Goal: Task Accomplishment & Management: Use online tool/utility

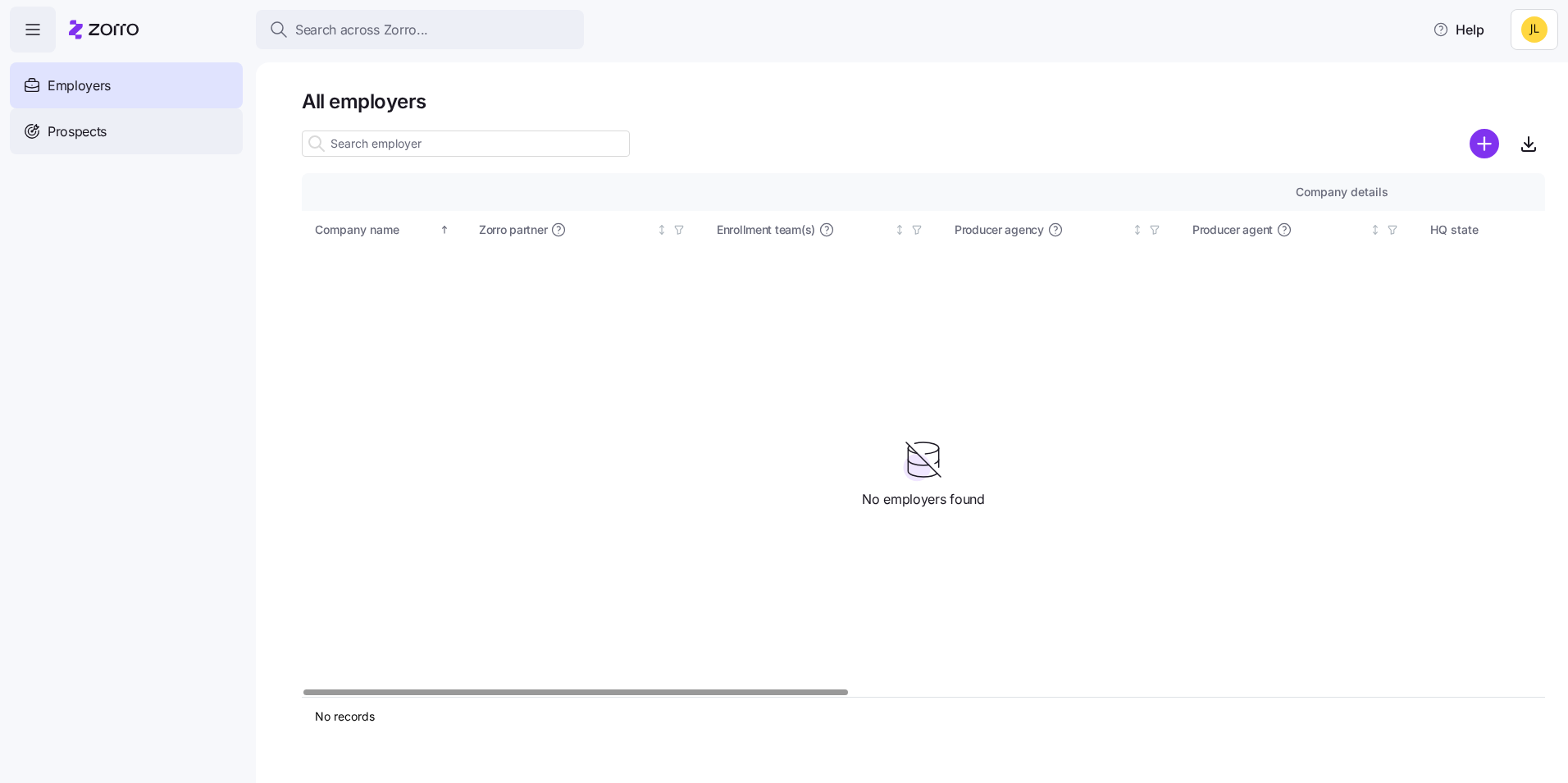
click at [122, 124] on div "Prospects" at bounding box center [126, 131] width 233 height 46
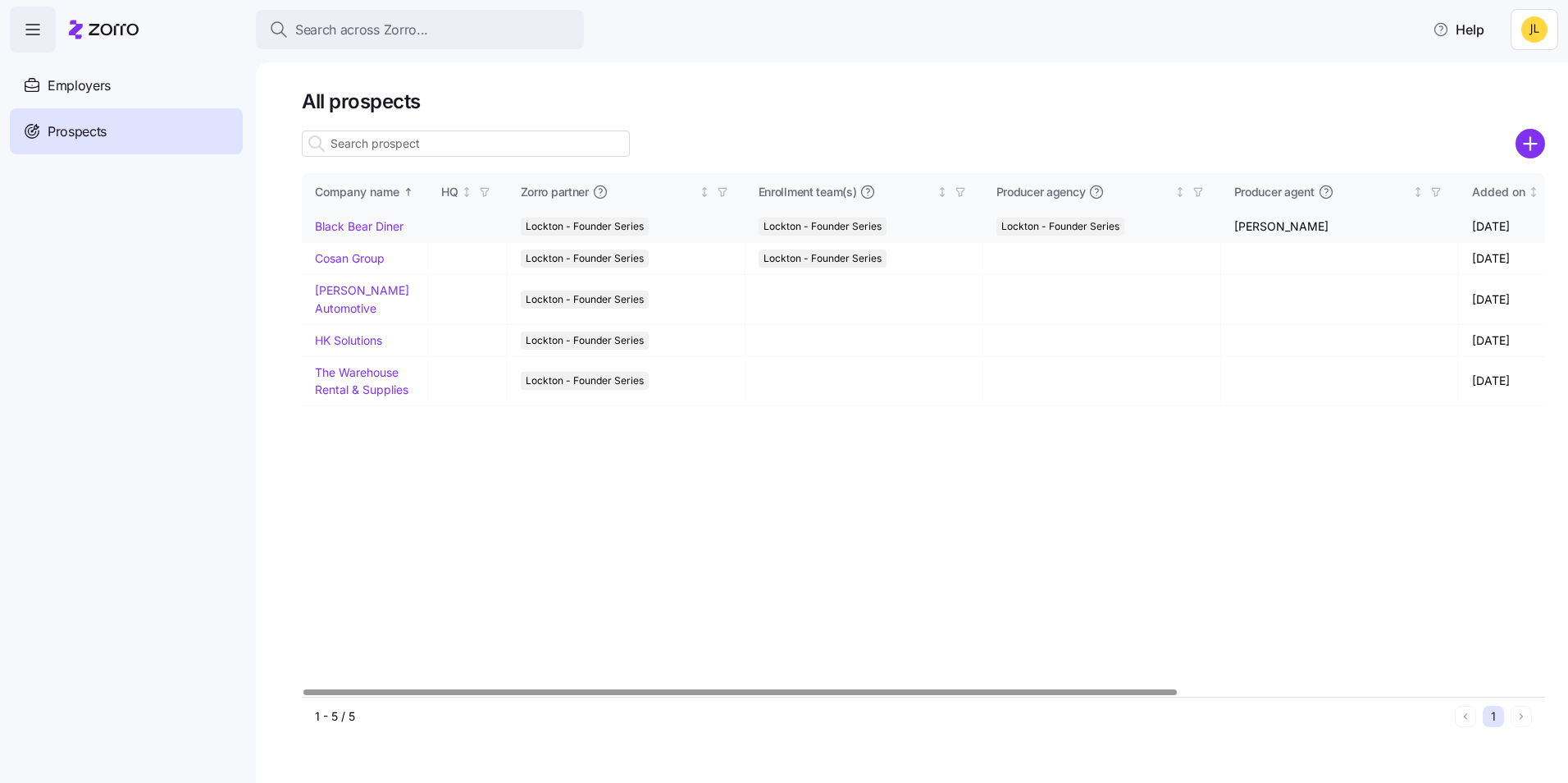
click at [357, 231] on link "Black Bear Diner" at bounding box center [359, 226] width 89 height 14
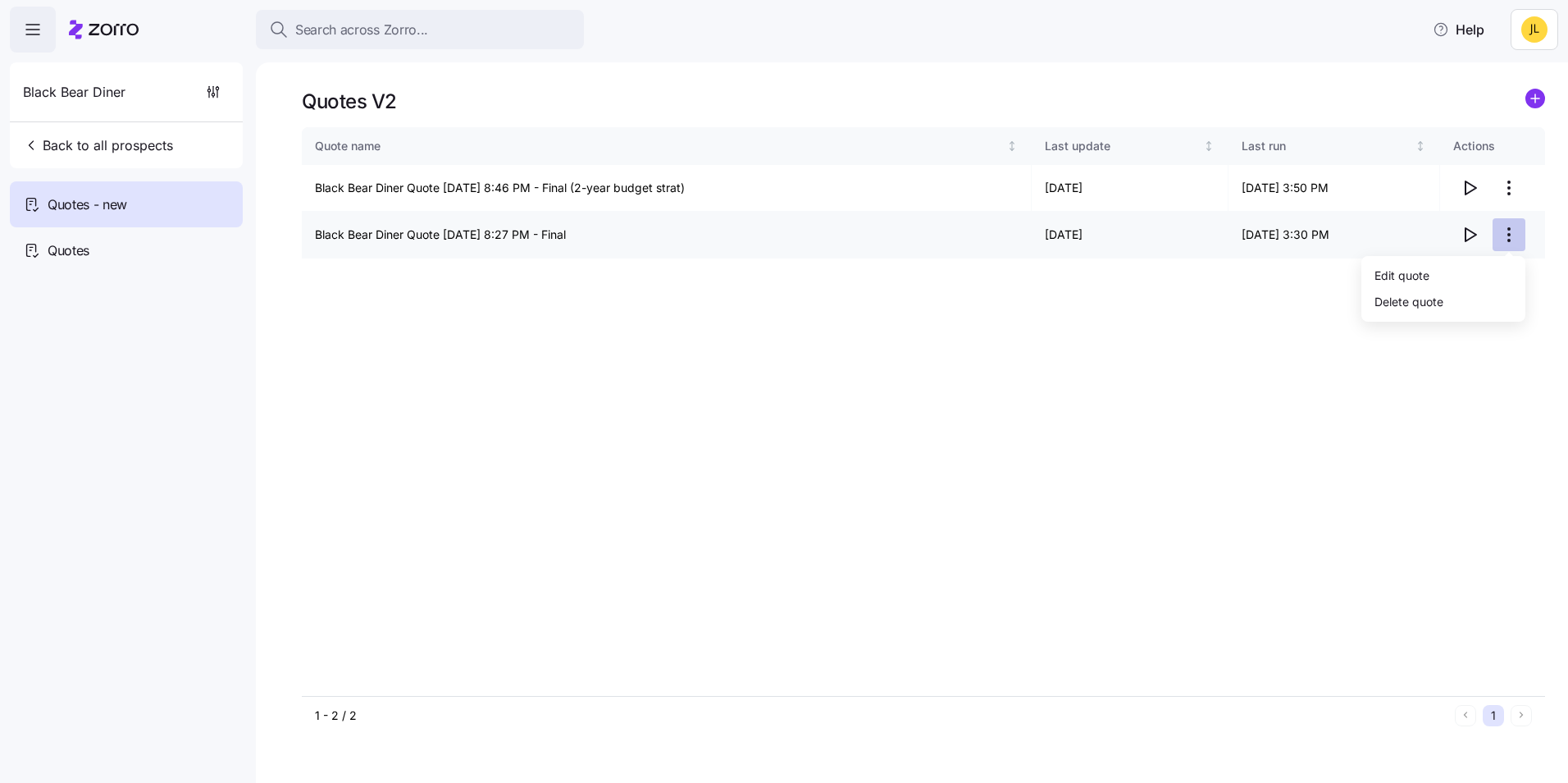
click at [1502, 235] on html "Search across Zorro... Help Black Bear Diner Back to all prospects Quotes - new…" at bounding box center [784, 386] width 1568 height 773
click at [1437, 269] on div "Edit quote" at bounding box center [1443, 275] width 151 height 26
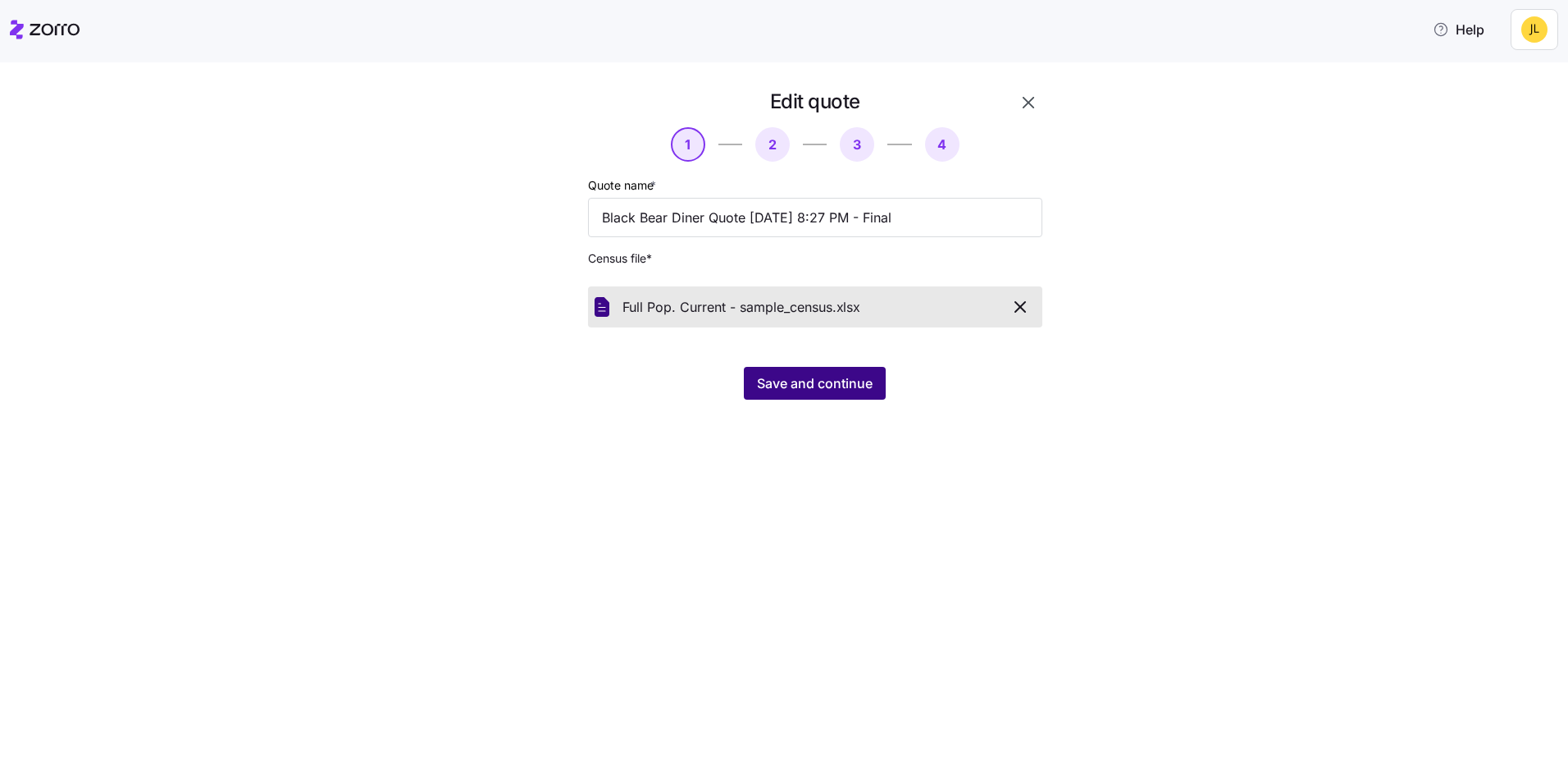
click at [835, 372] on button "Save and continue" at bounding box center [815, 383] width 142 height 33
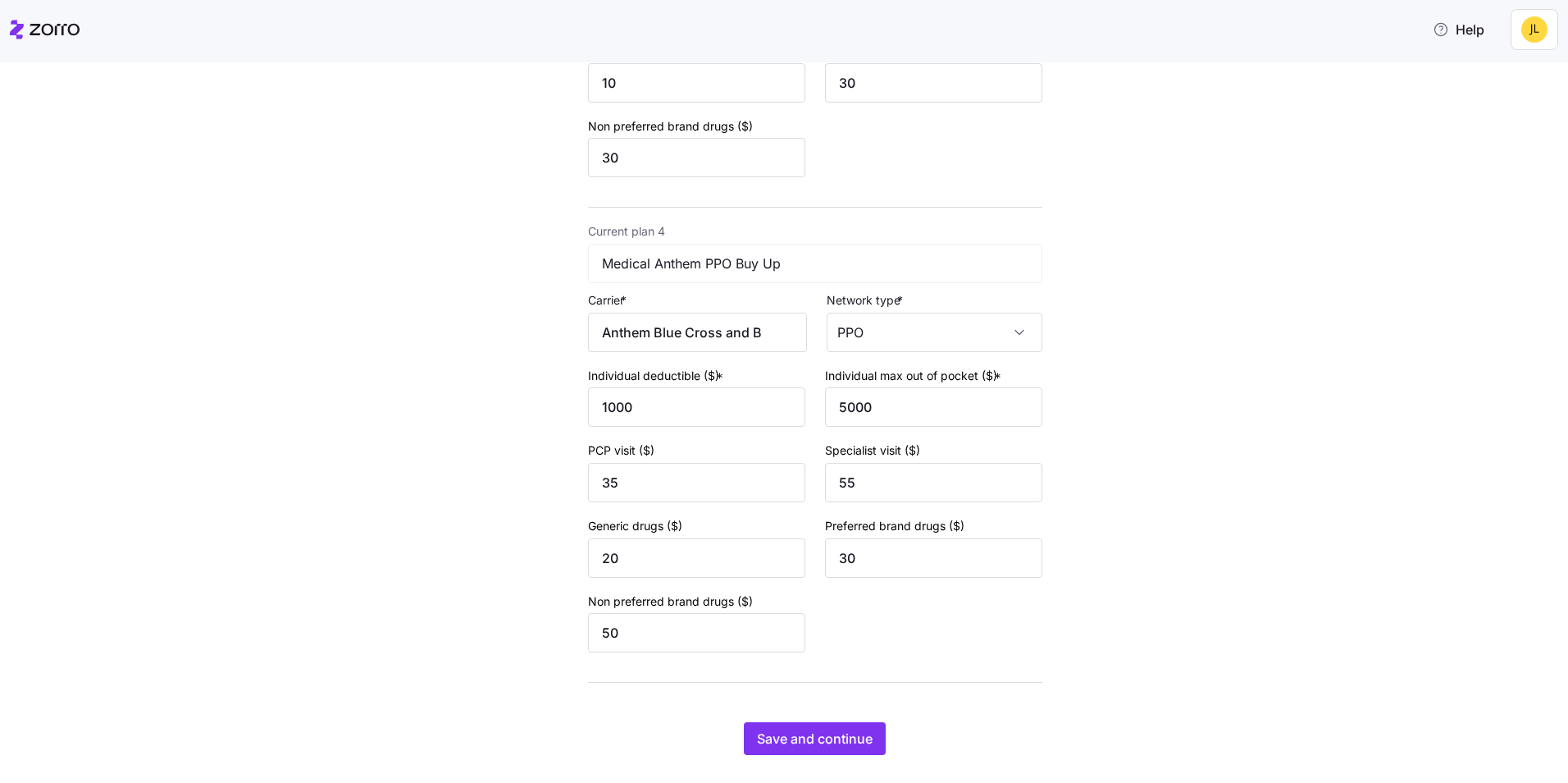
scroll to position [1444, 0]
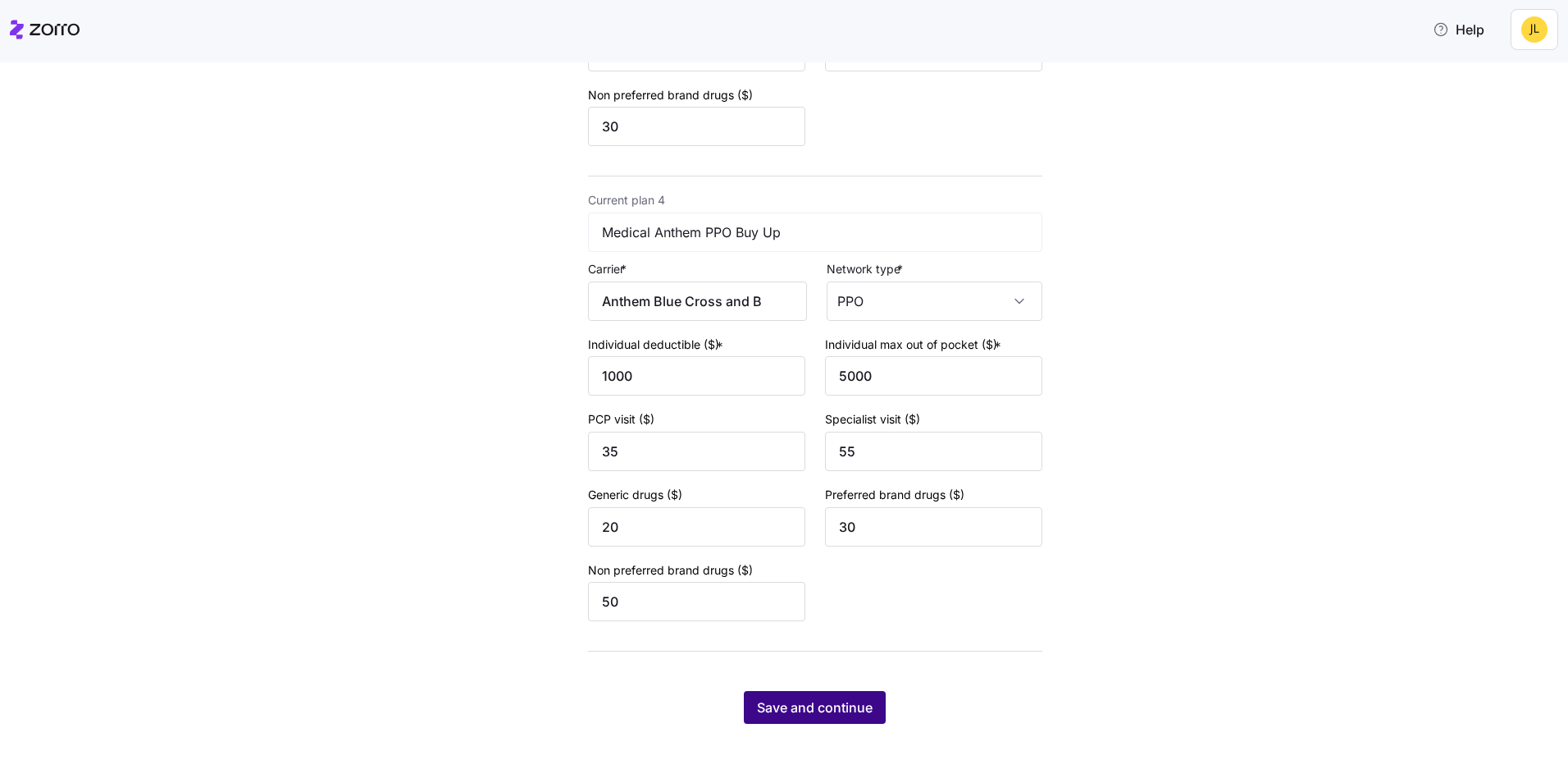
click at [817, 697] on button "Save and continue" at bounding box center [815, 708] width 142 height 33
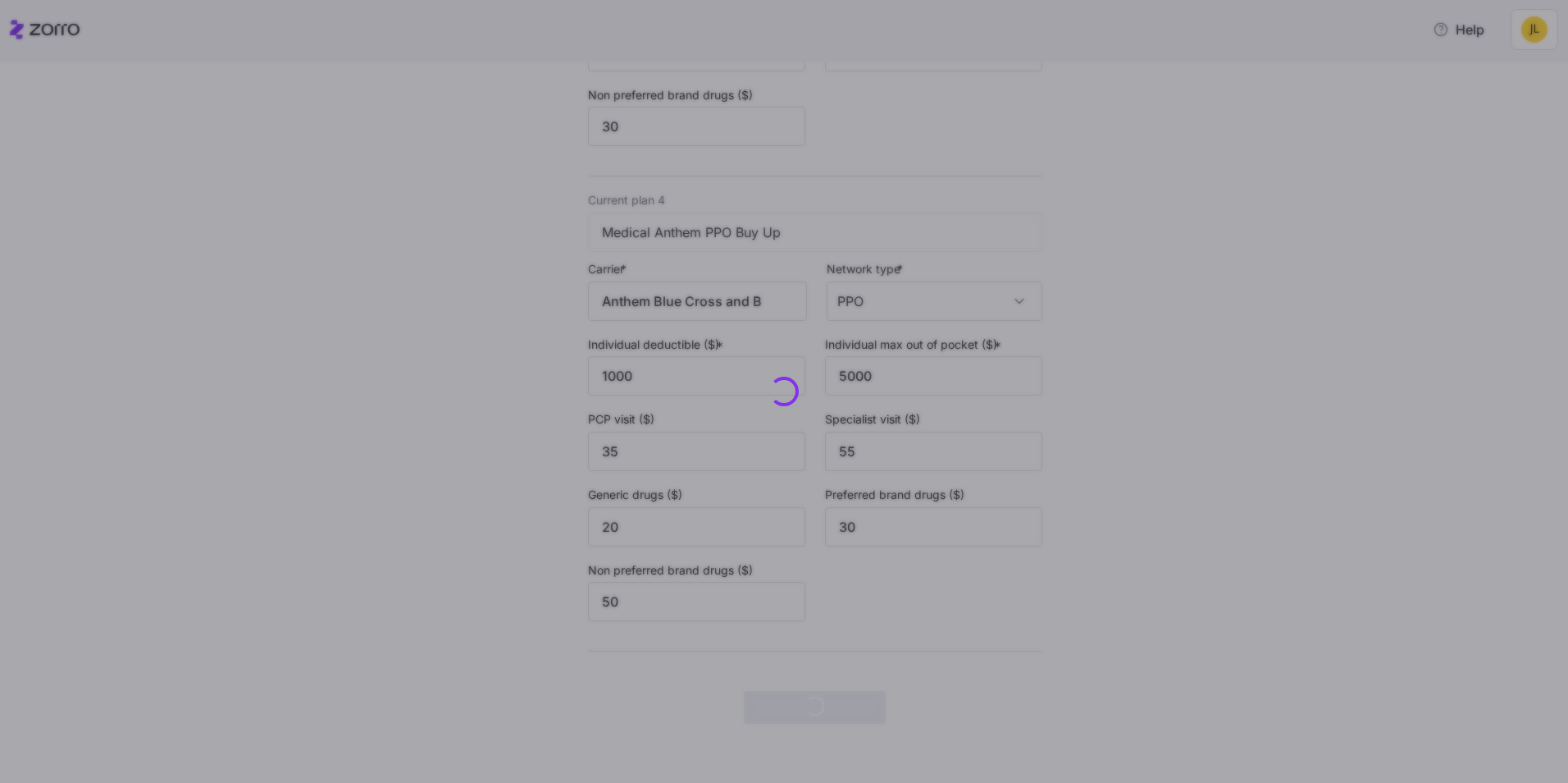
scroll to position [0, 0]
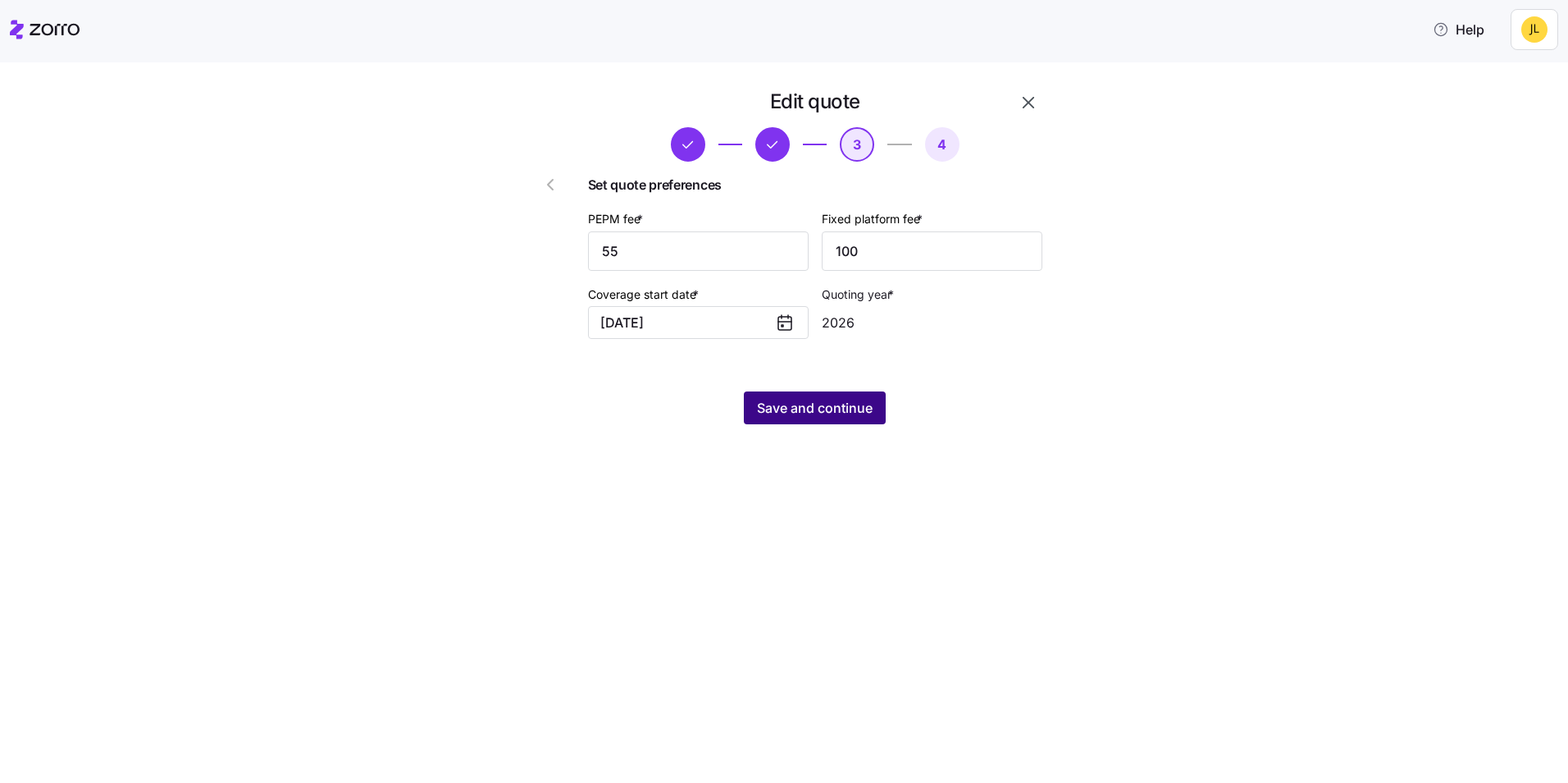
click at [842, 411] on span "Save and continue" at bounding box center [815, 408] width 116 height 20
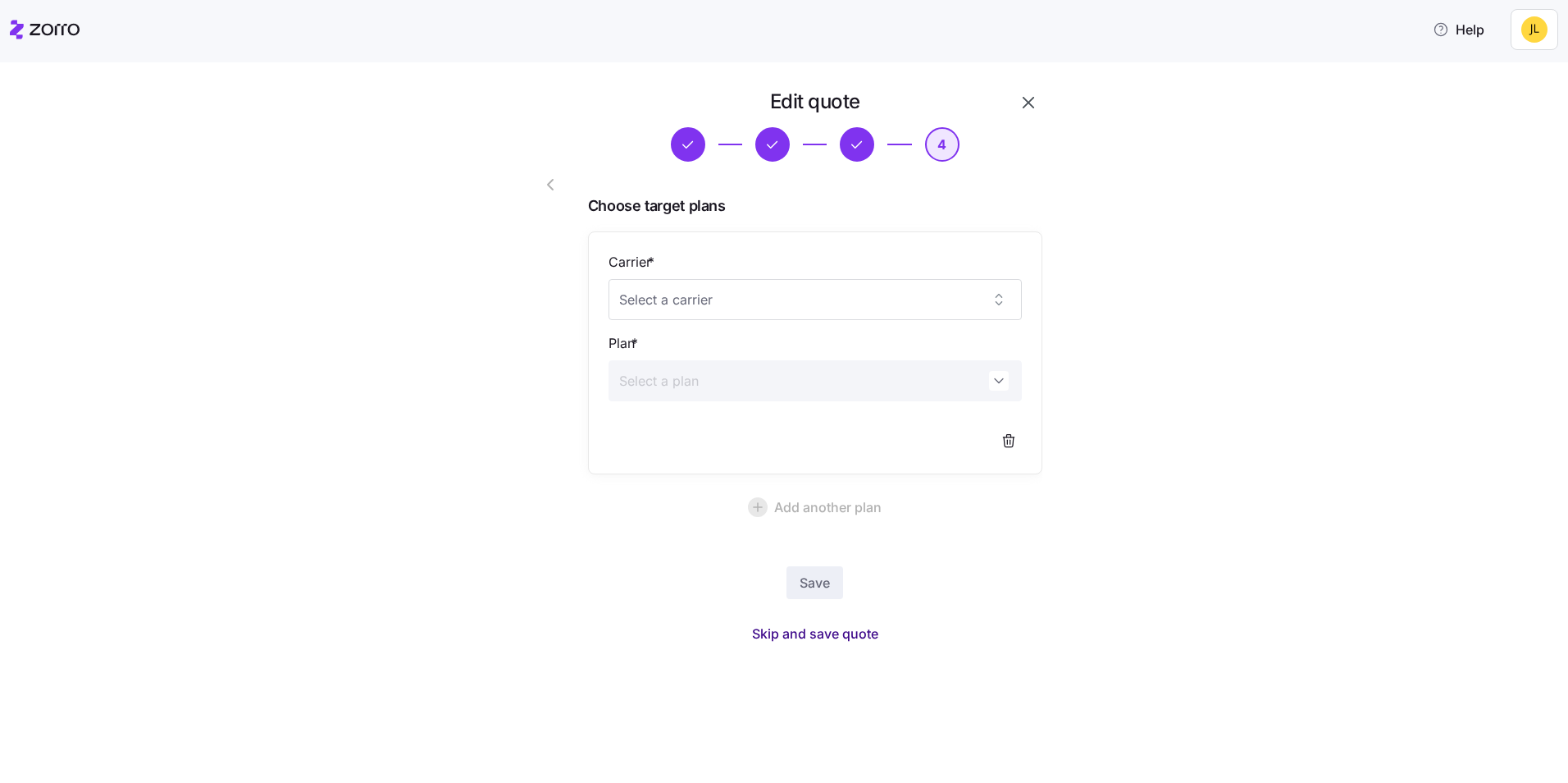
click at [840, 639] on span "Skip and save quote" at bounding box center [816, 634] width 127 height 20
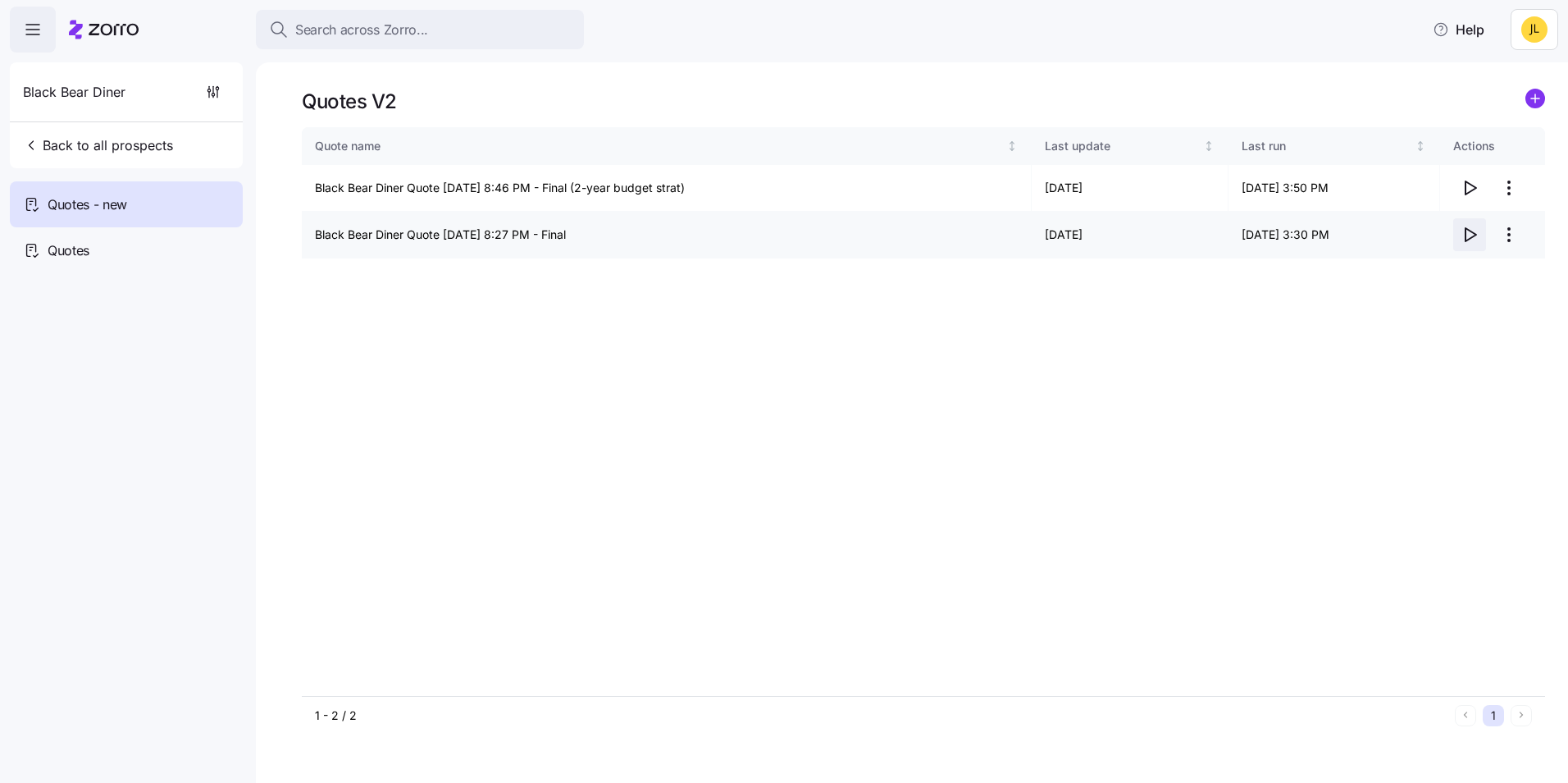
click at [1461, 229] on icon "button" at bounding box center [1470, 235] width 19 height 20
click at [1514, 184] on html "Search across Zorro... Help Black Bear Diner Back to all prospects Quotes - new…" at bounding box center [784, 386] width 1568 height 773
click at [1428, 232] on div "Edit quote" at bounding box center [1402, 228] width 55 height 19
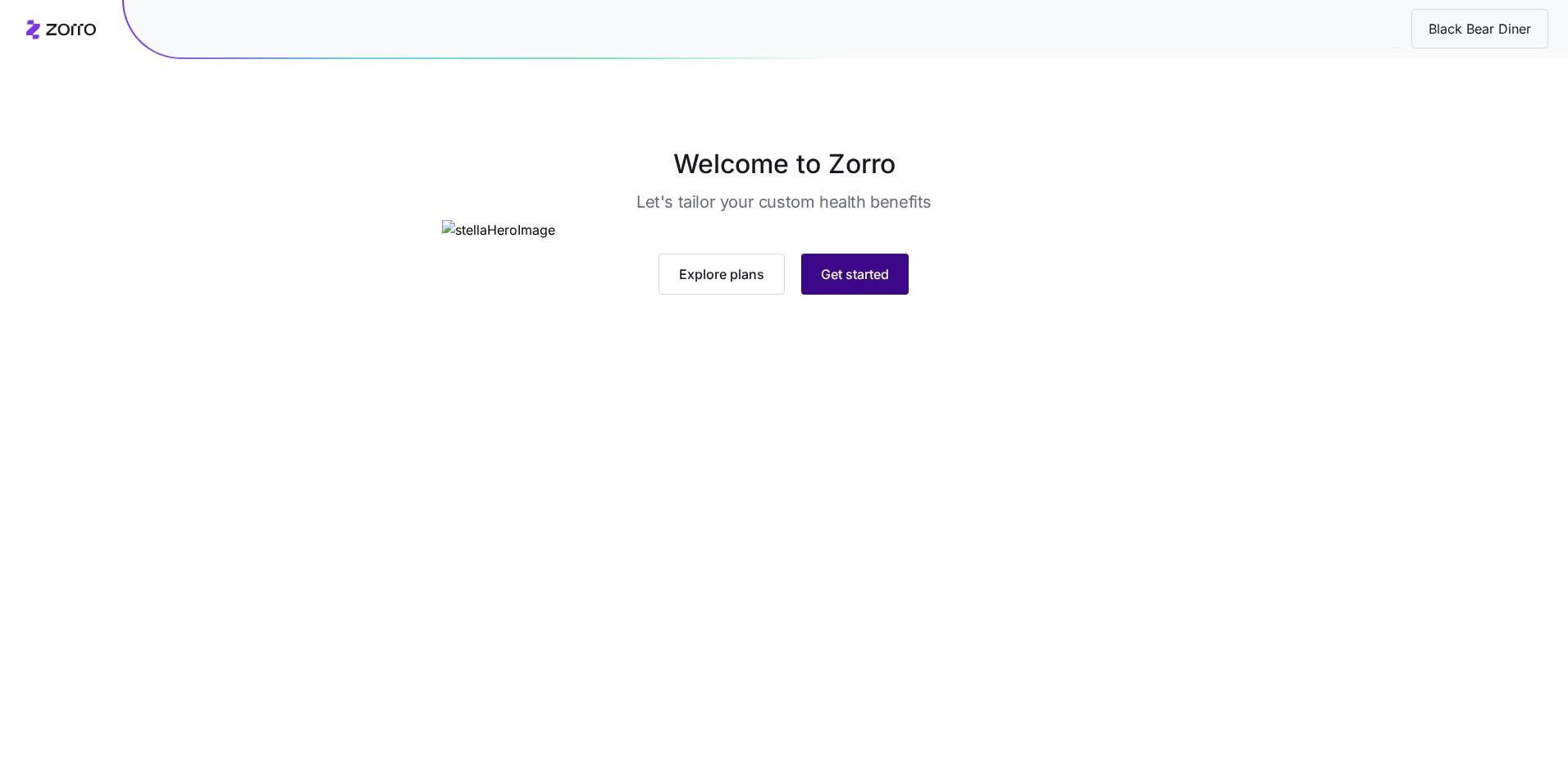
click at [834, 284] on span "Get started" at bounding box center [856, 274] width 68 height 20
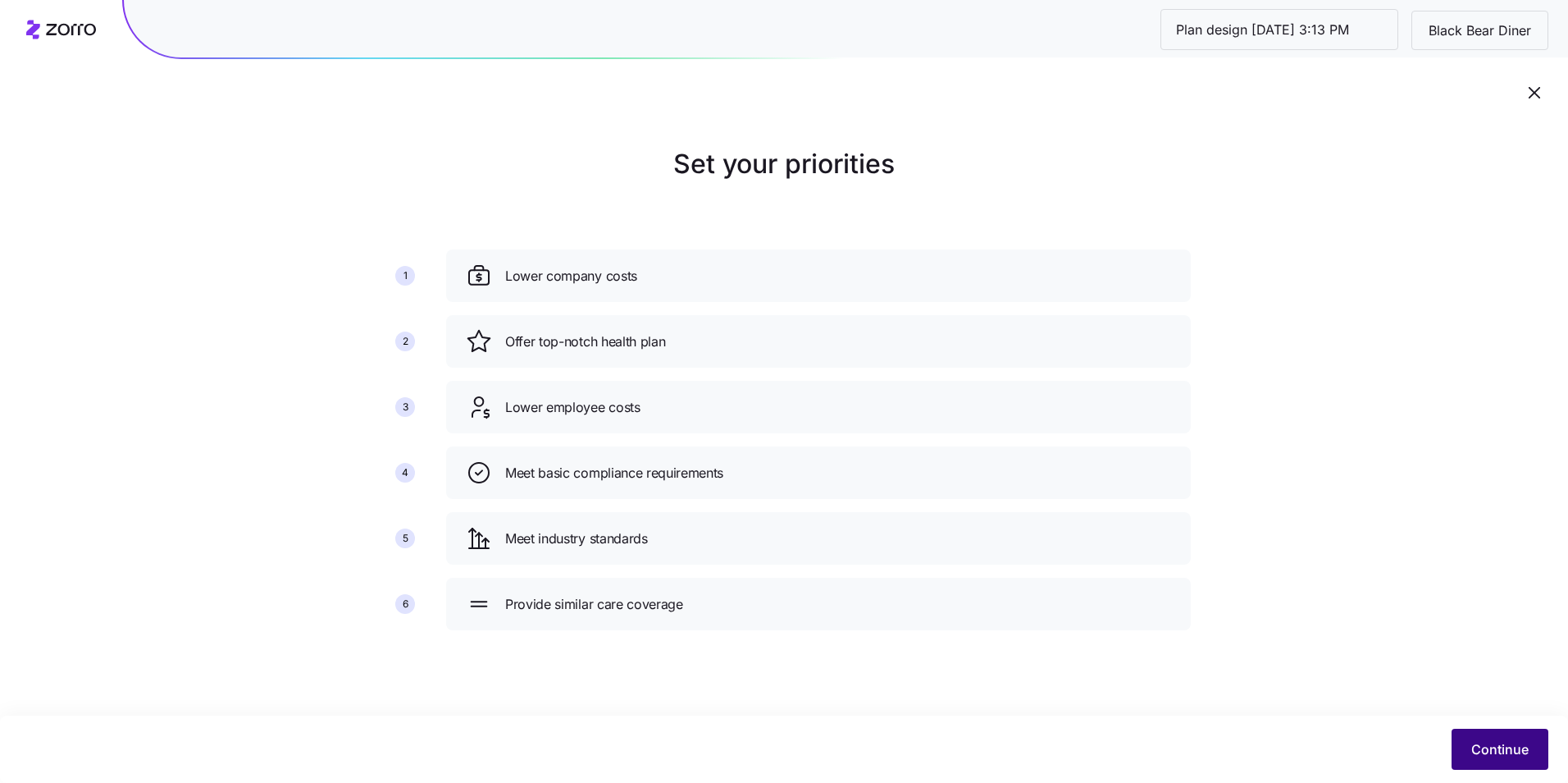
click at [1496, 743] on span "Continue" at bounding box center [1500, 749] width 57 height 20
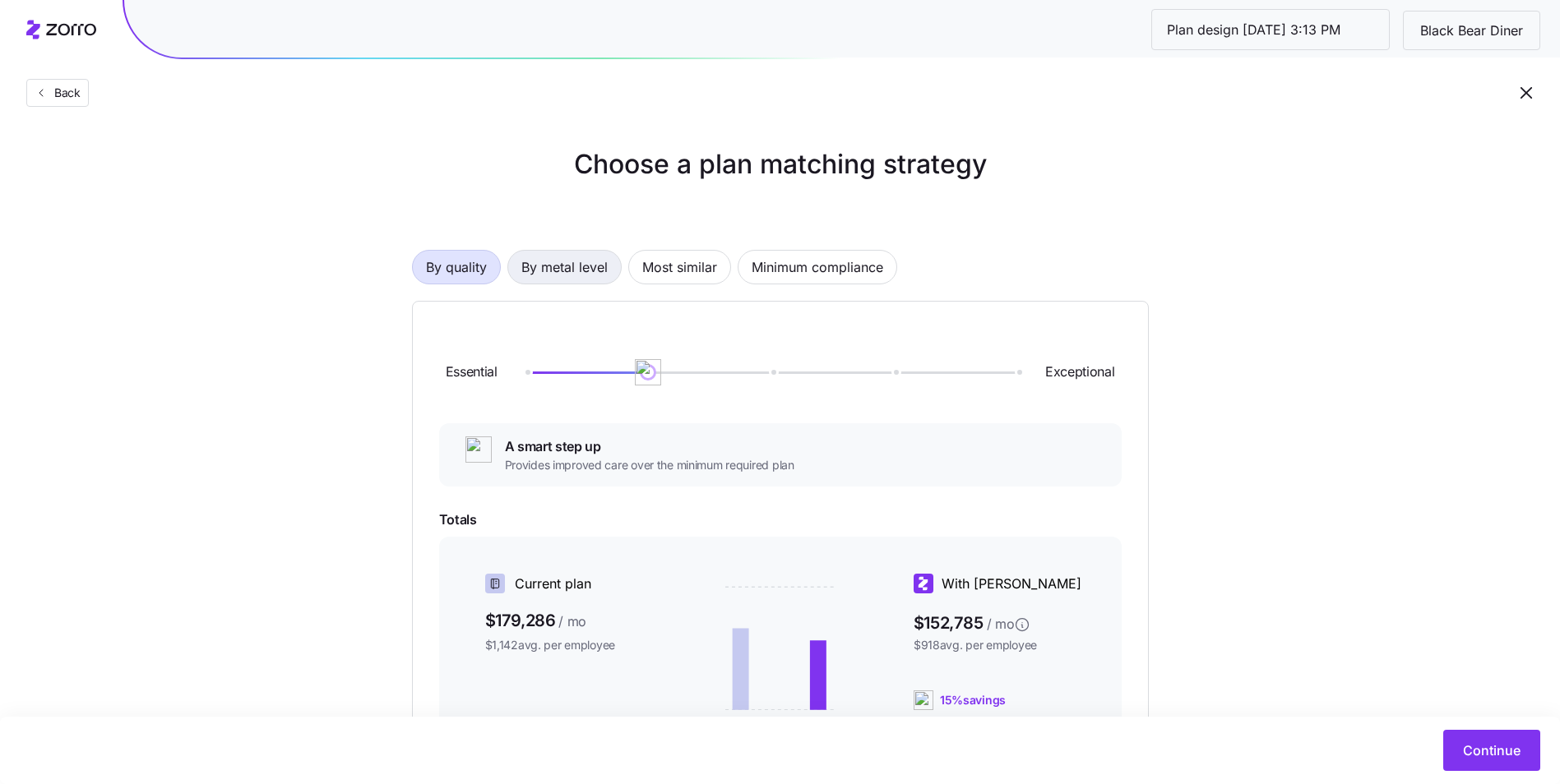
click at [525, 267] on span "By metal level" at bounding box center [565, 268] width 86 height 33
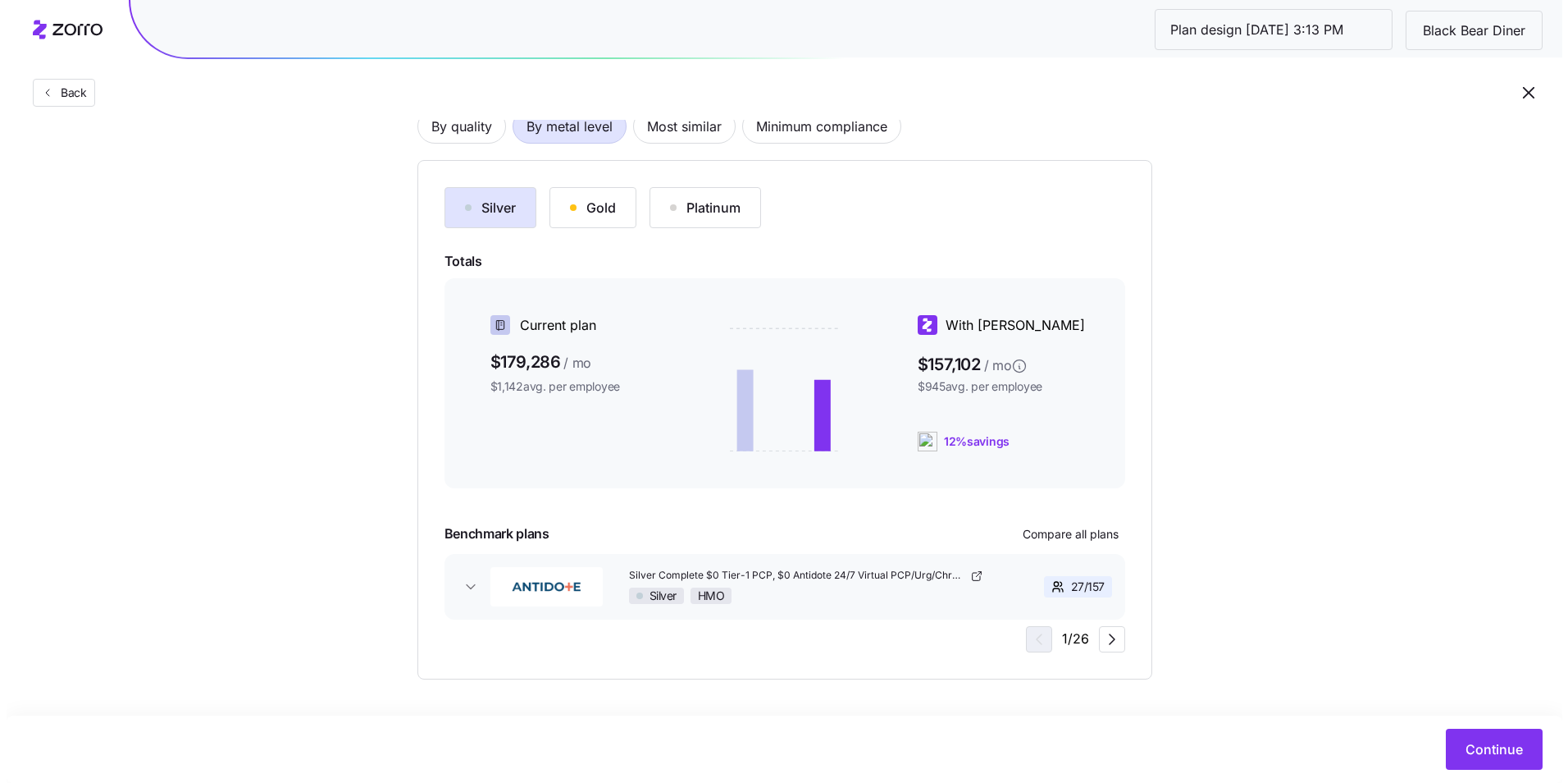
scroll to position [142, 0]
click at [1490, 750] on span "Continue" at bounding box center [1487, 749] width 57 height 20
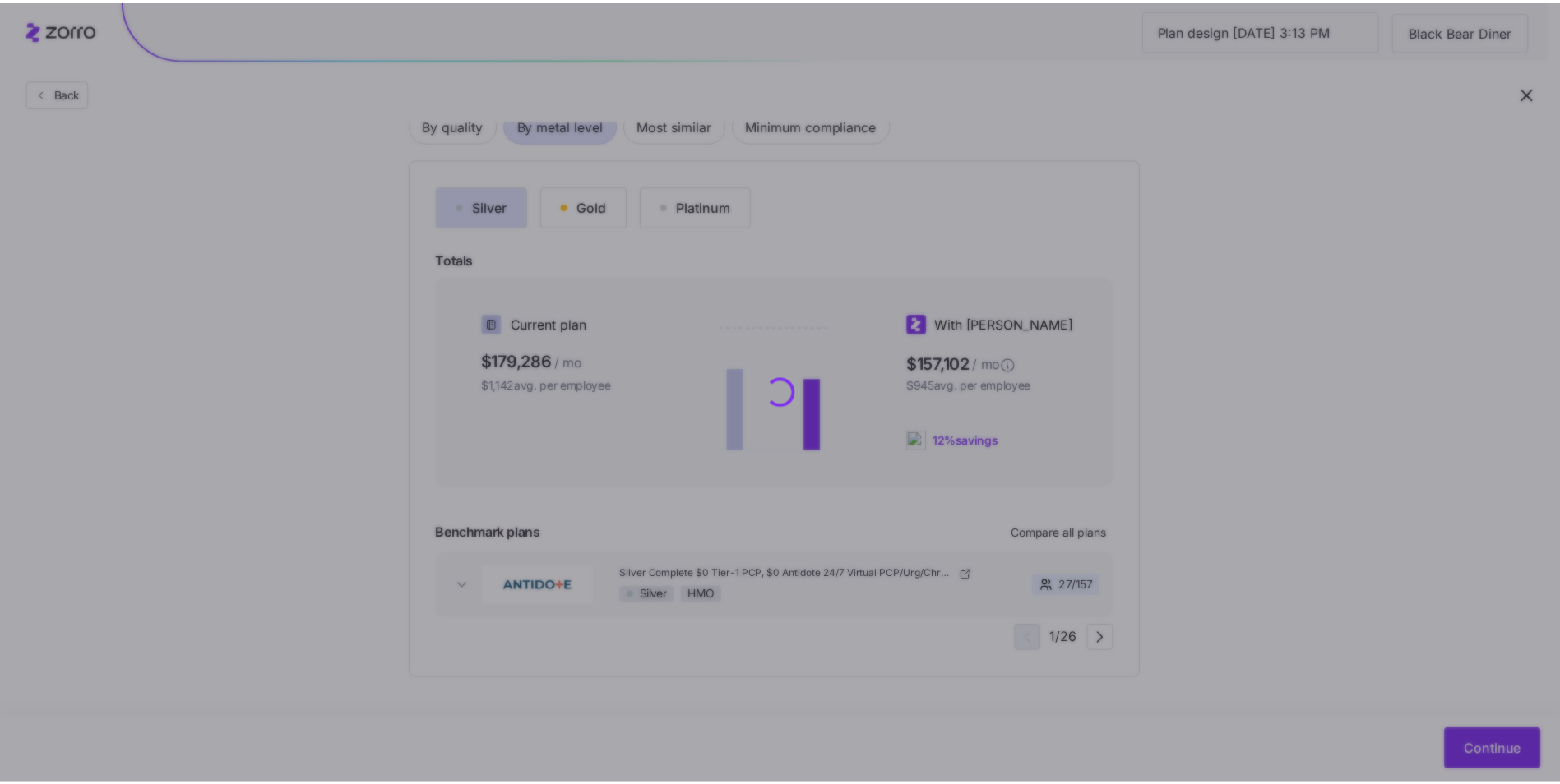
scroll to position [0, 0]
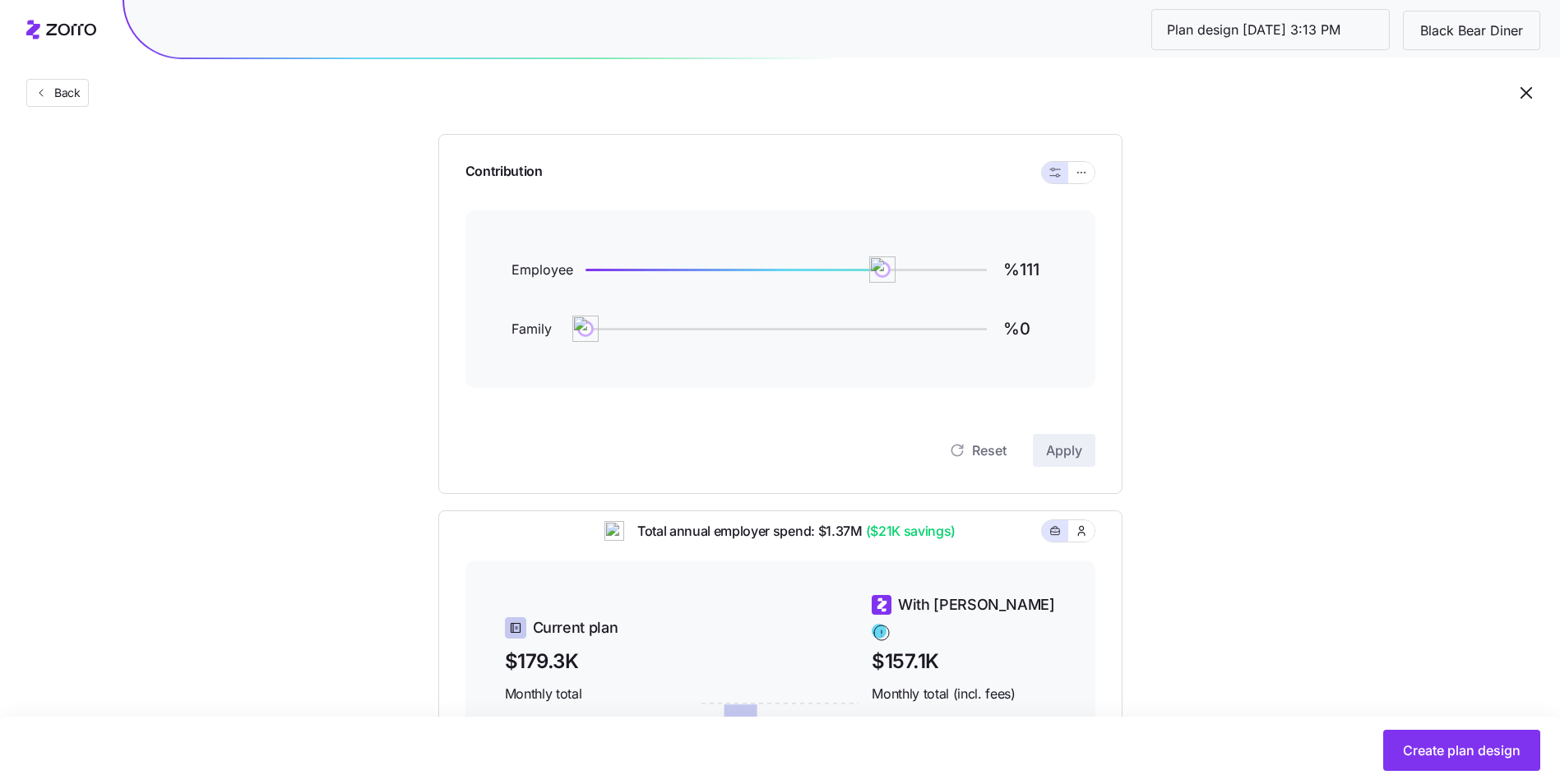
scroll to position [164, 0]
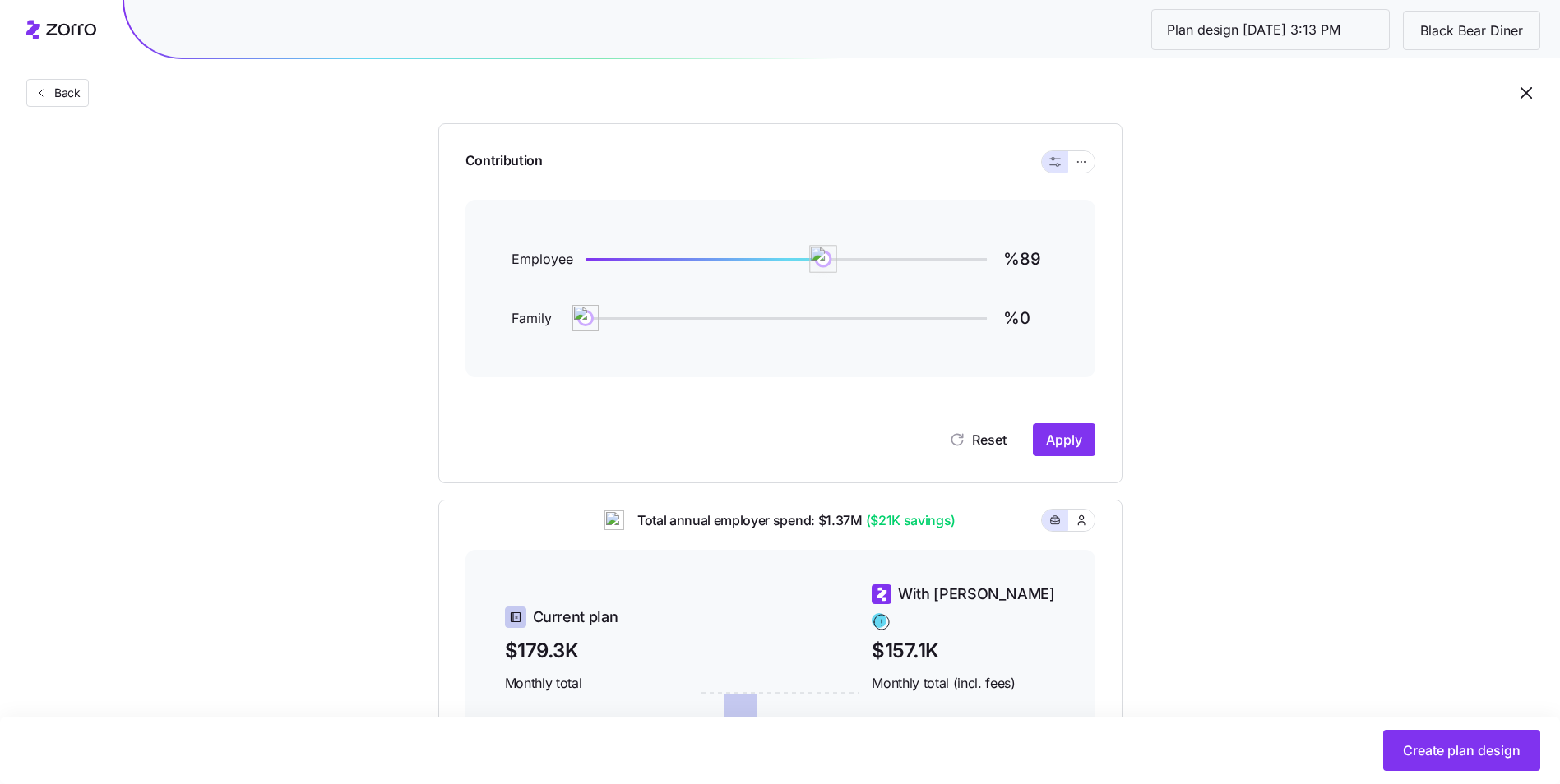
drag, startPoint x: 883, startPoint y: 265, endPoint x: 824, endPoint y: 264, distance: 59.0
click at [824, 264] on img at bounding box center [823, 259] width 28 height 28
type input "%90"
click at [826, 264] on img at bounding box center [826, 259] width 28 height 28
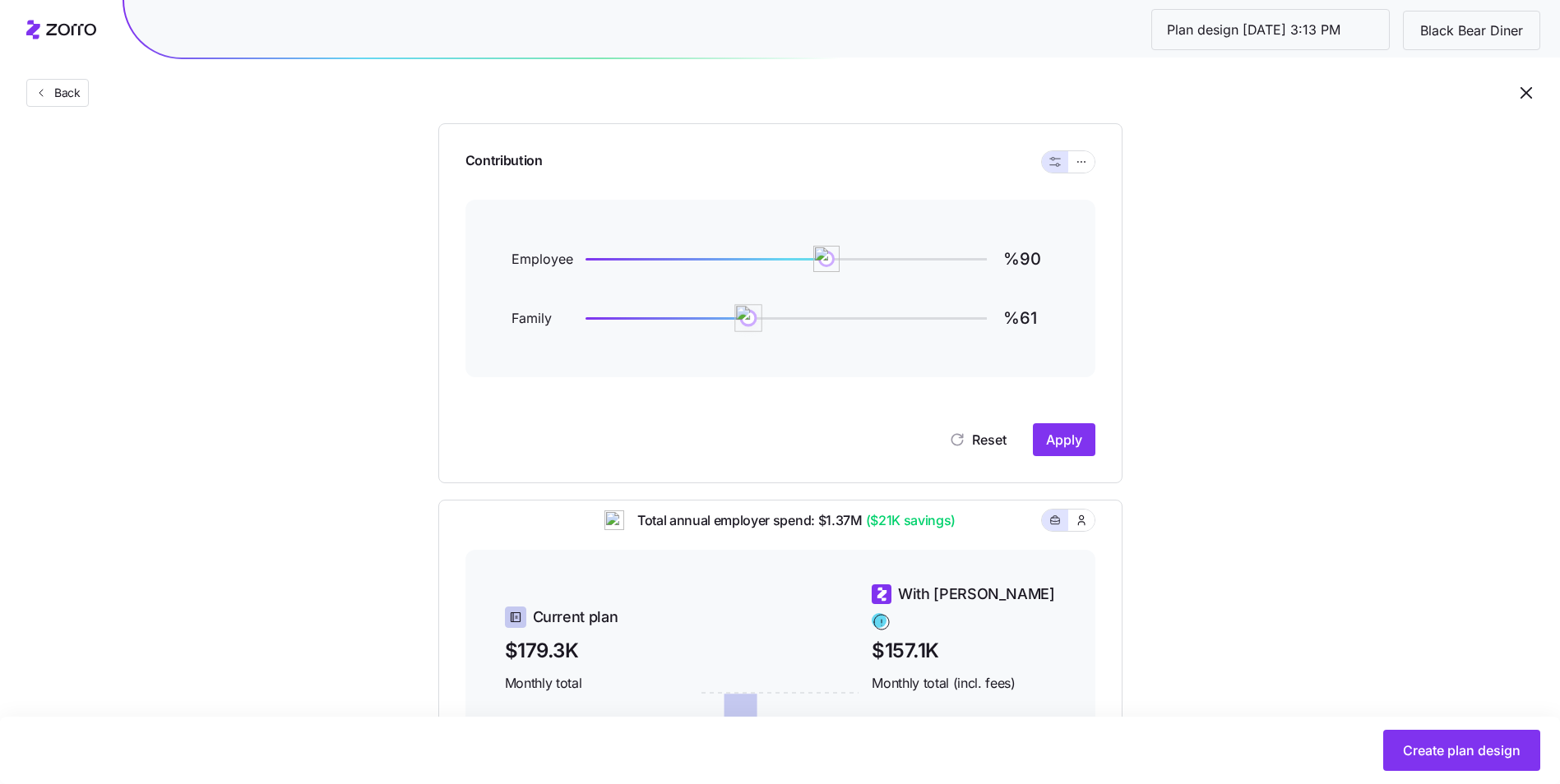
drag, startPoint x: 584, startPoint y: 318, endPoint x: 747, endPoint y: 321, distance: 163.0
click at [747, 321] on img at bounding box center [748, 317] width 28 height 28
type input "%60"
click at [745, 321] on img at bounding box center [745, 317] width 28 height 28
click at [1075, 163] on icon "button" at bounding box center [1081, 162] width 12 height 20
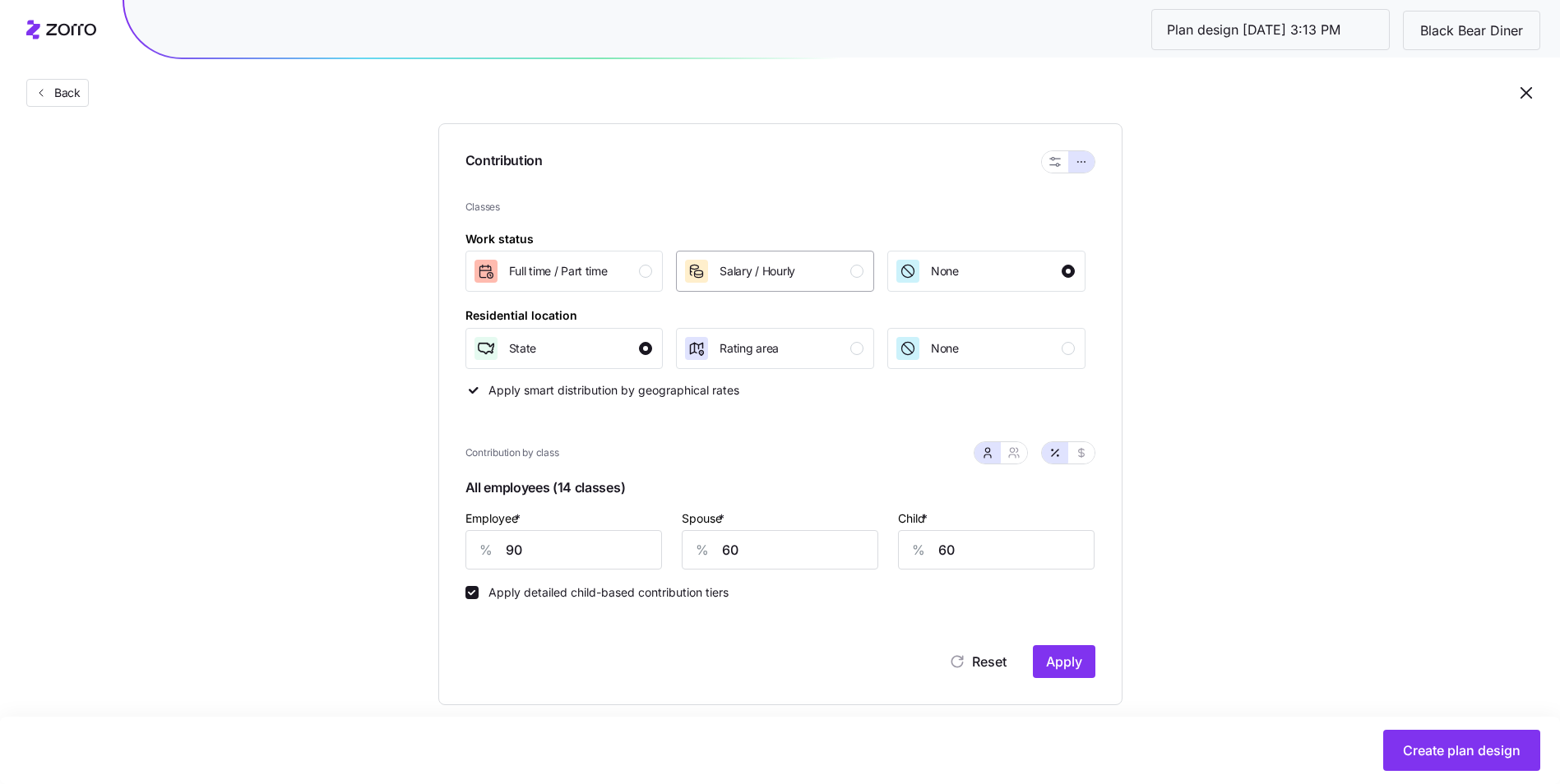
click at [780, 278] on span "Salary / Hourly" at bounding box center [756, 270] width 75 height 17
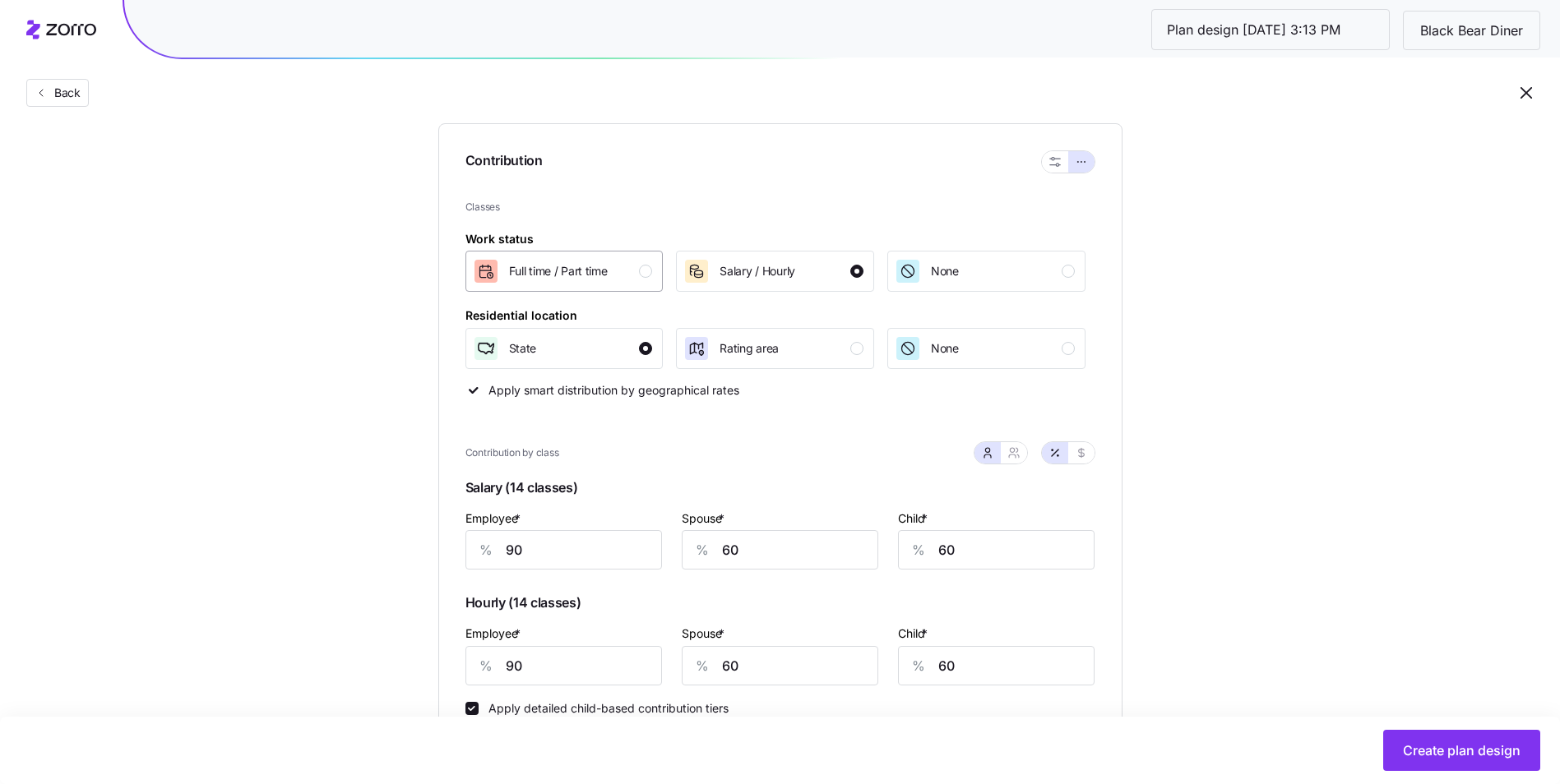
click at [593, 277] on span "Full time / Part time" at bounding box center [558, 270] width 99 height 17
click at [787, 335] on div "Rating area" at bounding box center [773, 348] width 180 height 26
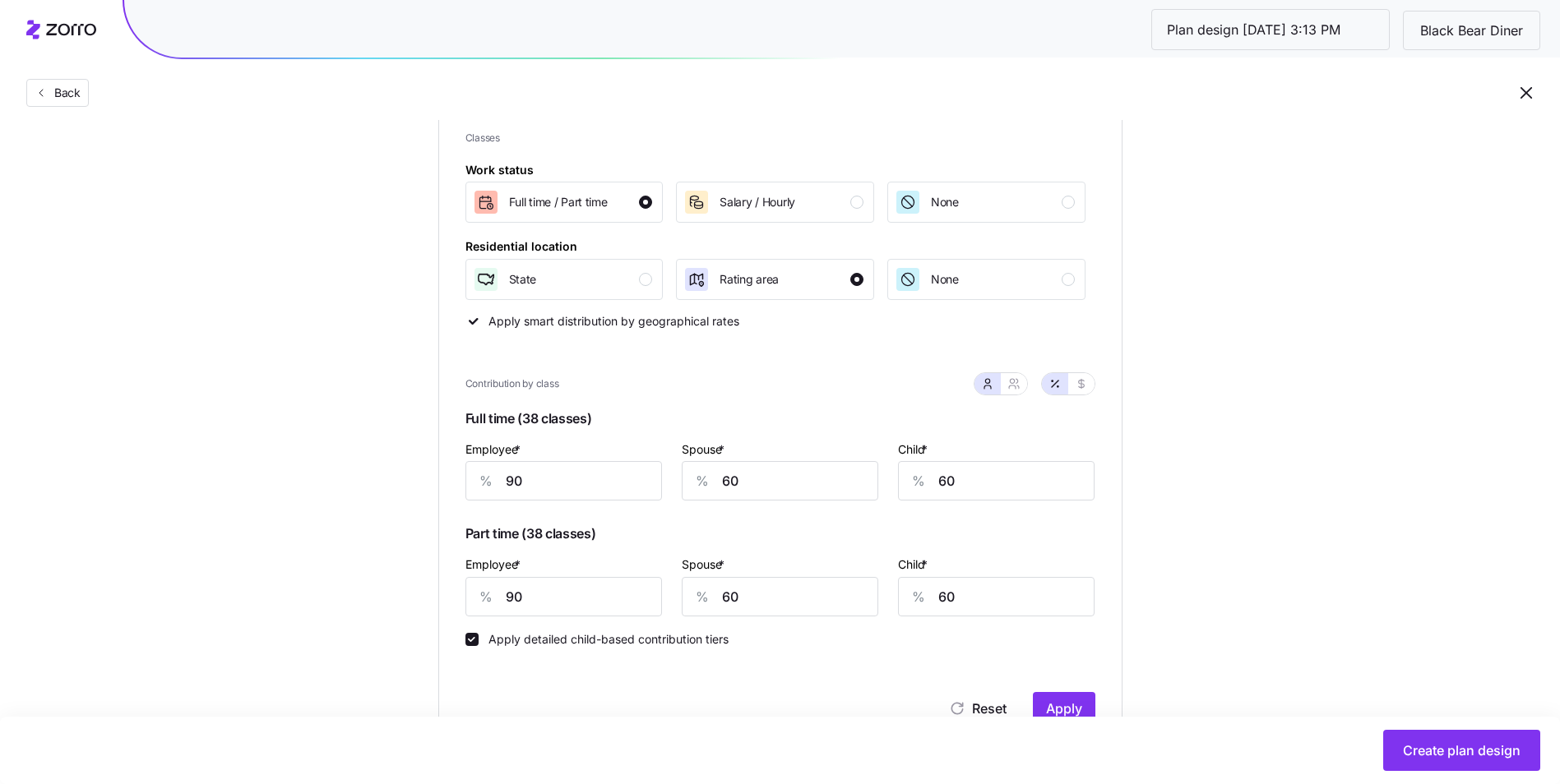
scroll to position [329, 0]
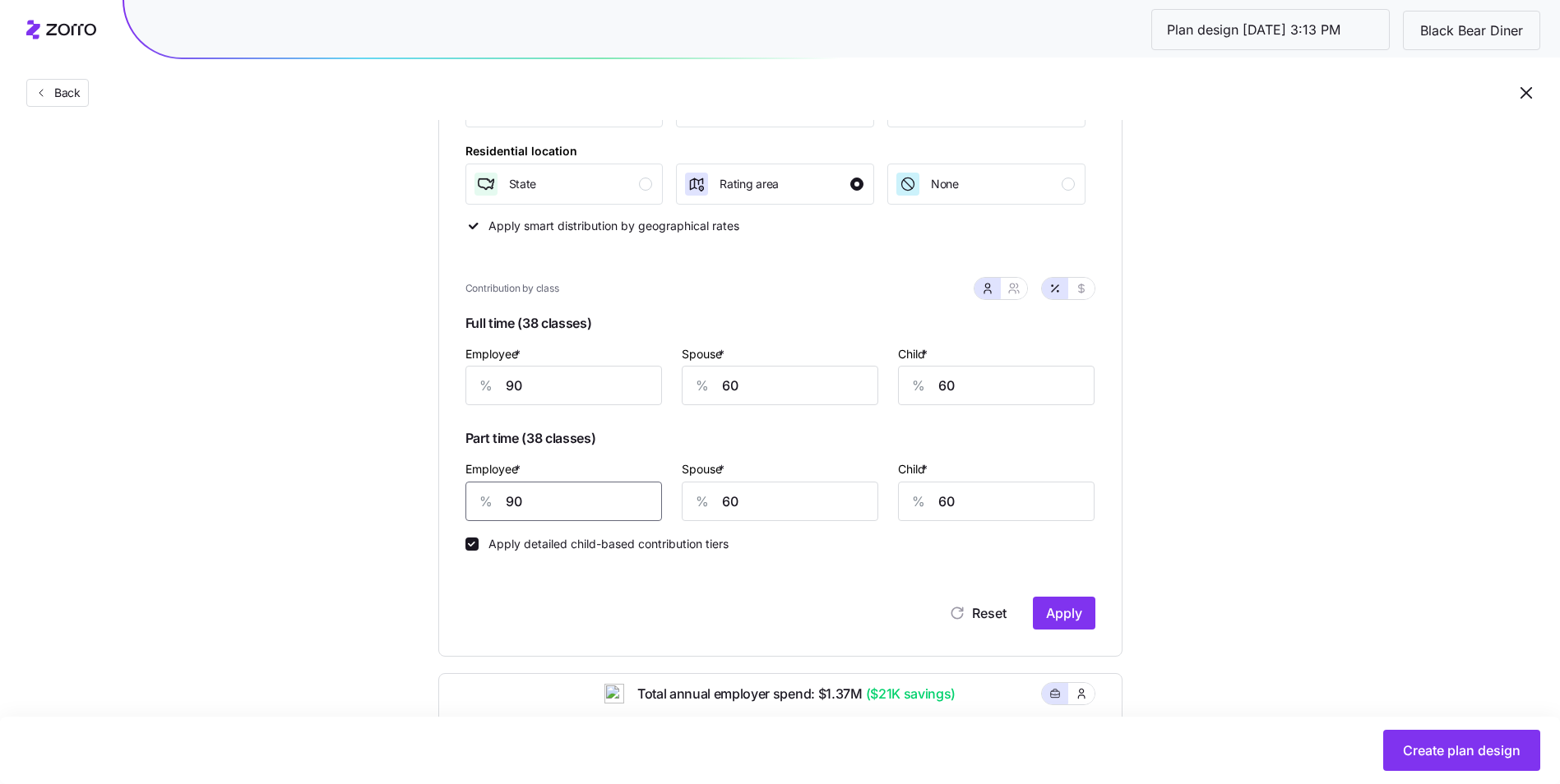
drag, startPoint x: 533, startPoint y: 505, endPoint x: 502, endPoint y: 506, distance: 31.0
click at [502, 506] on div "% 90" at bounding box center [563, 501] width 196 height 39
type input "80"
drag, startPoint x: 763, startPoint y: 505, endPoint x: 709, endPoint y: 505, distance: 54.0
click at [709, 505] on div "% 60" at bounding box center [780, 501] width 196 height 39
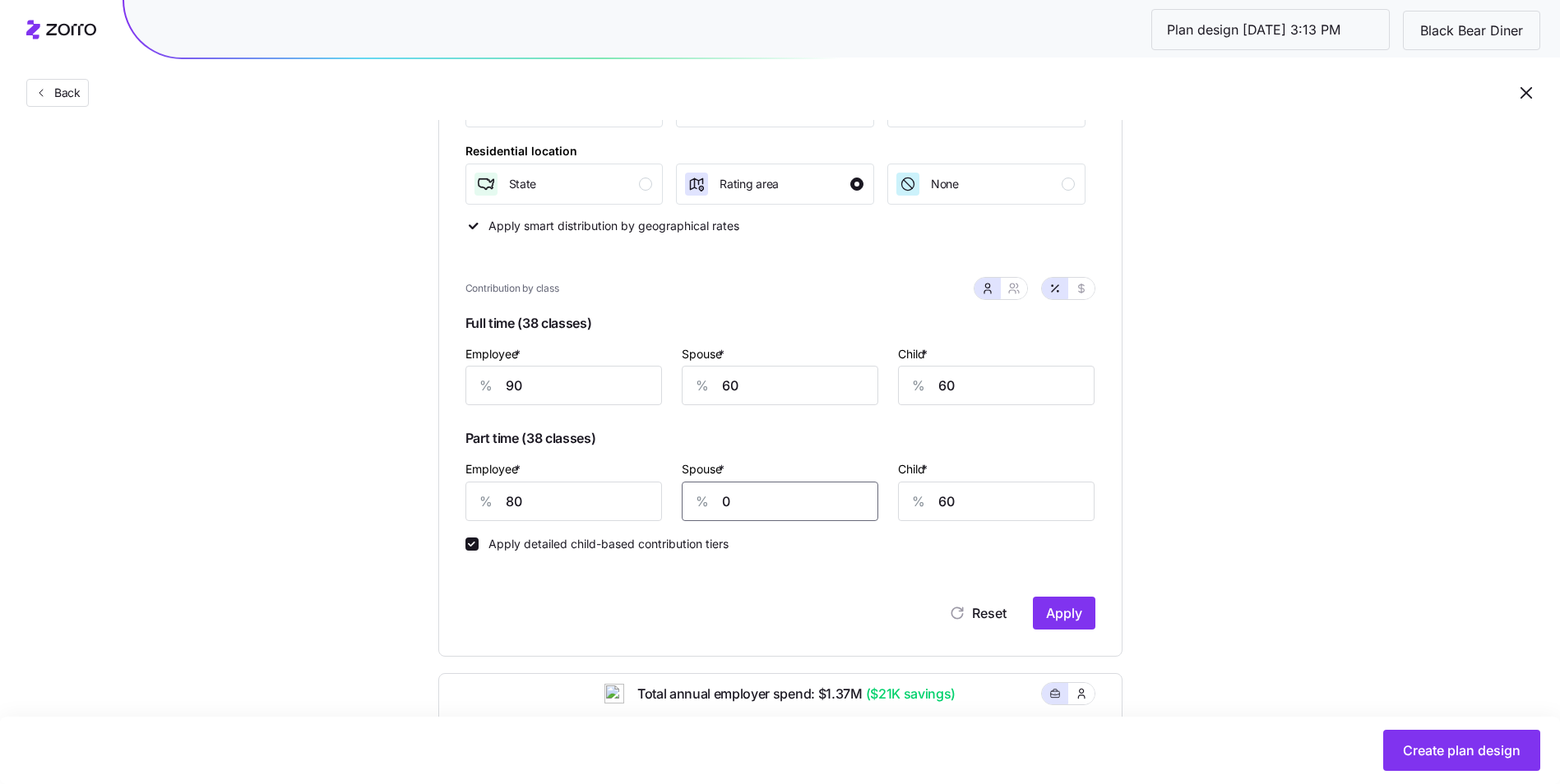
type input "0"
click at [1079, 606] on span "Apply" at bounding box center [1064, 613] width 36 height 20
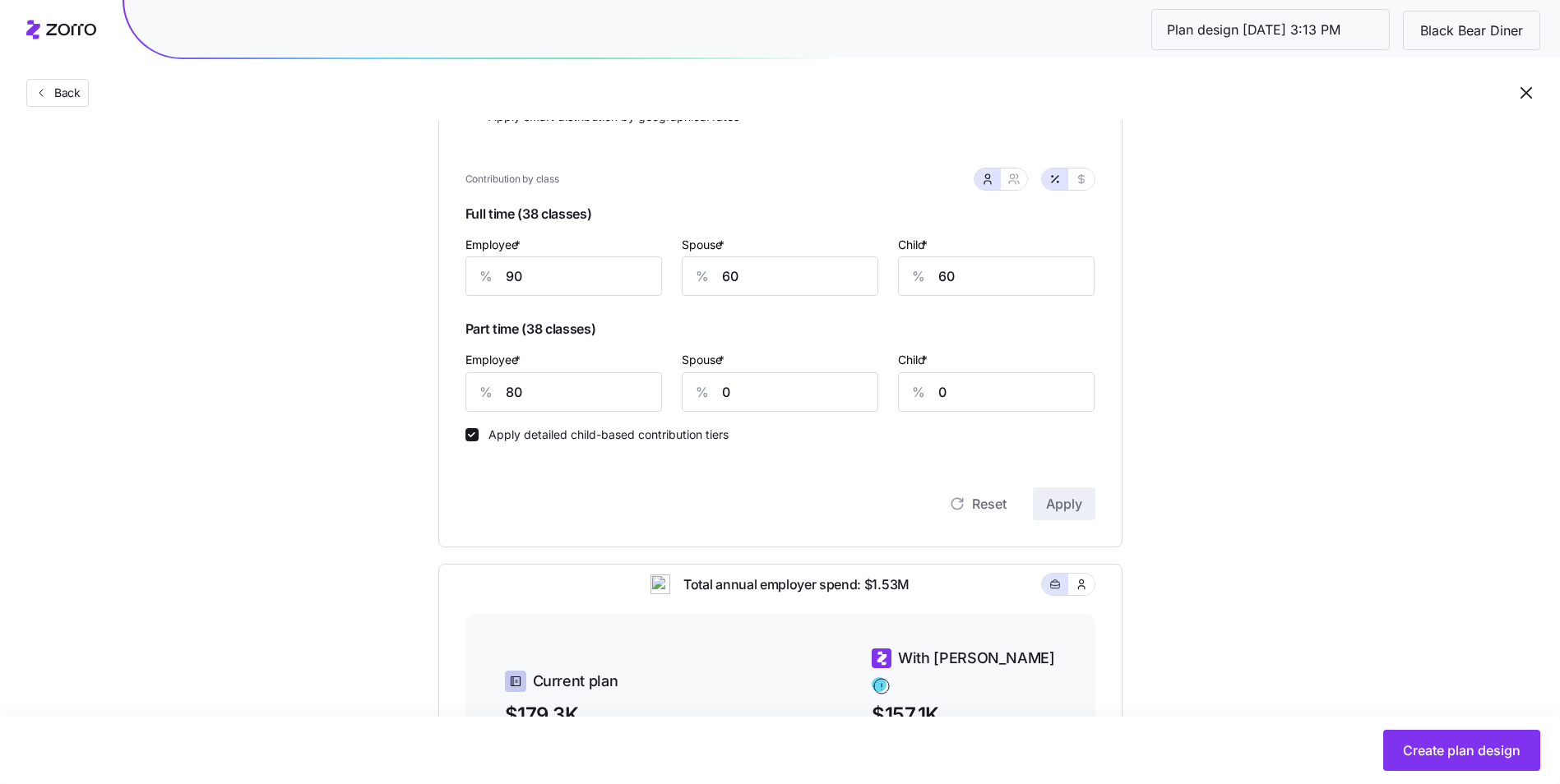
scroll to position [395, 0]
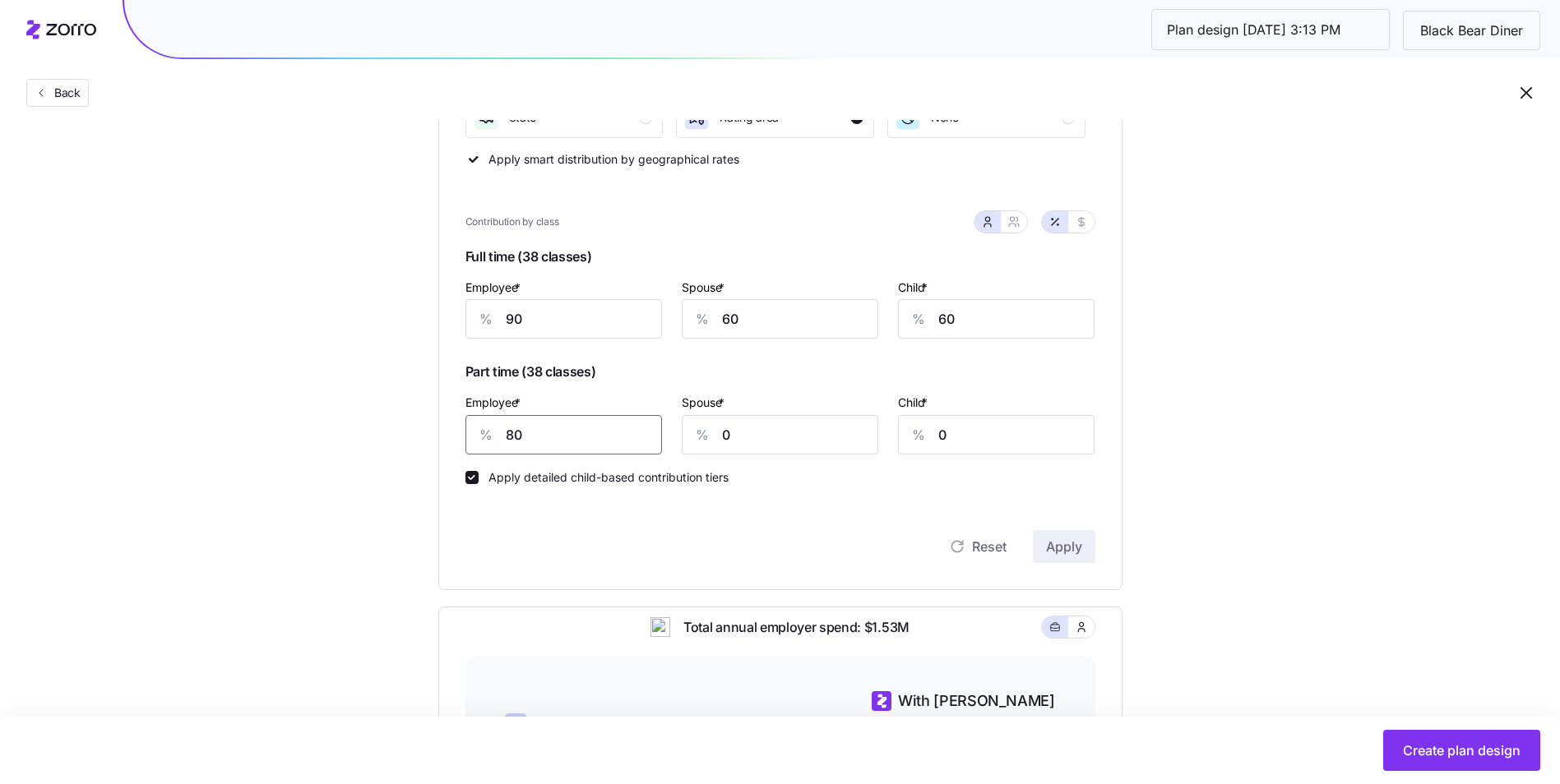
click at [527, 435] on input "80" at bounding box center [563, 434] width 196 height 39
type input "85"
click at [1062, 547] on span "Apply" at bounding box center [1064, 547] width 36 height 20
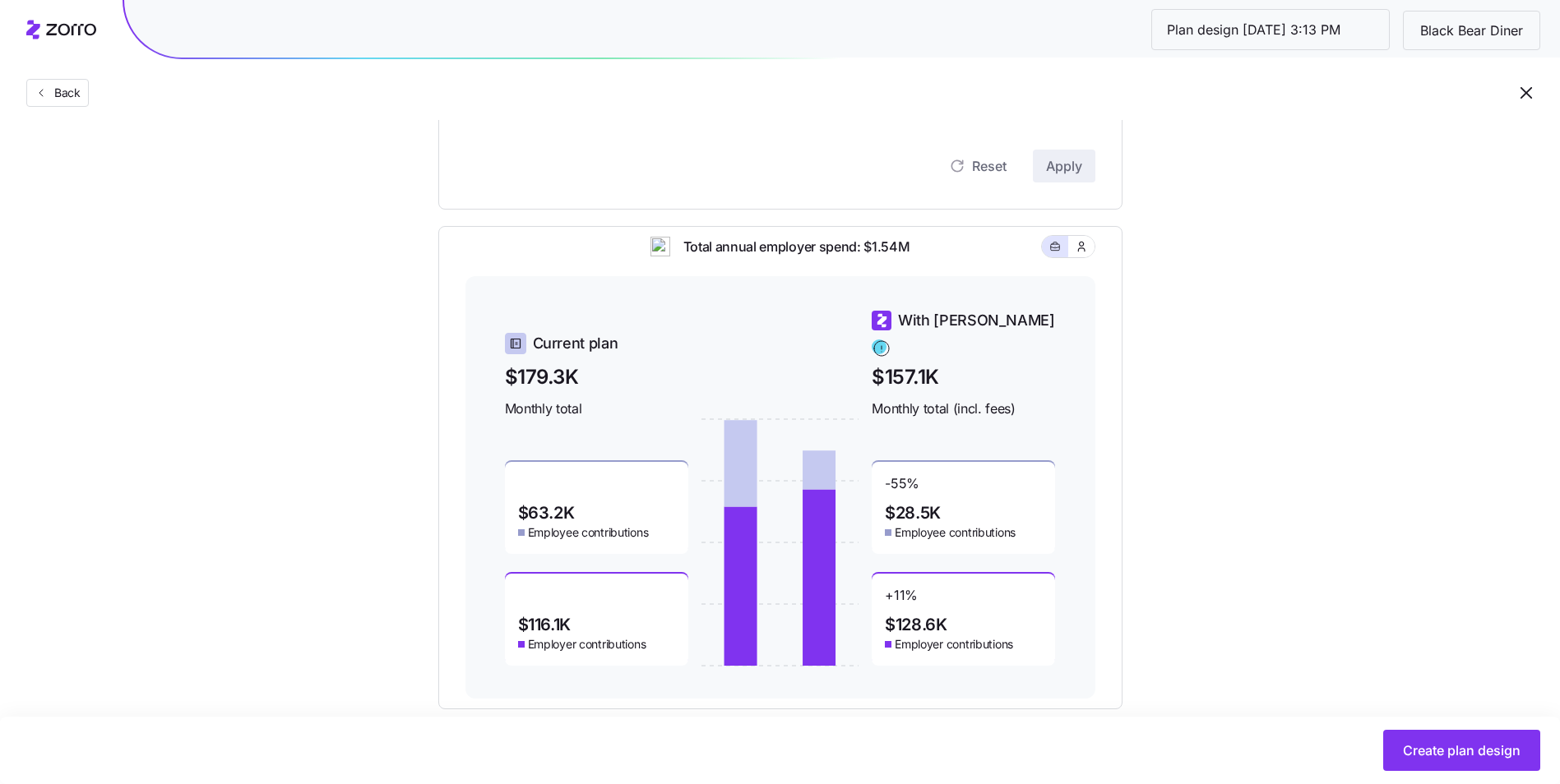
scroll to position [806, 0]
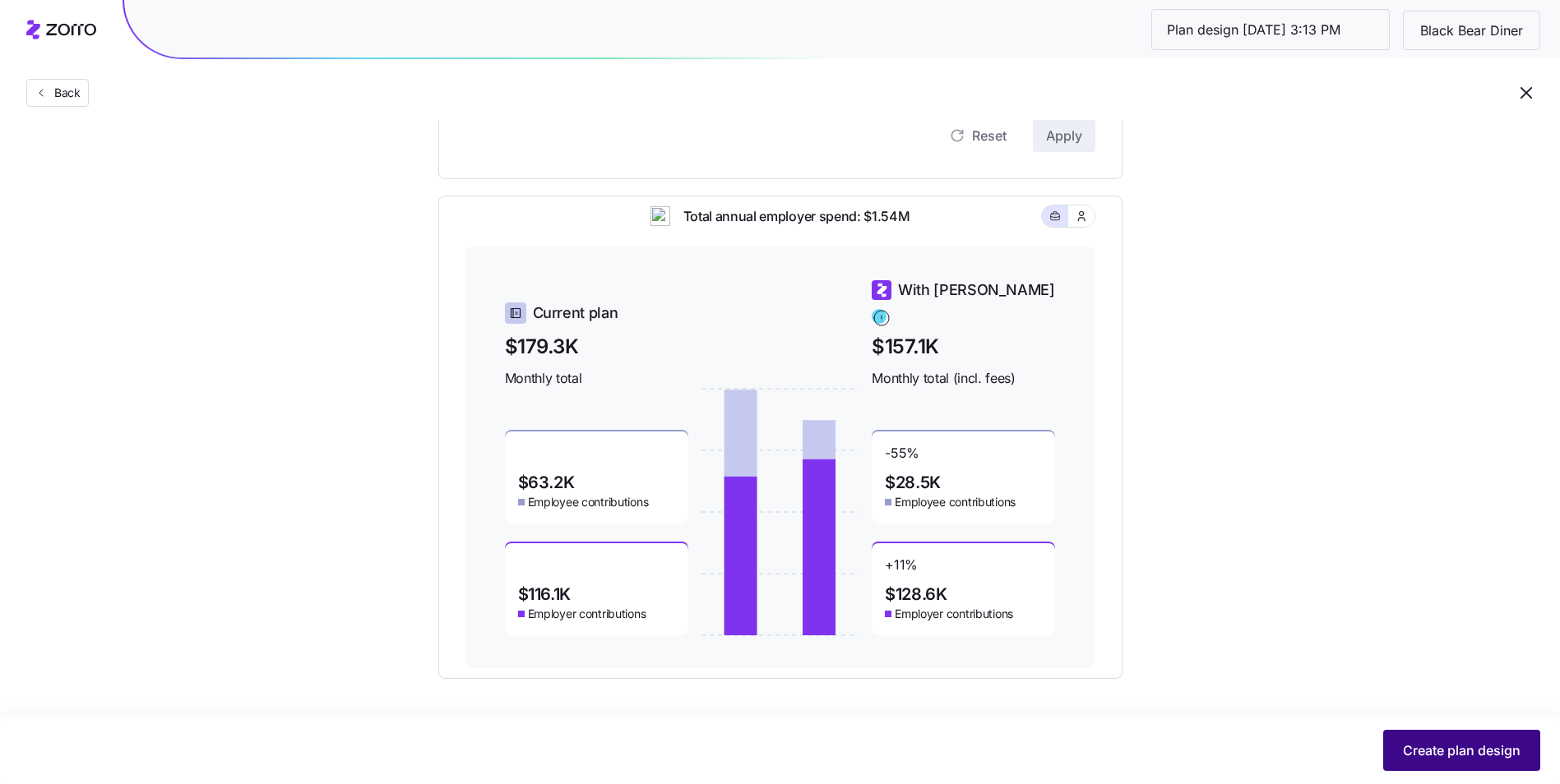
click at [1473, 750] on span "Create plan design" at bounding box center [1461, 750] width 117 height 20
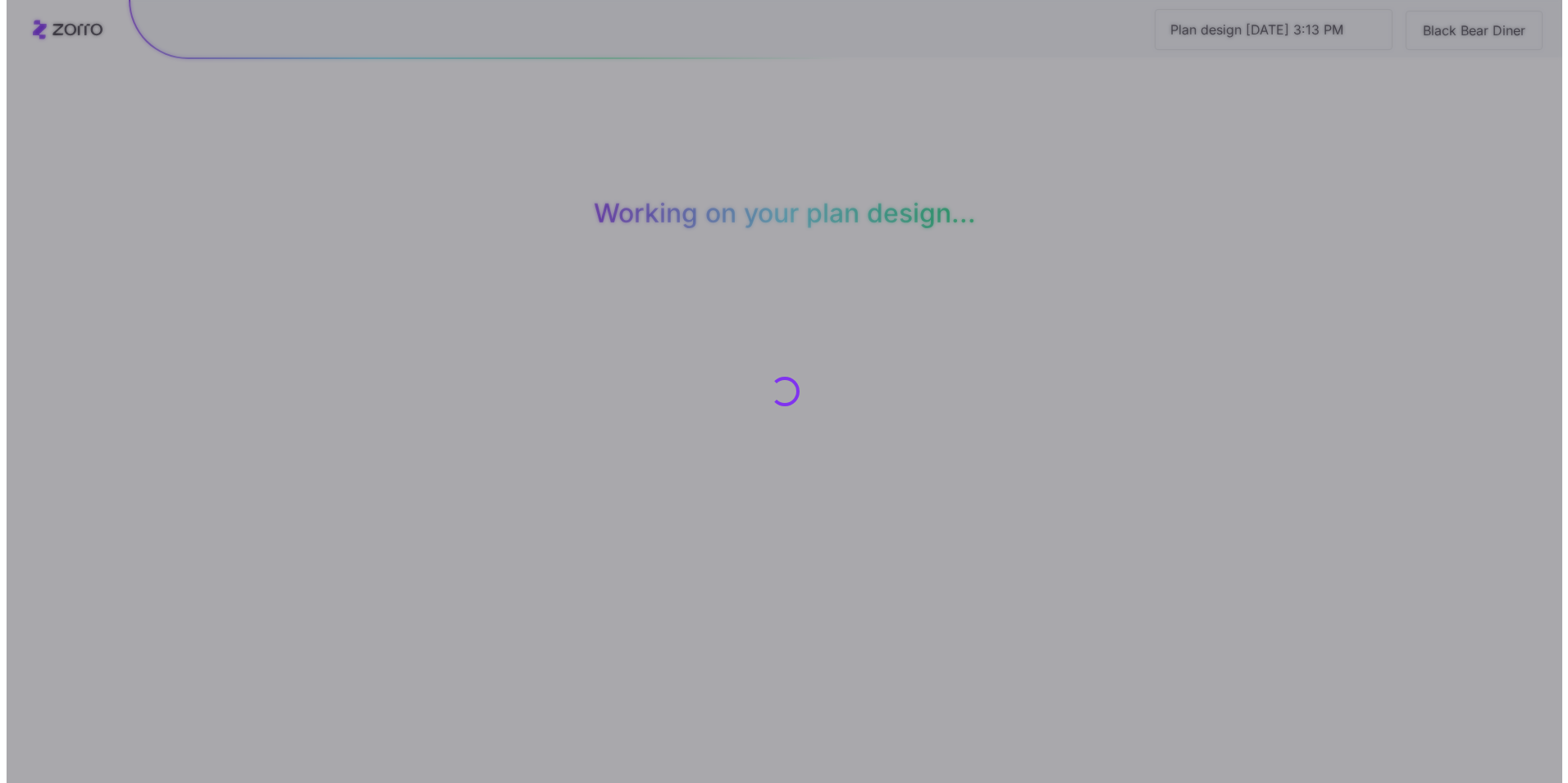
scroll to position [0, 0]
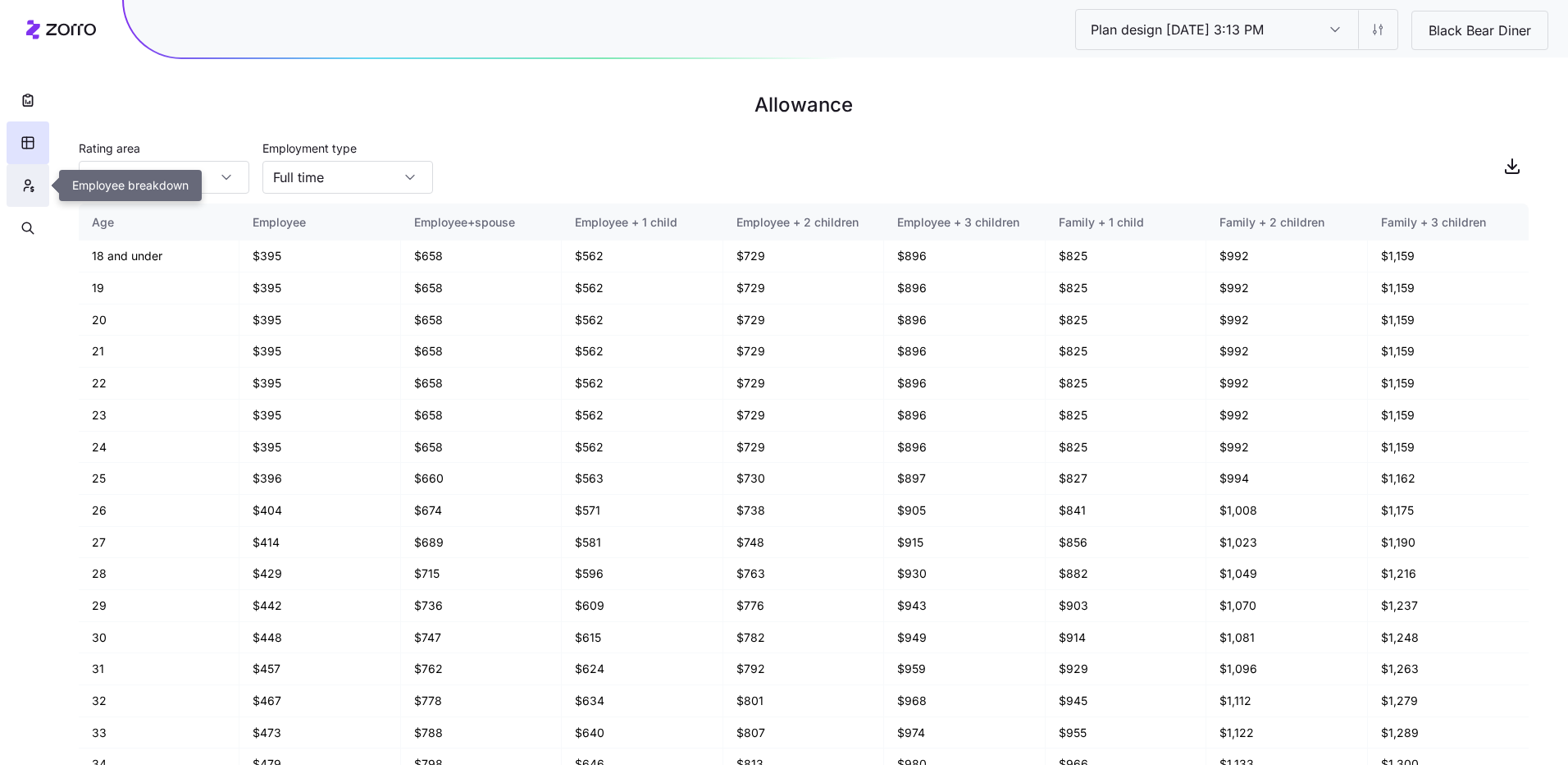
click at [41, 179] on button "button" at bounding box center [28, 185] width 43 height 43
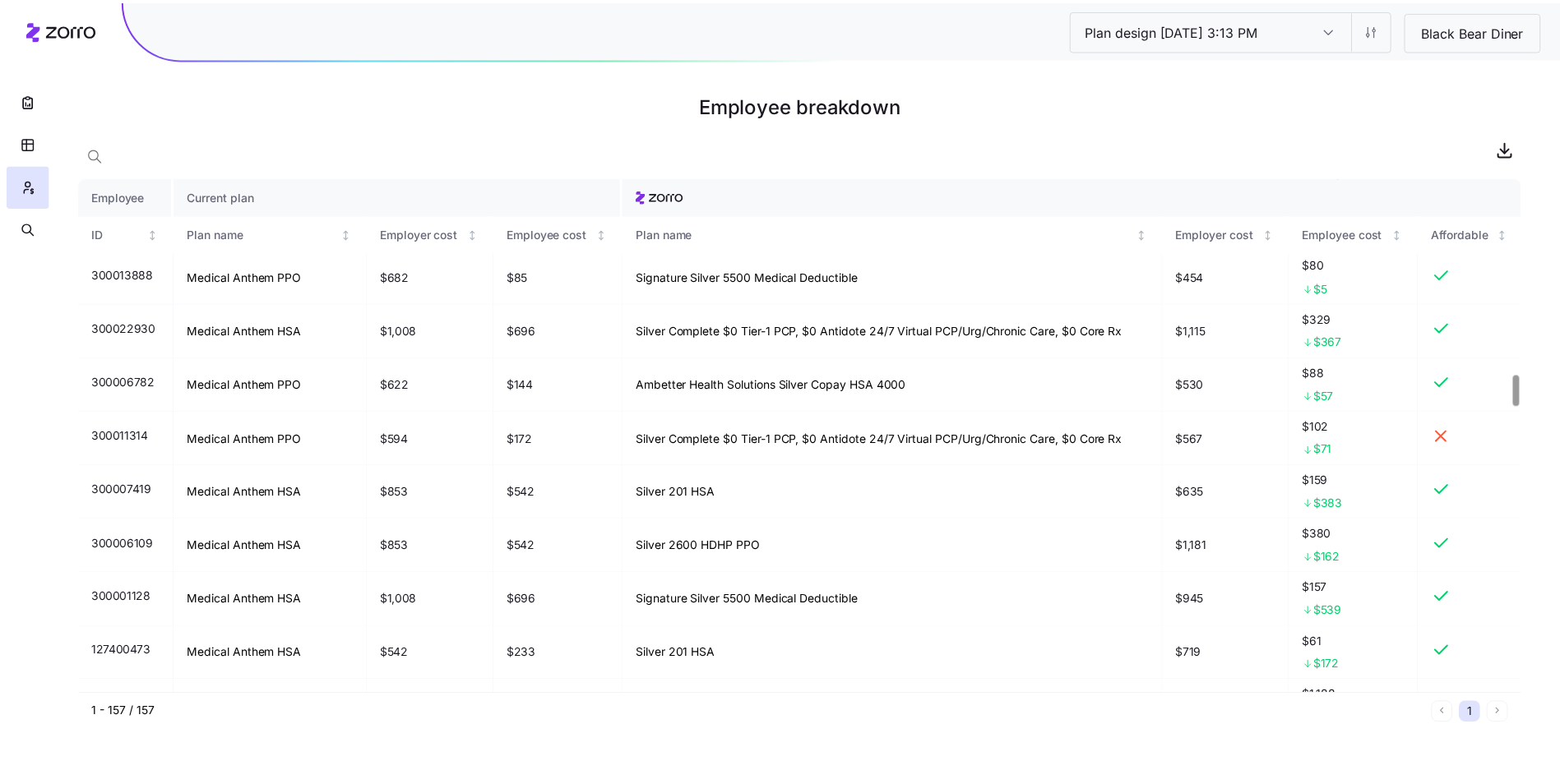
scroll to position [3255, 0]
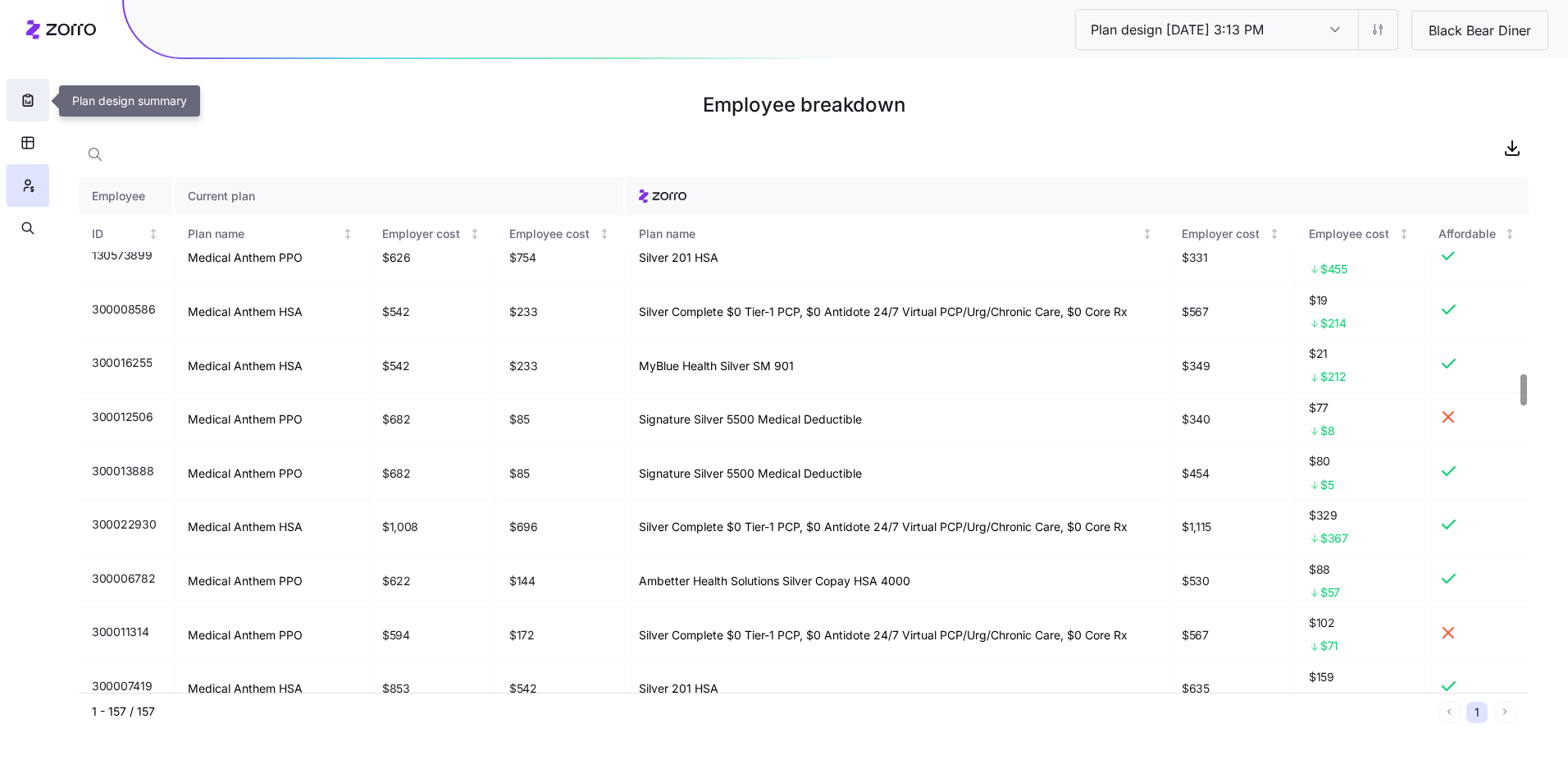
click at [22, 104] on icon "button" at bounding box center [27, 99] width 17 height 17
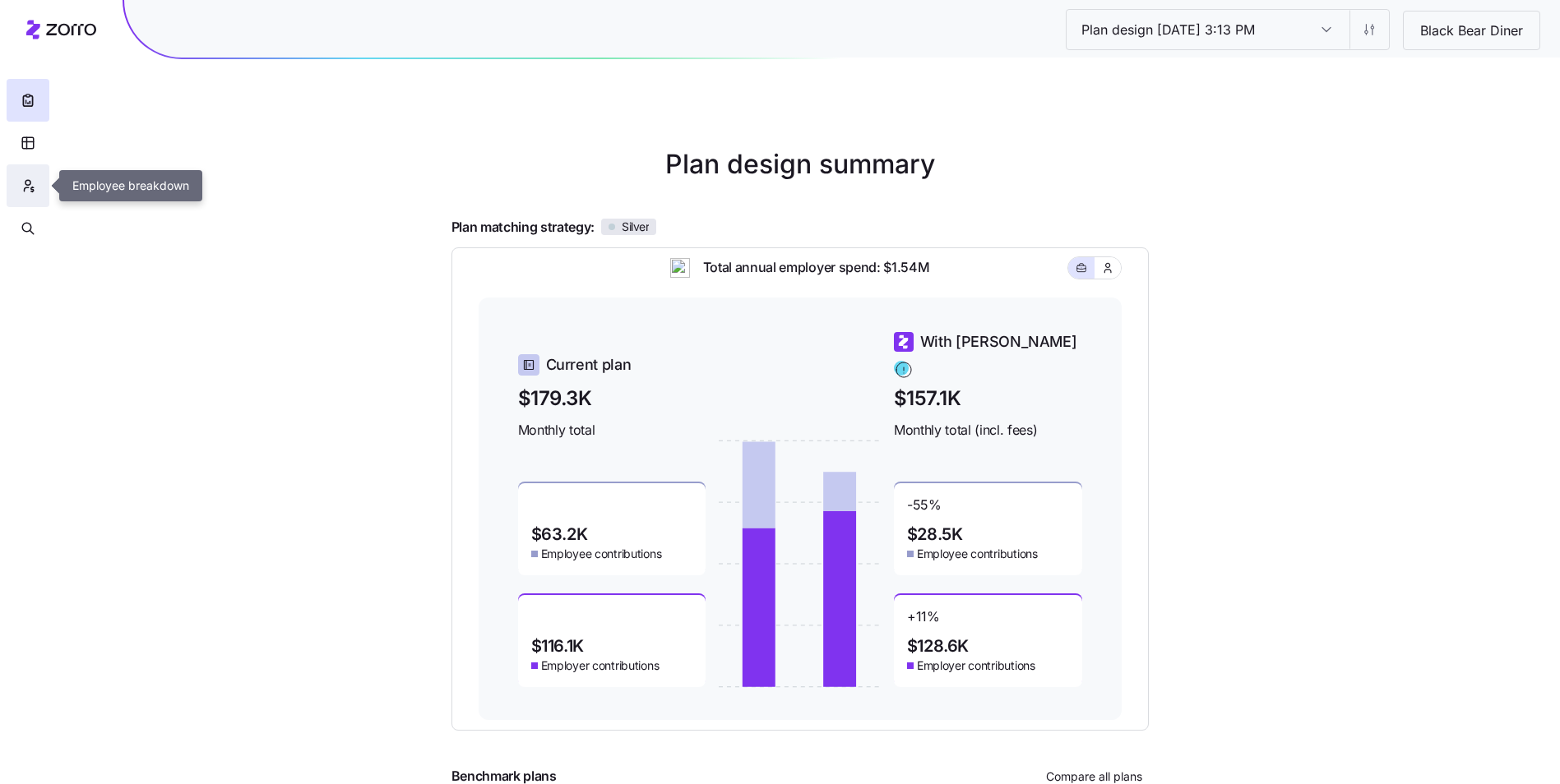
click at [30, 171] on button "button" at bounding box center [28, 186] width 43 height 43
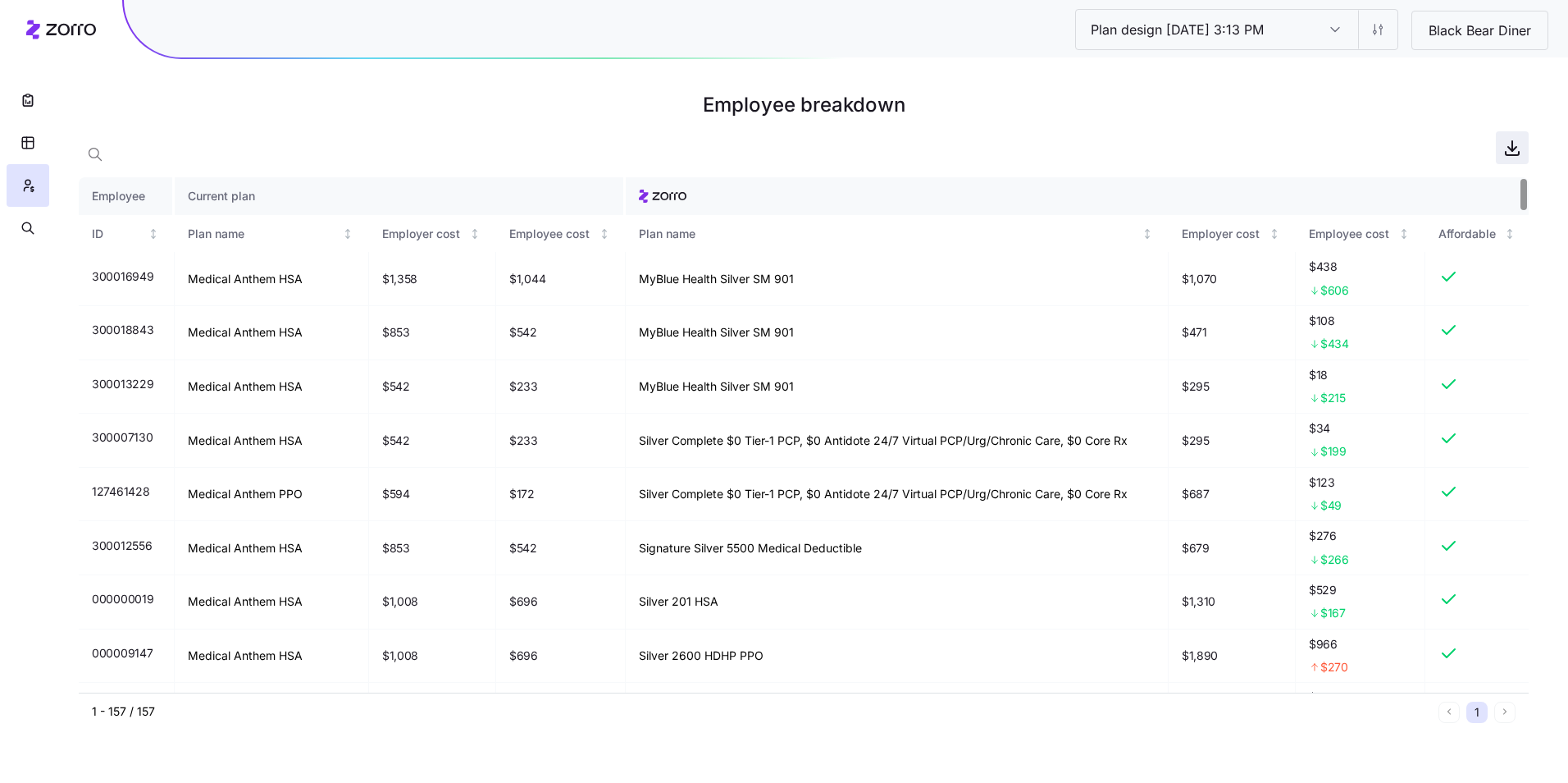
click at [1519, 148] on icon "button" at bounding box center [1512, 147] width 19 height 20
click at [1006, 114] on h1 "Employee breakdown" at bounding box center [804, 105] width 1450 height 39
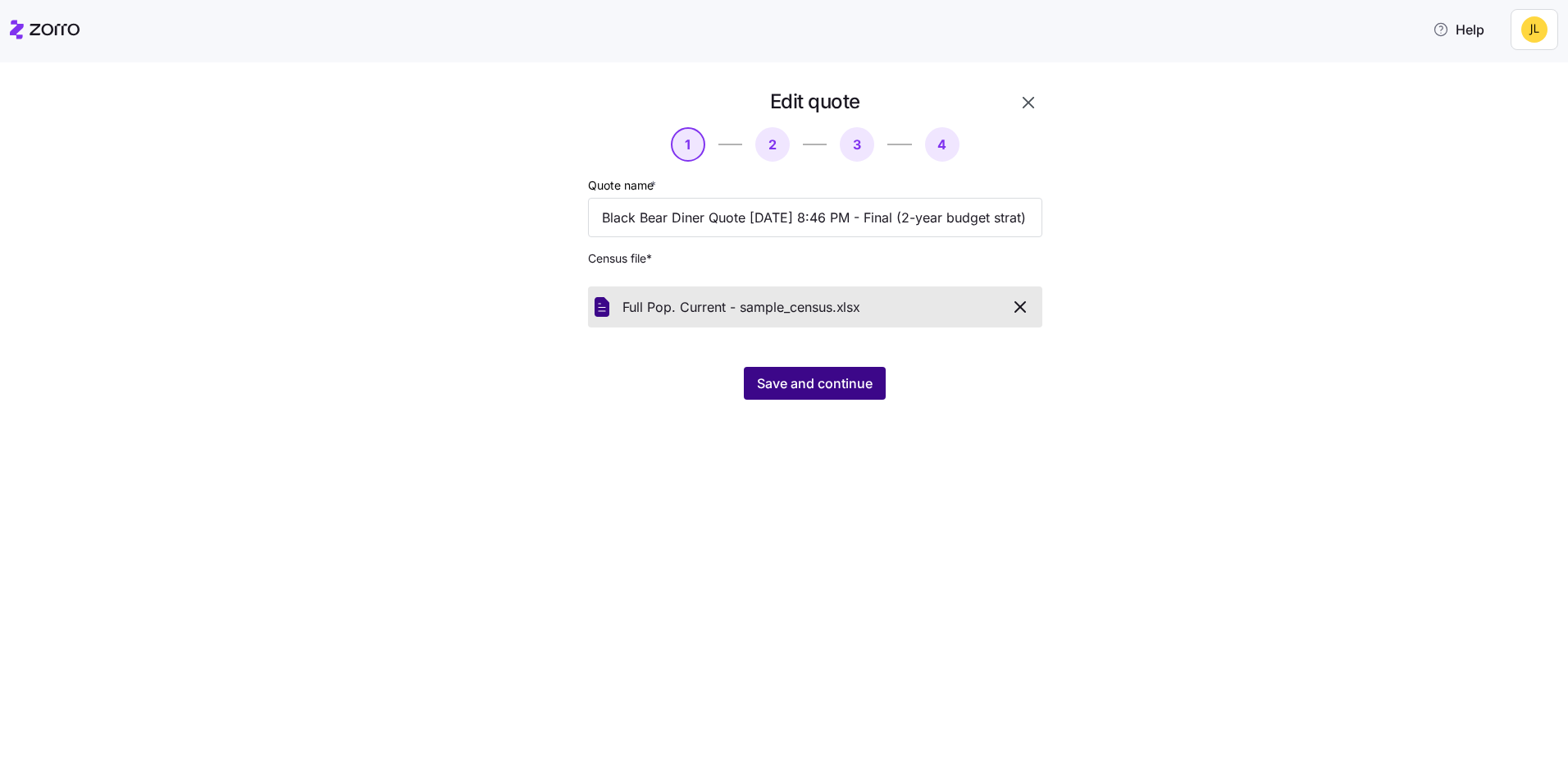
click at [844, 389] on span "Save and continue" at bounding box center [815, 383] width 116 height 20
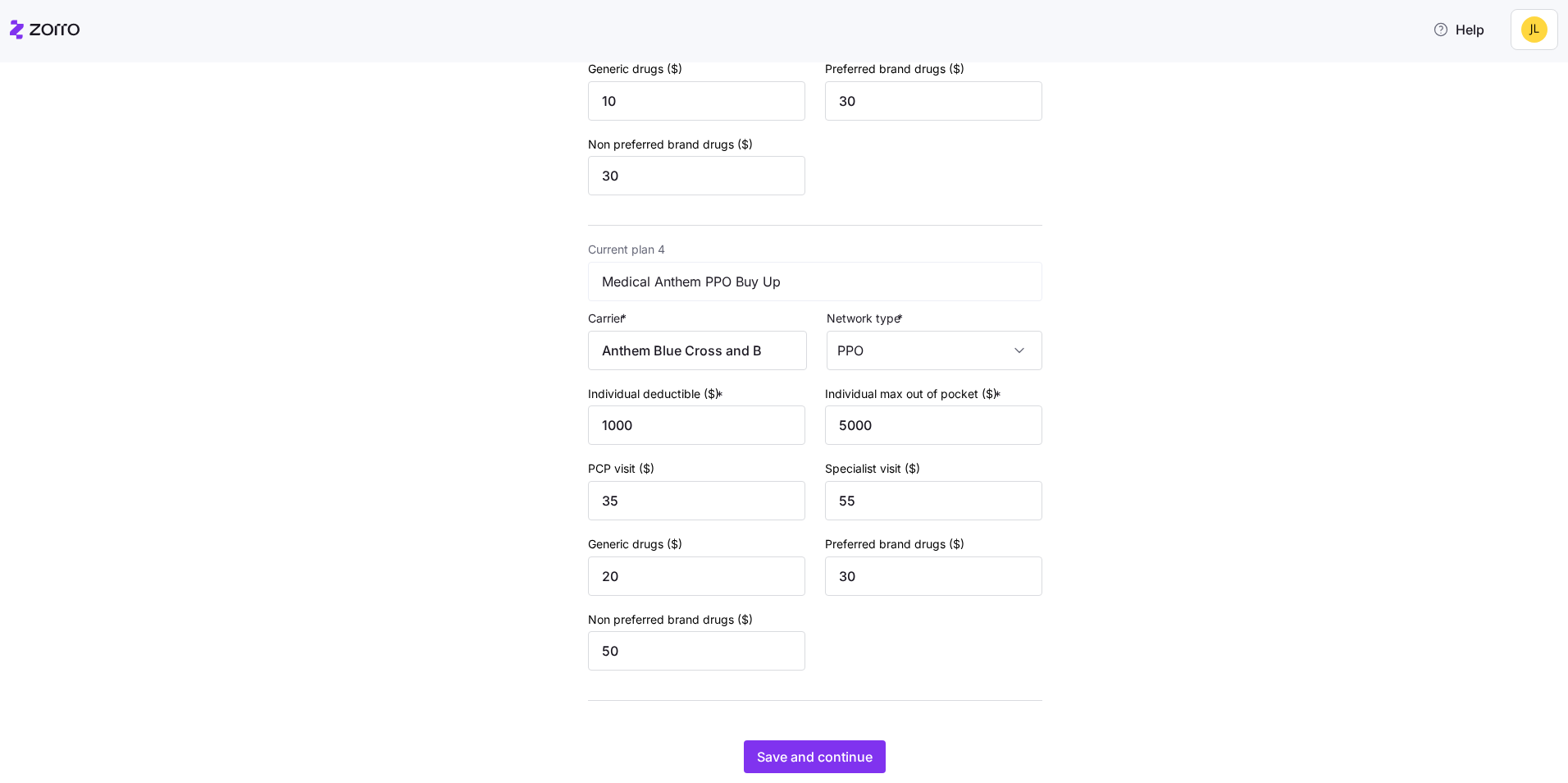
scroll to position [1444, 0]
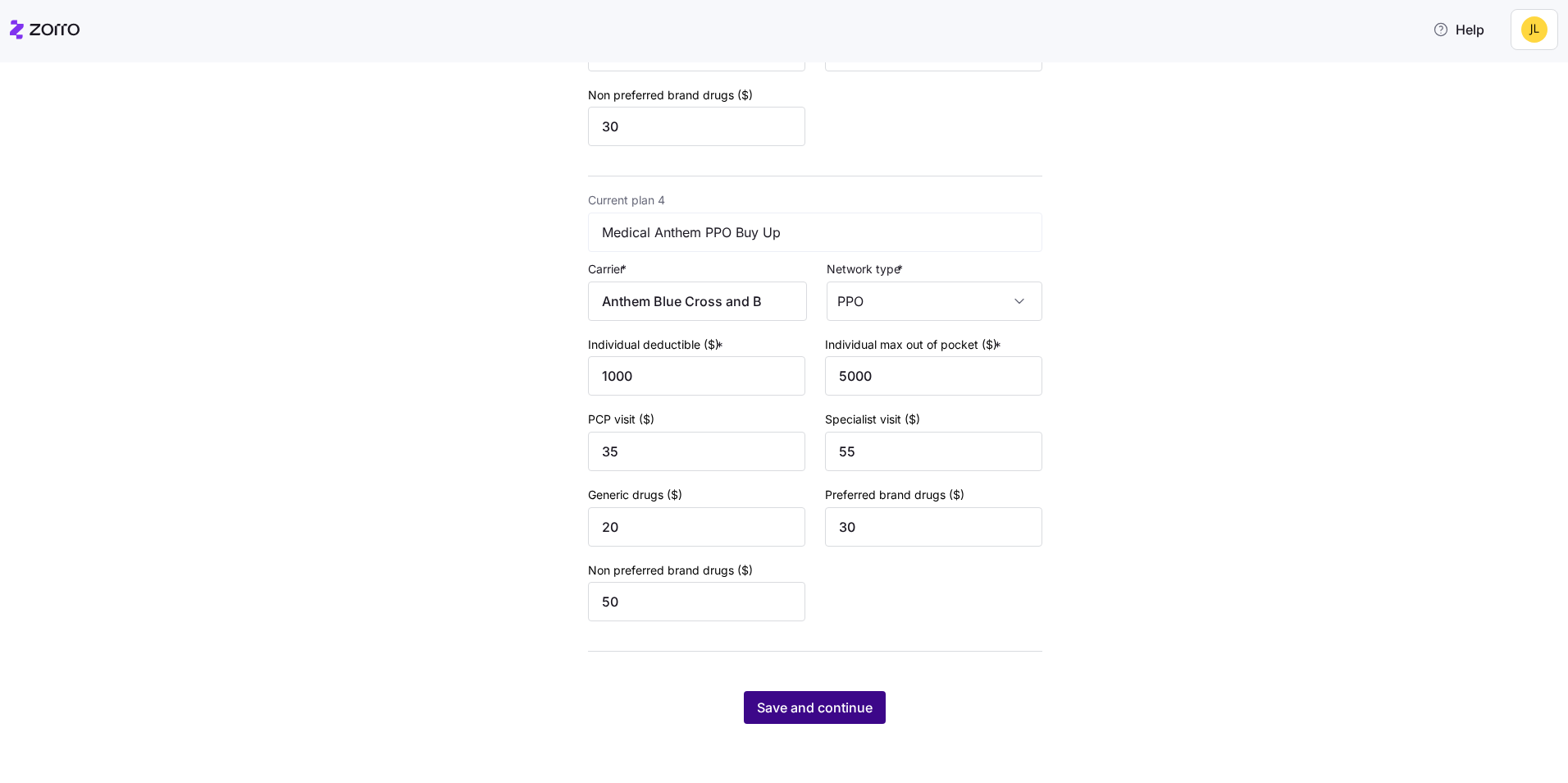
click at [819, 713] on span "Save and continue" at bounding box center [815, 707] width 116 height 20
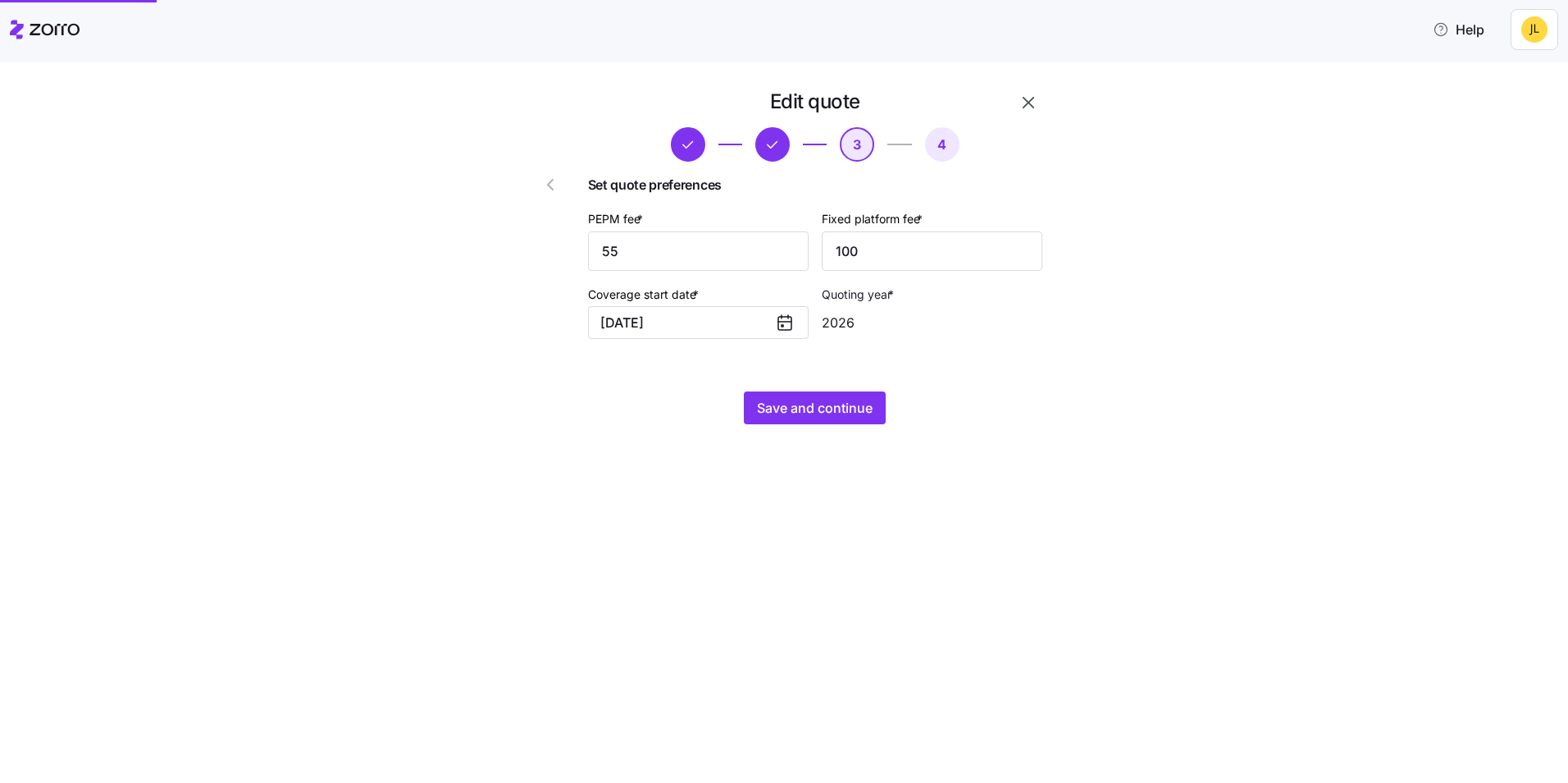
scroll to position [0, 0]
click at [795, 411] on span "Save and continue" at bounding box center [815, 408] width 116 height 20
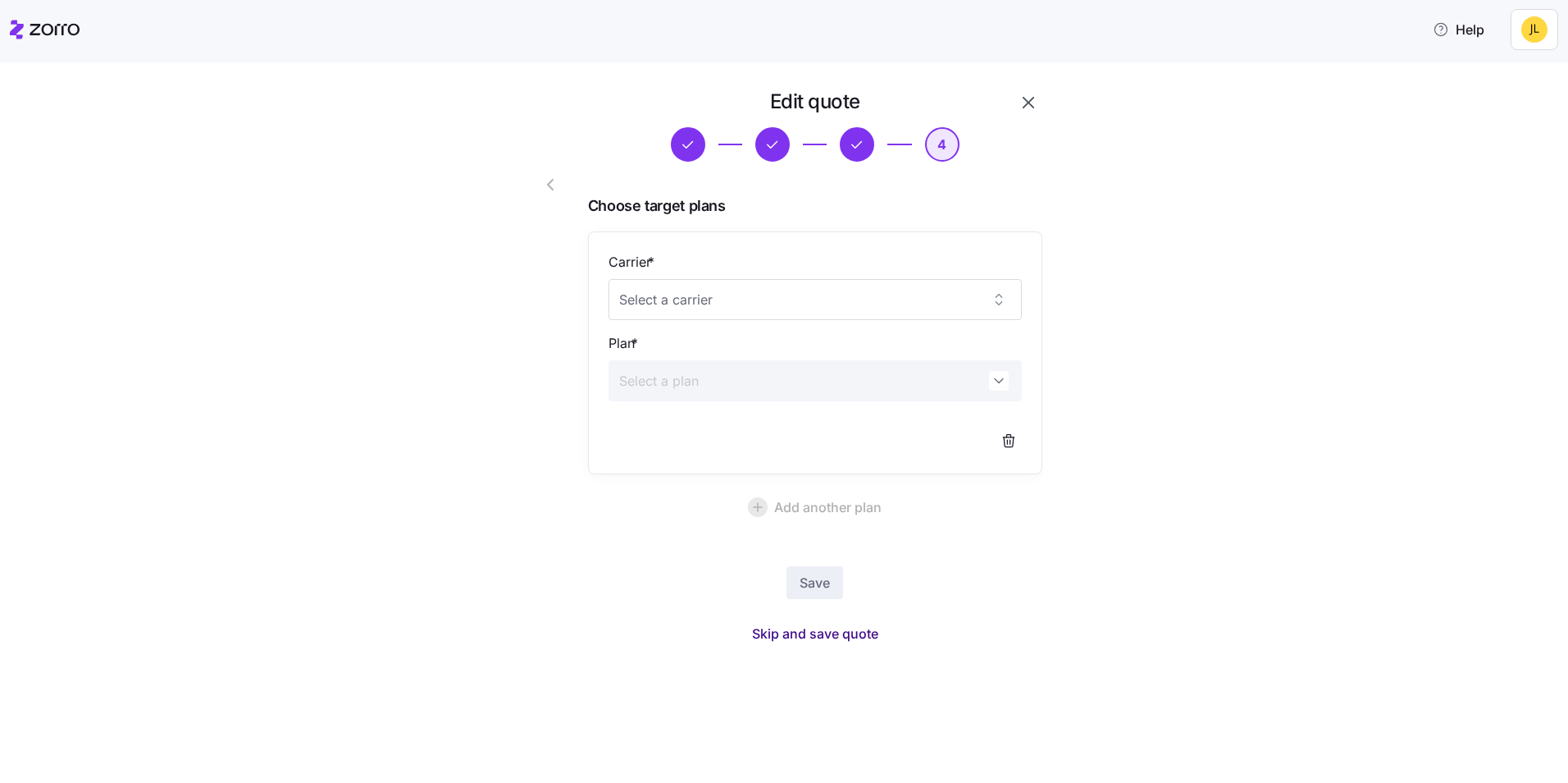
click at [830, 642] on span "Skip and save quote" at bounding box center [816, 634] width 127 height 20
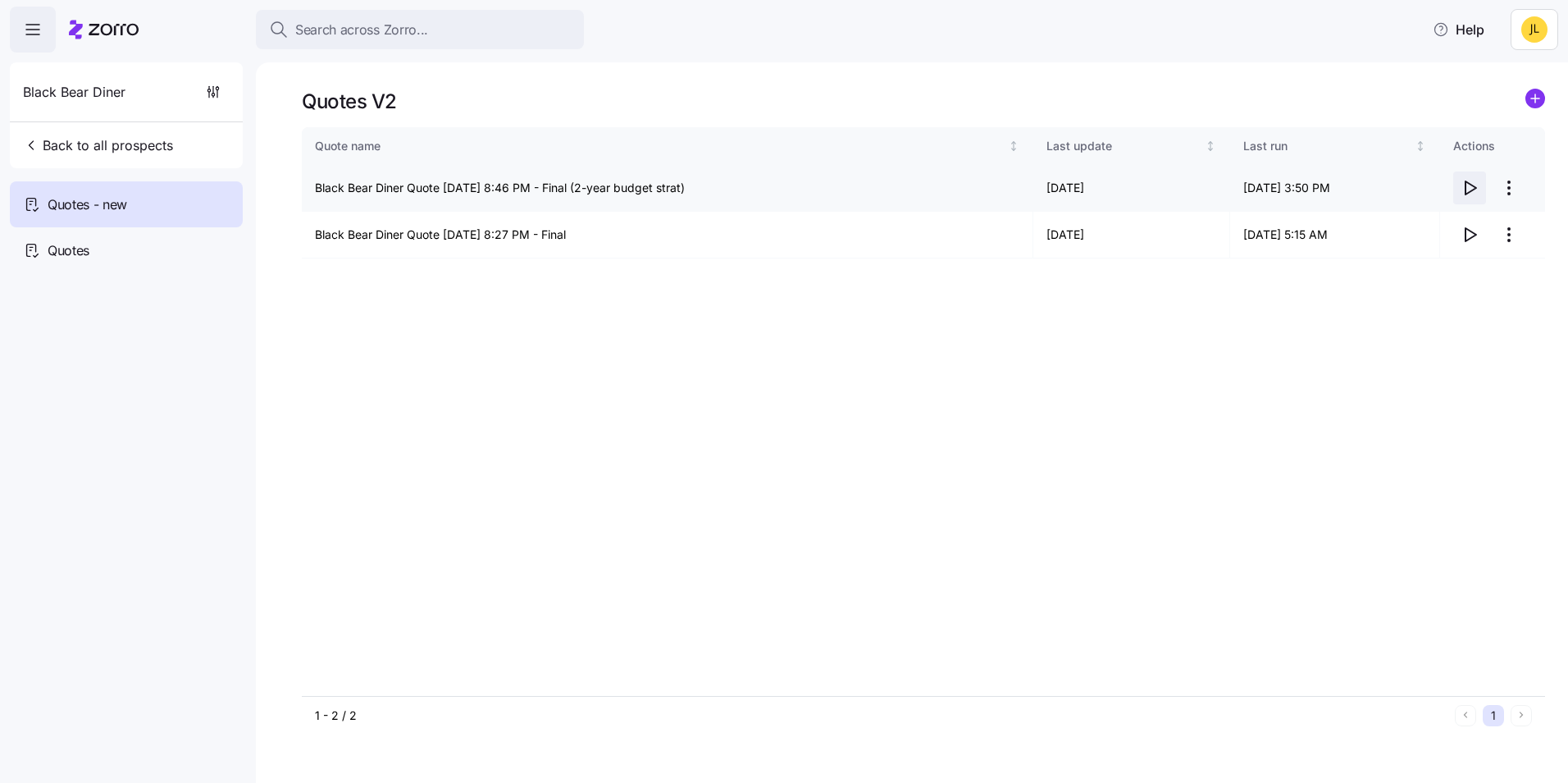
click at [1466, 183] on icon "button" at bounding box center [1471, 187] width 11 height 13
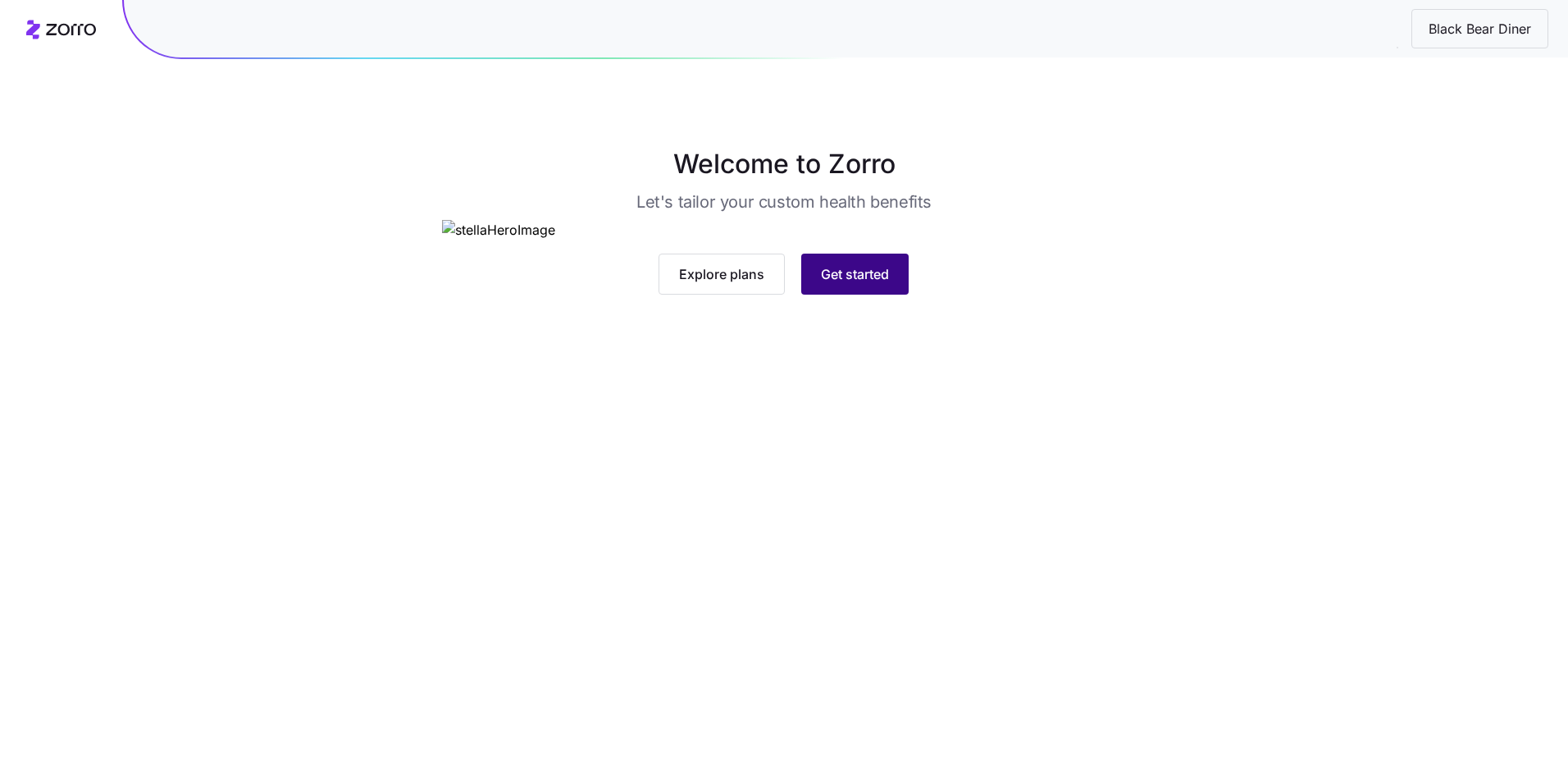
click at [853, 284] on span "Get started" at bounding box center [856, 274] width 68 height 20
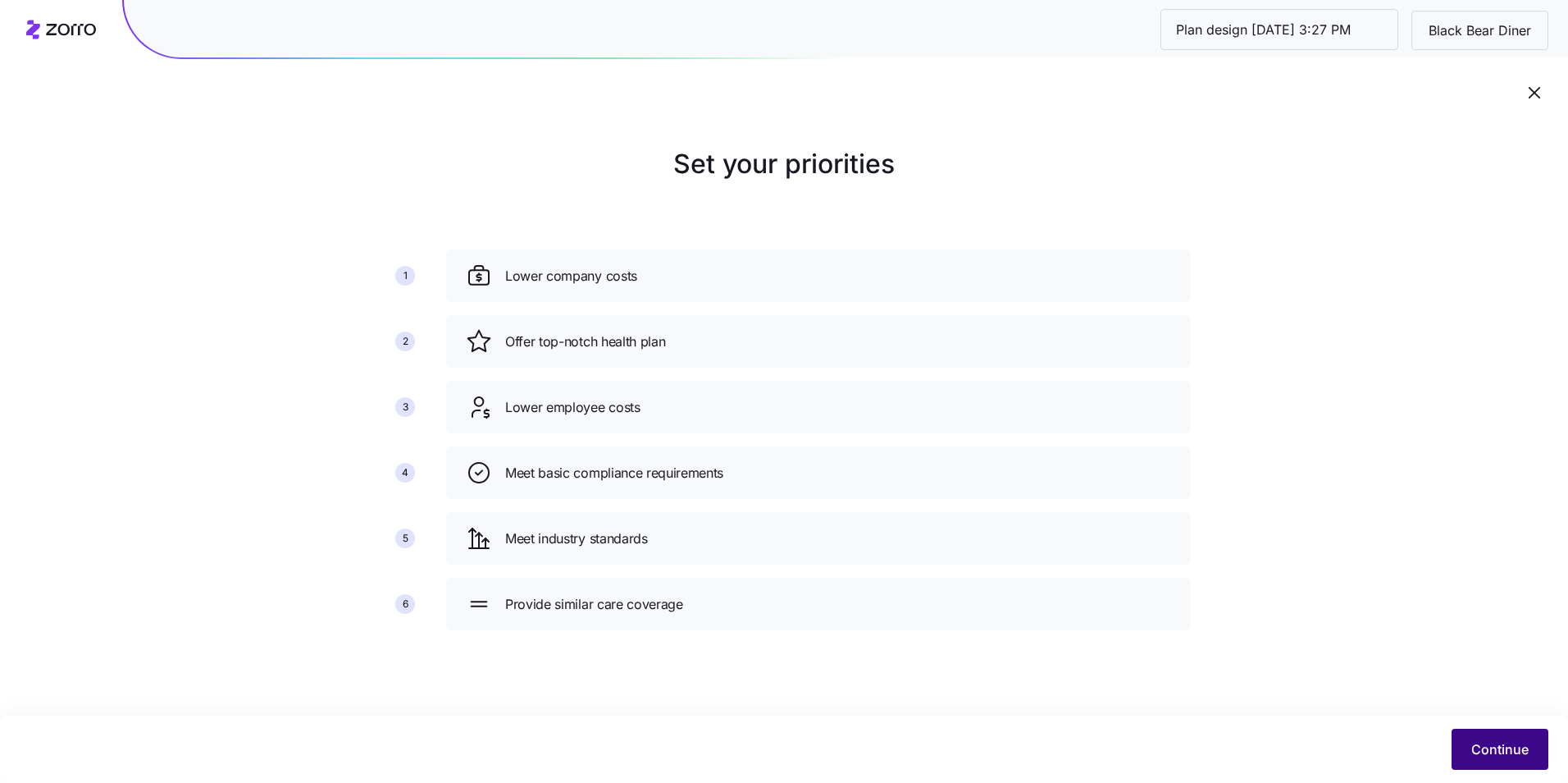
click at [1501, 753] on span "Continue" at bounding box center [1500, 749] width 57 height 20
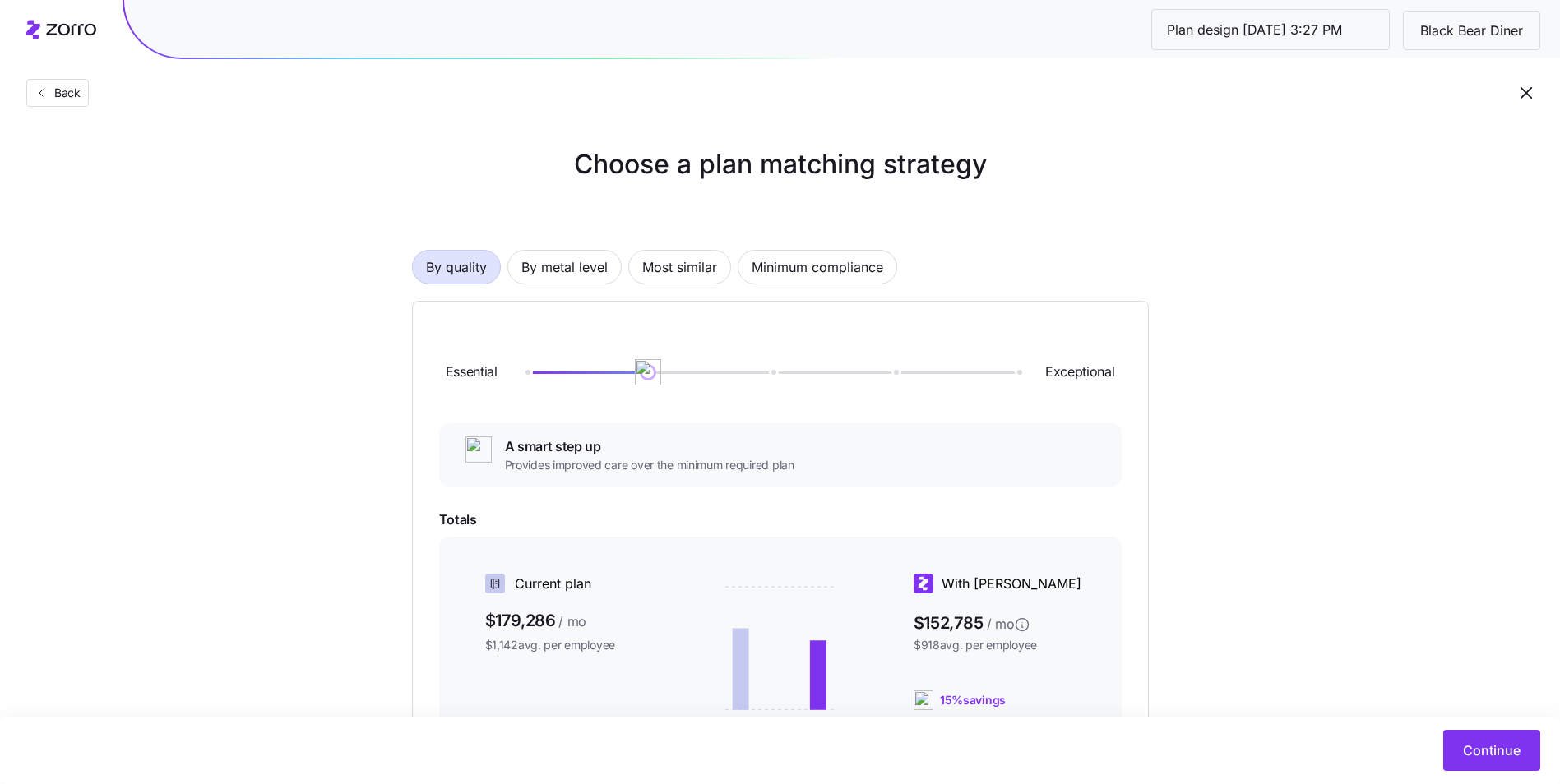
scroll to position [82, 0]
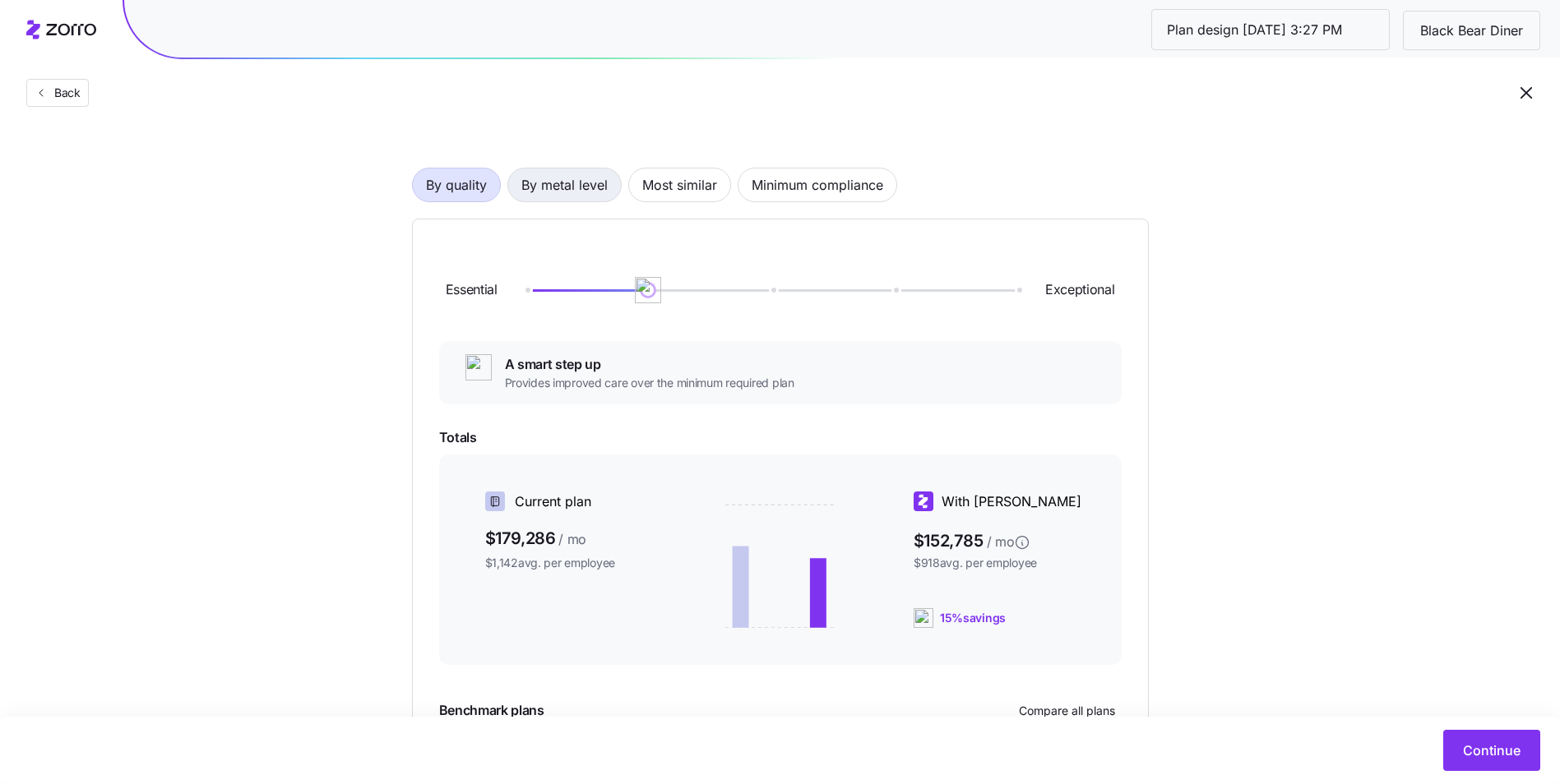
click at [553, 180] on span "By metal level" at bounding box center [565, 186] width 86 height 33
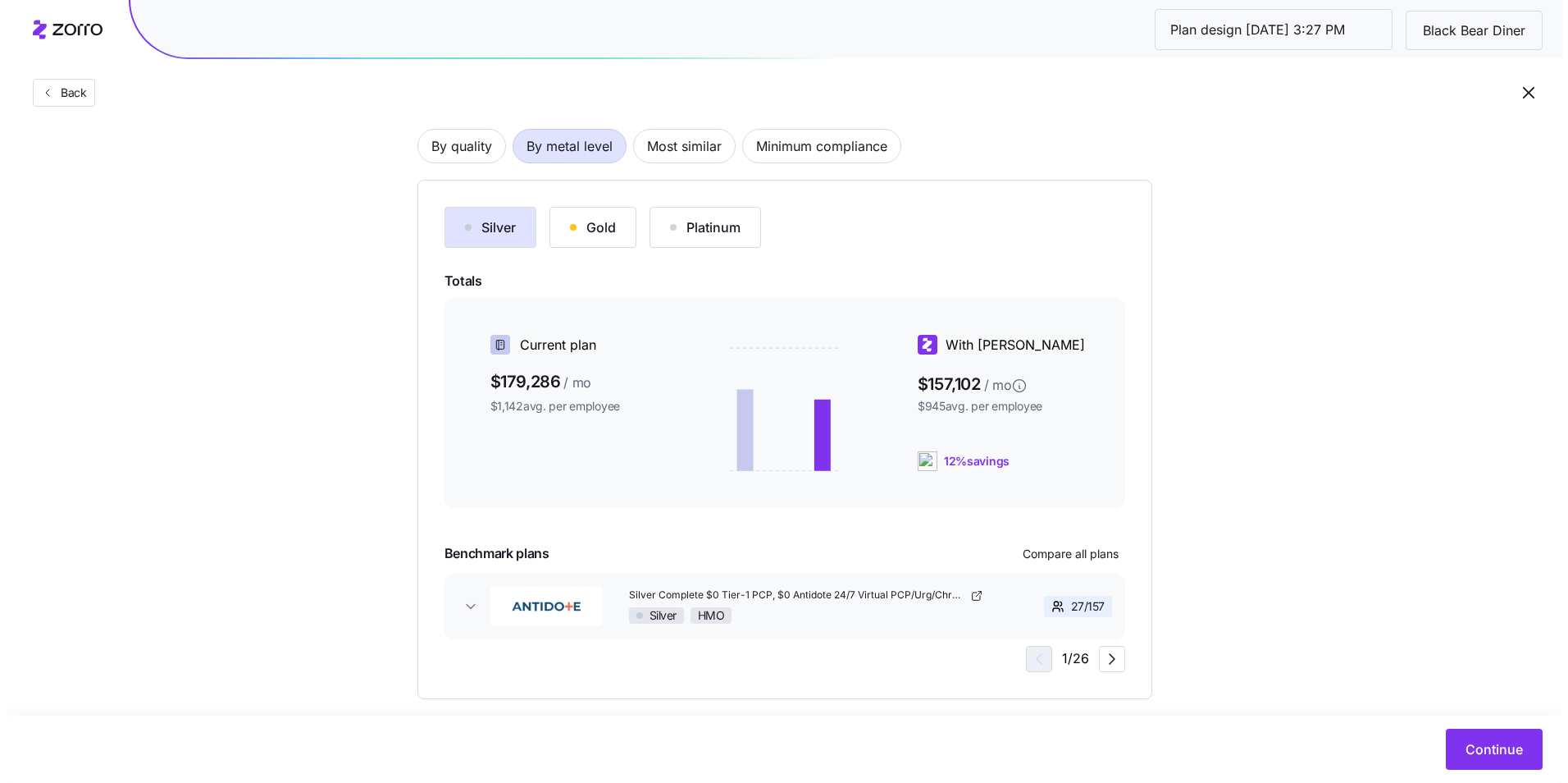
scroll to position [142, 0]
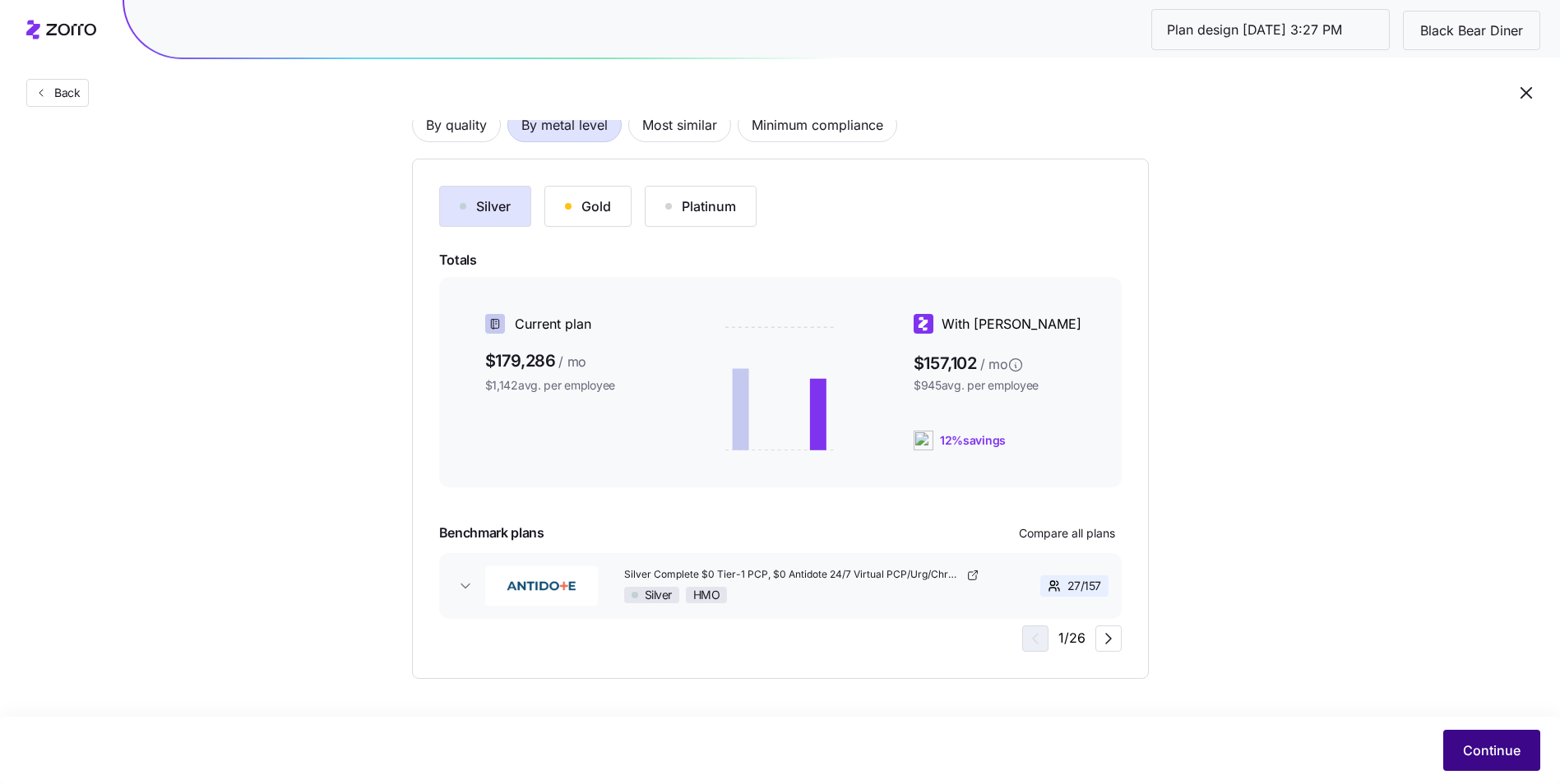
click at [1497, 740] on button "Continue" at bounding box center [1491, 750] width 97 height 41
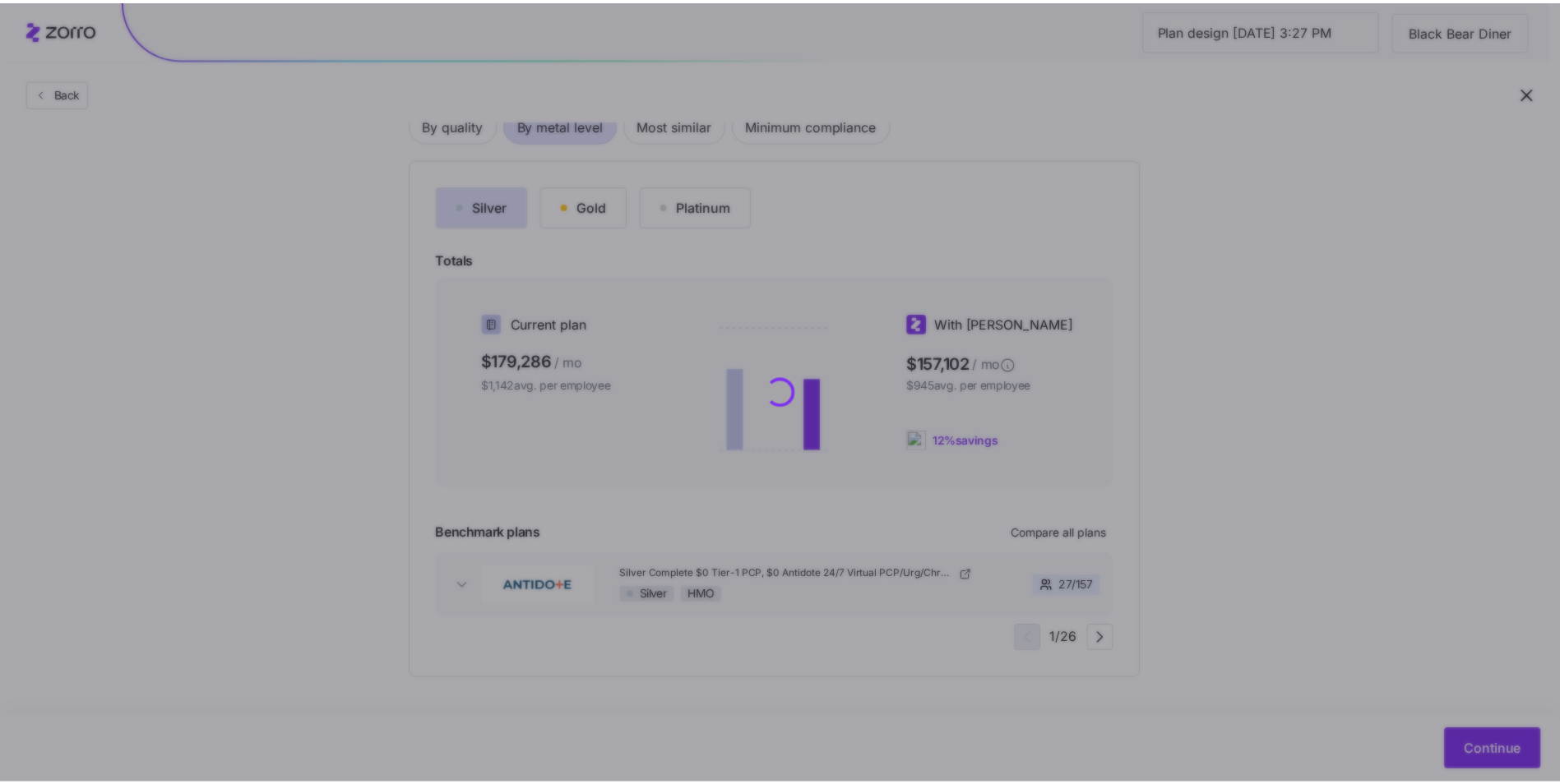
scroll to position [0, 0]
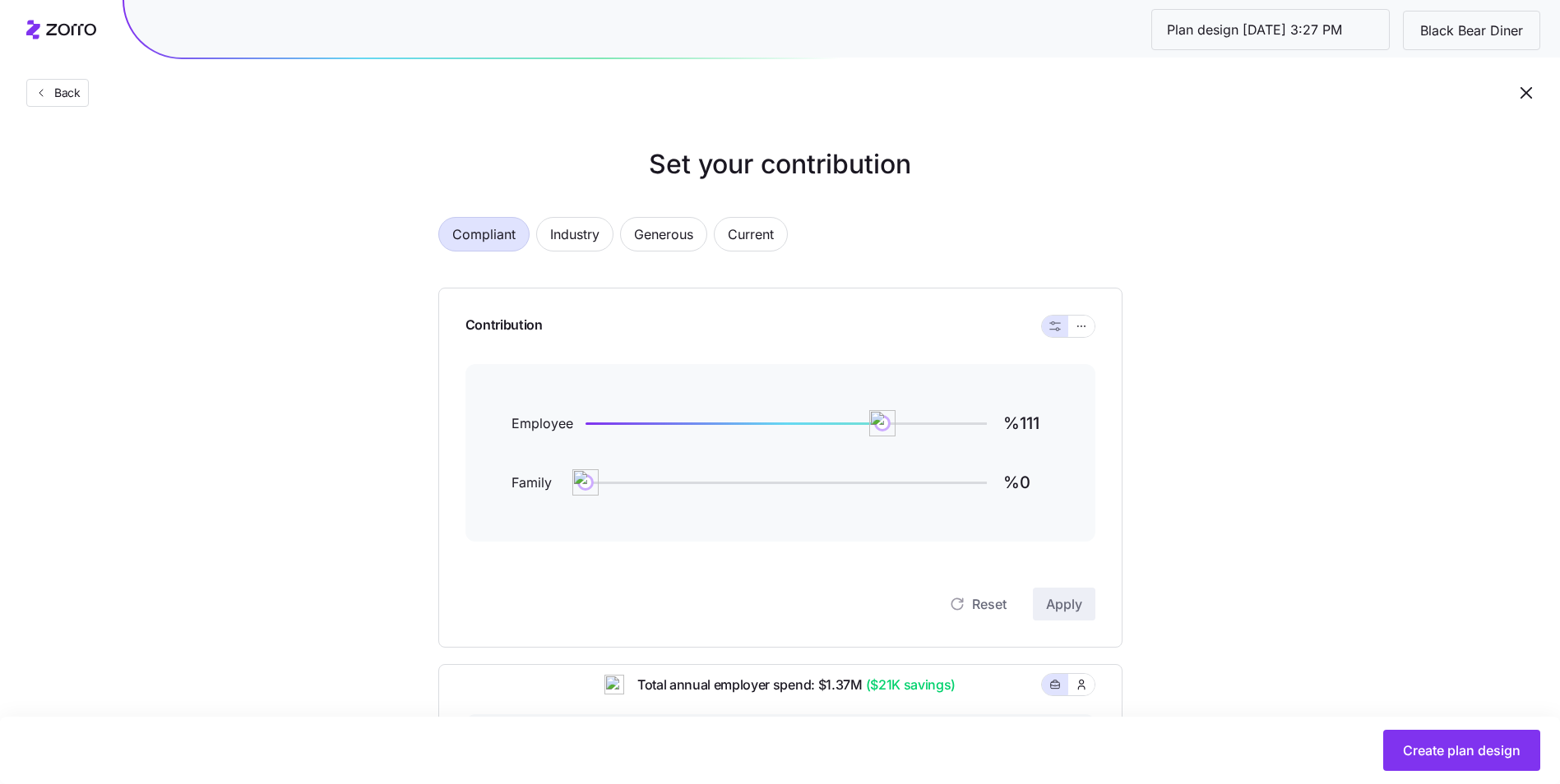
click at [1081, 314] on div at bounding box center [1069, 326] width 55 height 23
click at [1082, 314] on div at bounding box center [1069, 326] width 55 height 23
drag, startPoint x: 1082, startPoint y: 314, endPoint x: 1080, endPoint y: 324, distance: 10.2
click at [1080, 324] on icon "button" at bounding box center [1081, 326] width 12 height 20
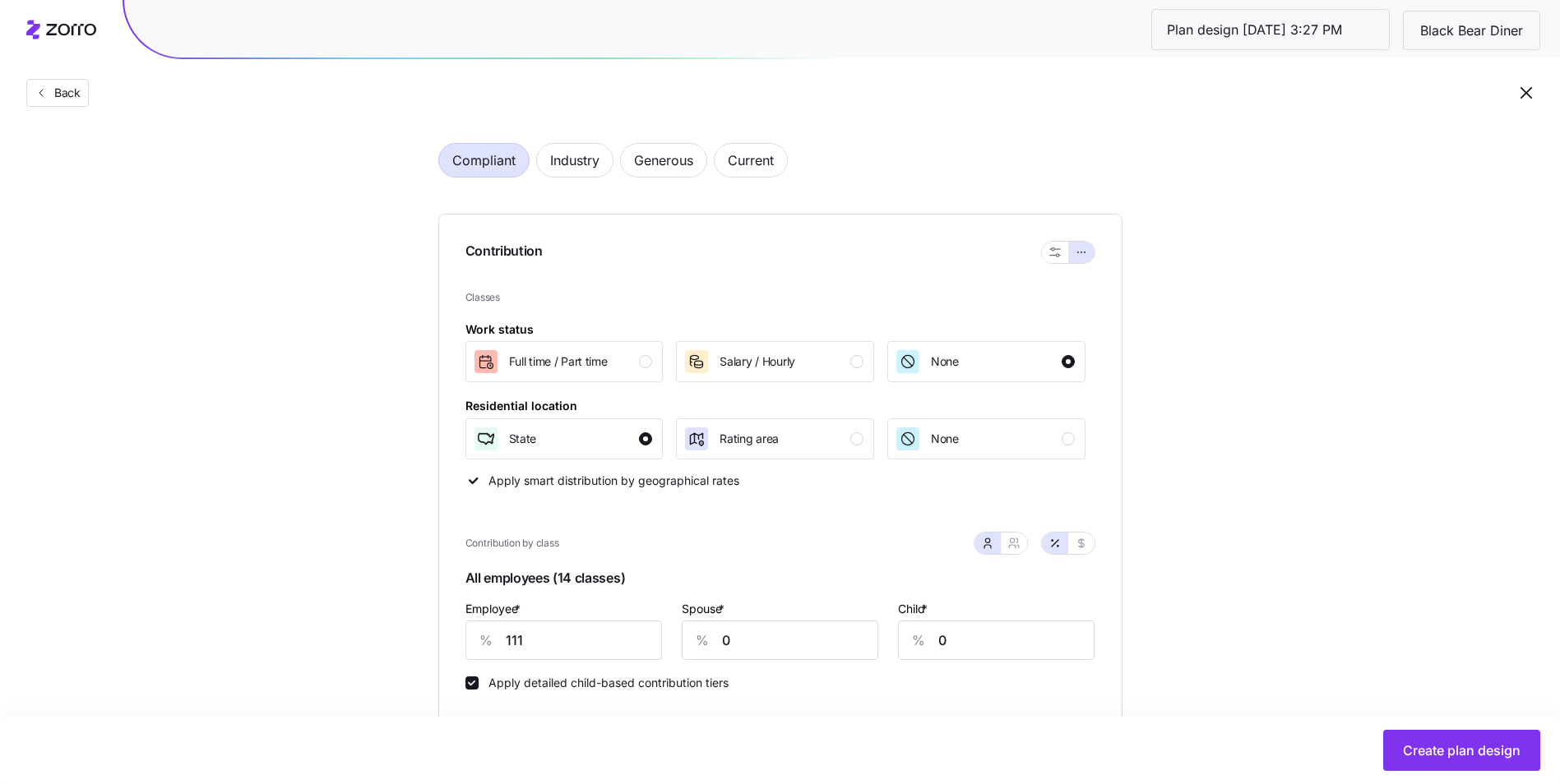
scroll to position [164, 0]
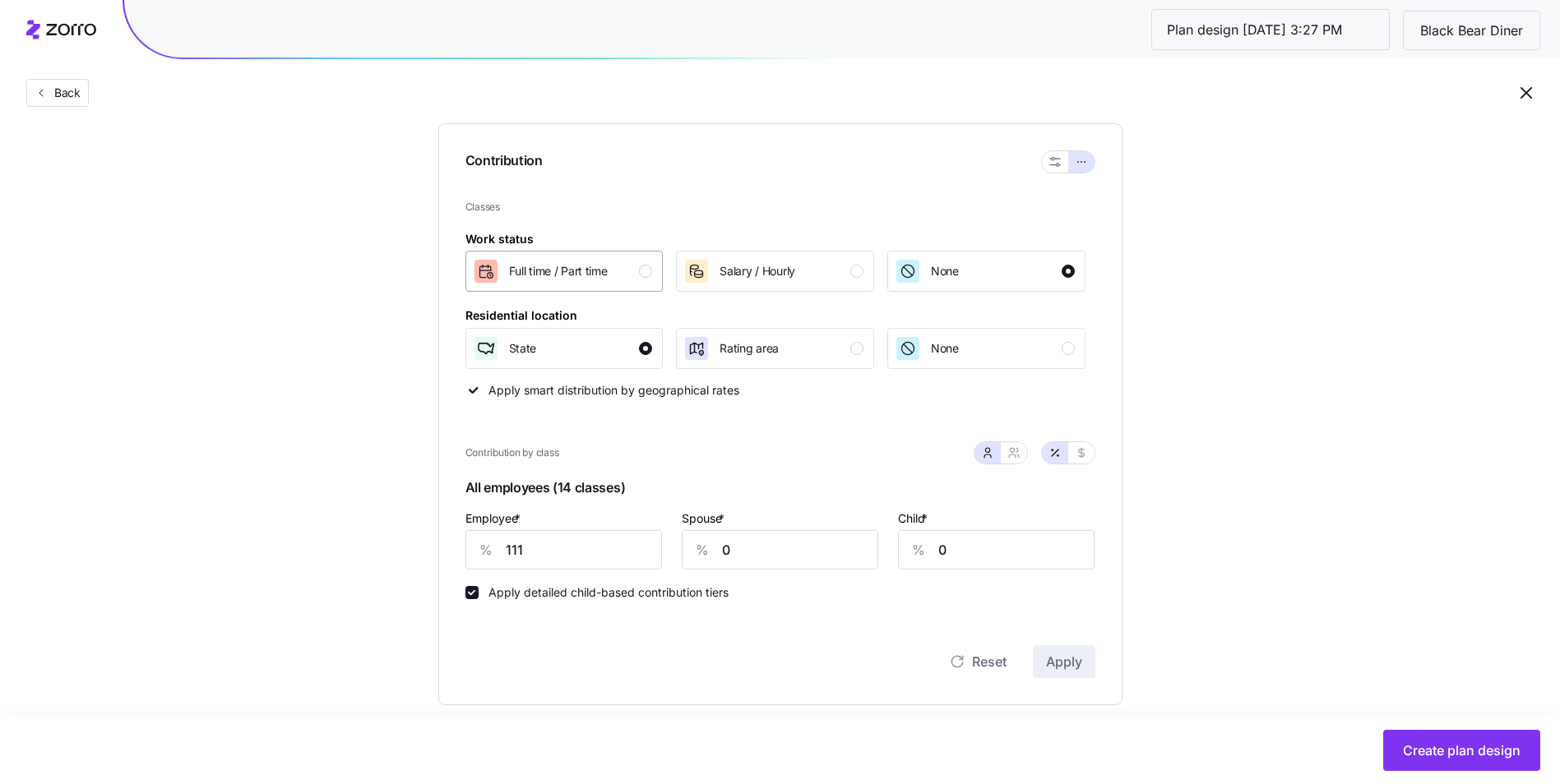
click at [618, 285] on button "Full time / Part time" at bounding box center [564, 271] width 198 height 41
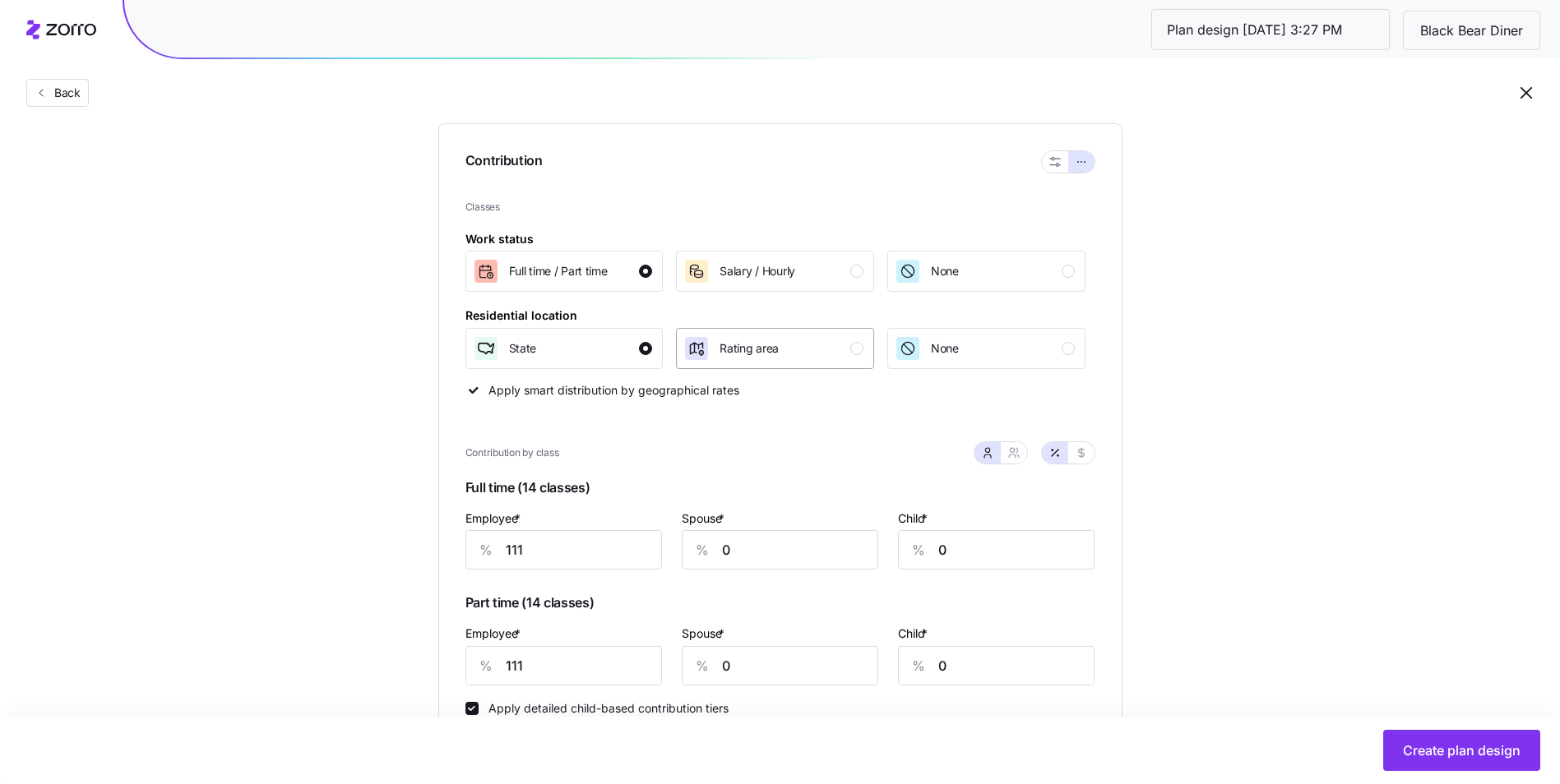
click at [763, 357] on div "Rating area" at bounding box center [748, 348] width 60 height 26
drag, startPoint x: 553, startPoint y: 552, endPoint x: 482, endPoint y: 557, distance: 71.2
click at [482, 557] on div "% 111" at bounding box center [563, 550] width 196 height 39
type input "96"
type input "65"
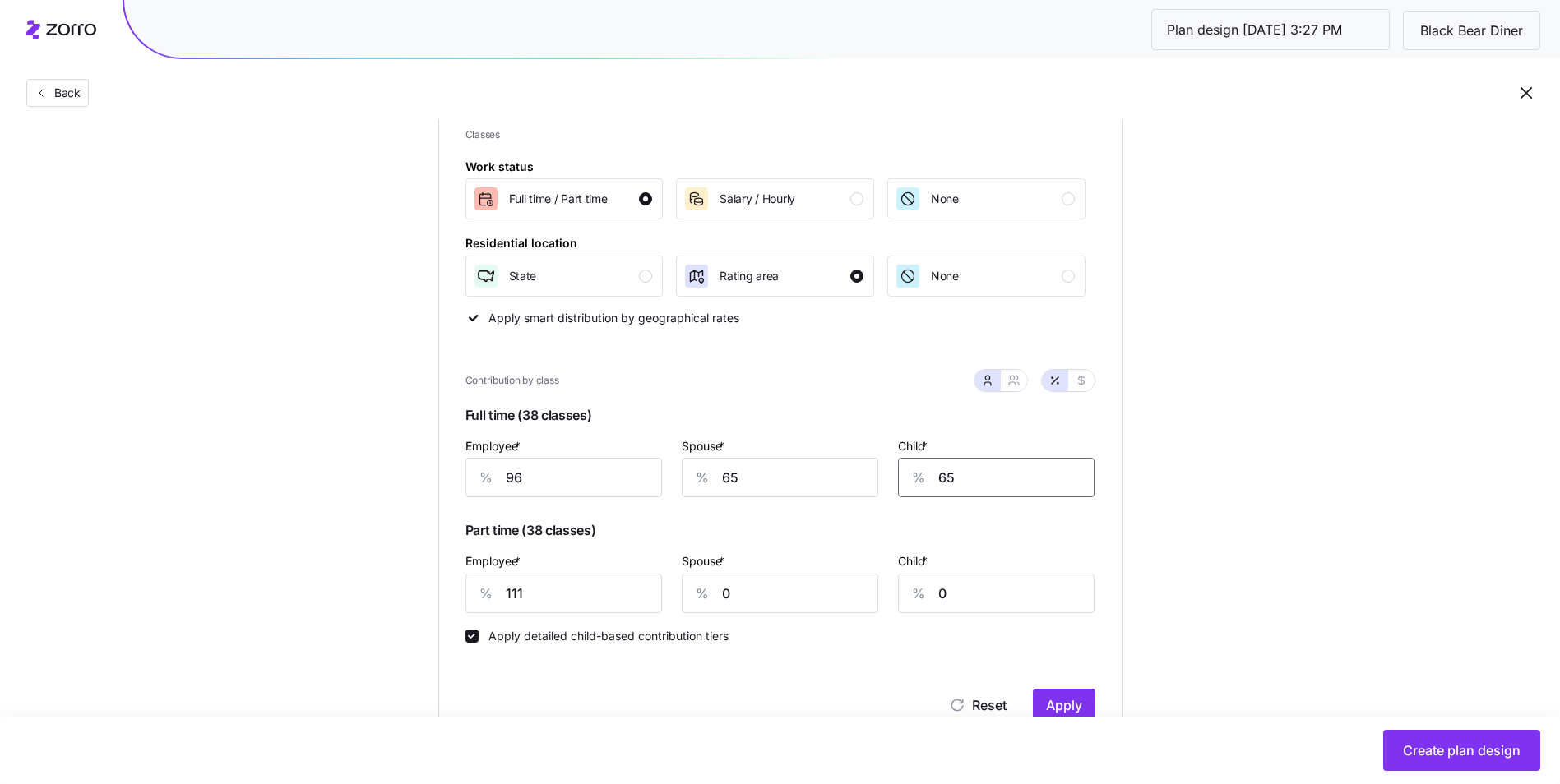
scroll to position [329, 0]
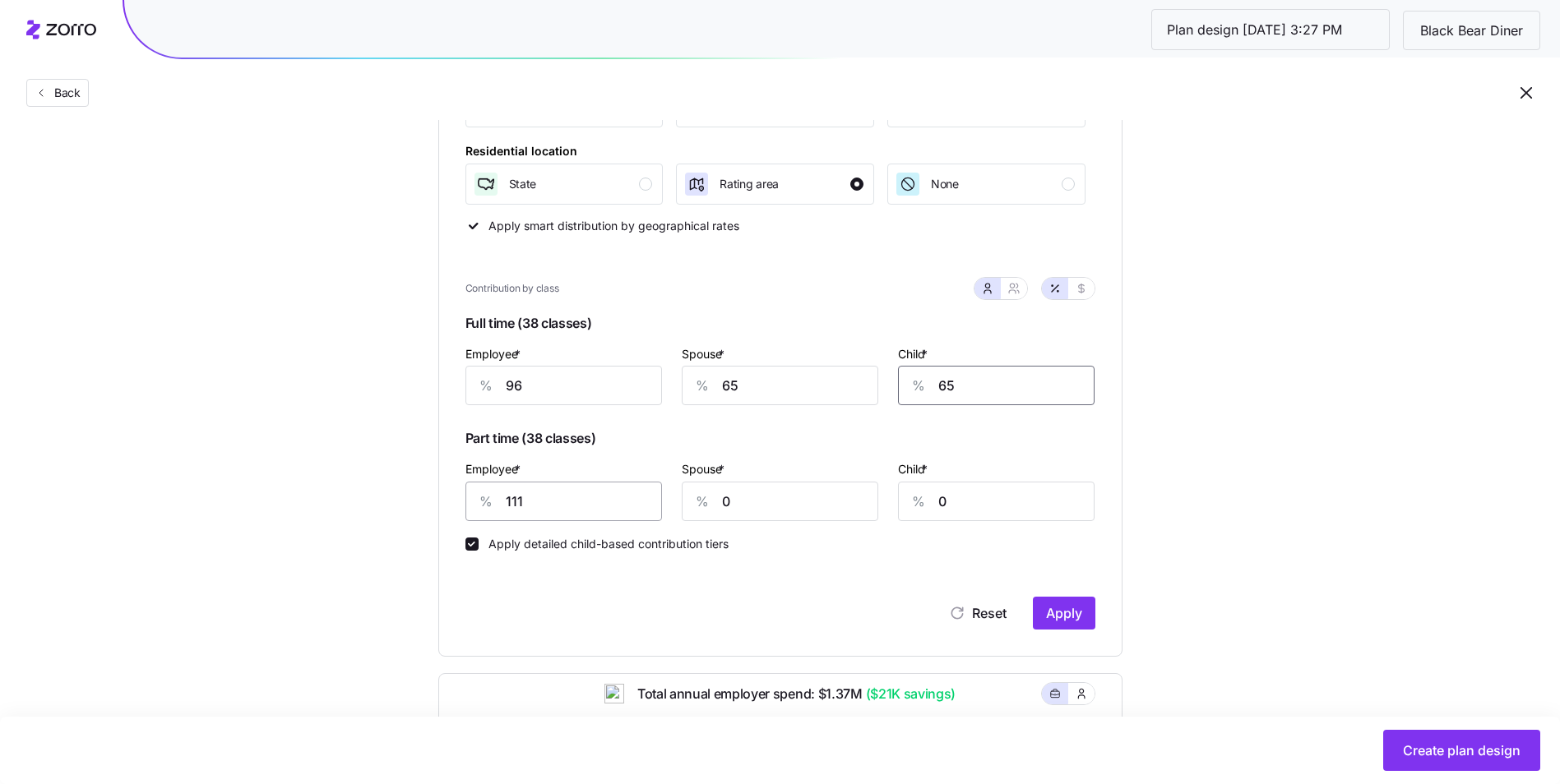
type input "65"
drag, startPoint x: 524, startPoint y: 495, endPoint x: 490, endPoint y: 496, distance: 34.0
click at [490, 496] on div "% 111" at bounding box center [563, 501] width 196 height 39
click at [554, 496] on input "900" at bounding box center [563, 501] width 196 height 39
type input "90"
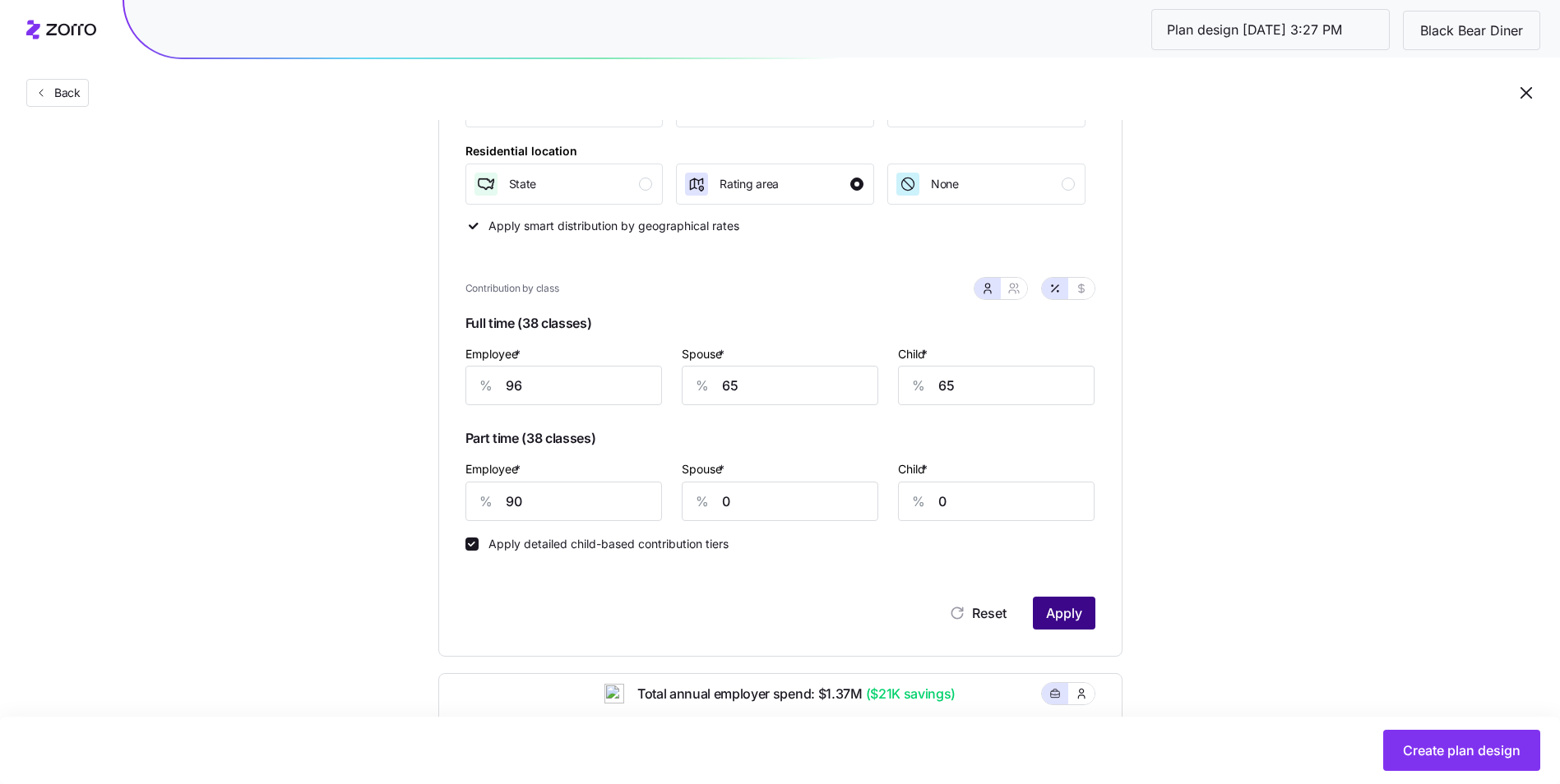
click at [1075, 597] on button "Apply" at bounding box center [1064, 613] width 63 height 33
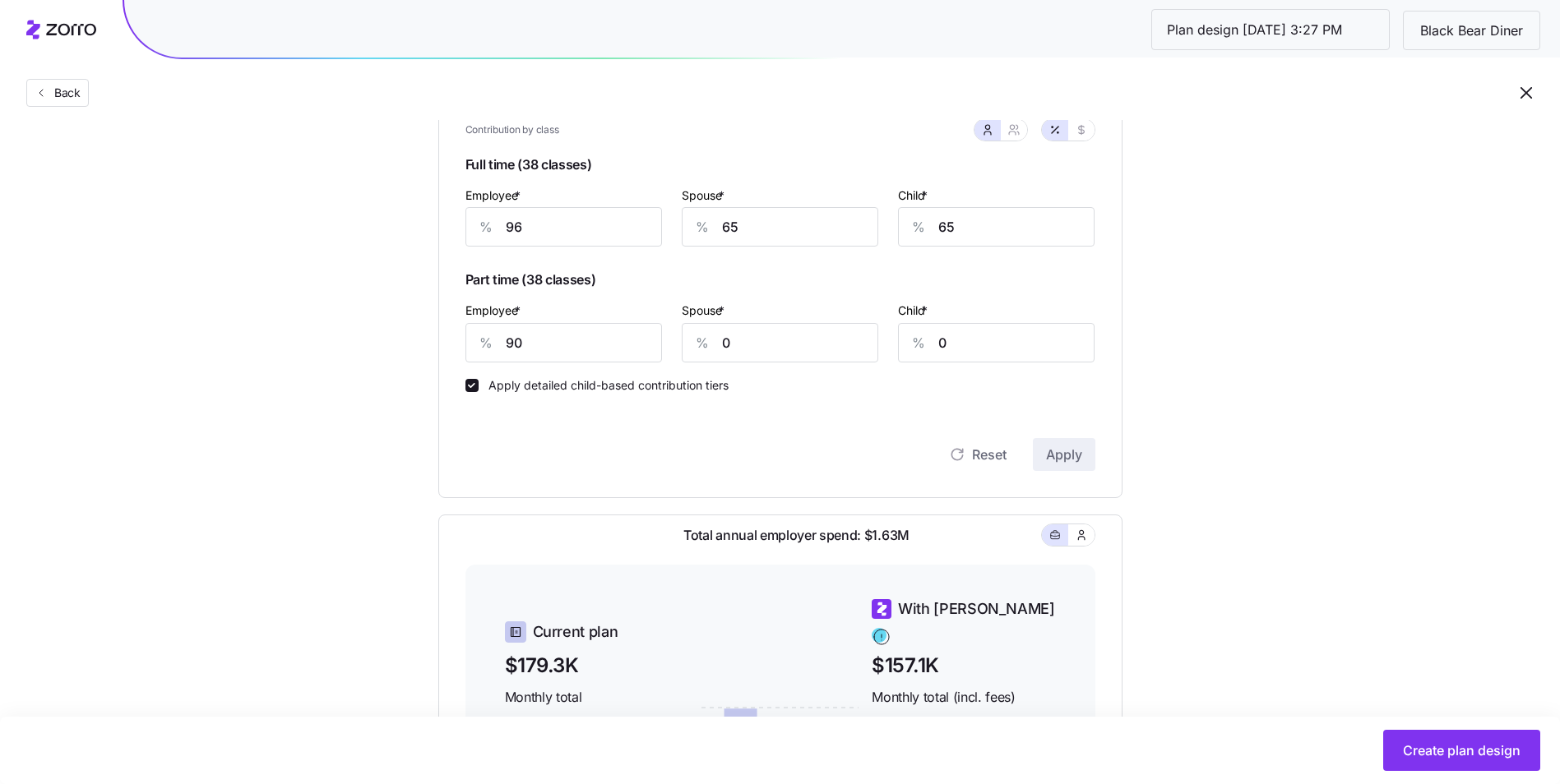
scroll to position [395, 0]
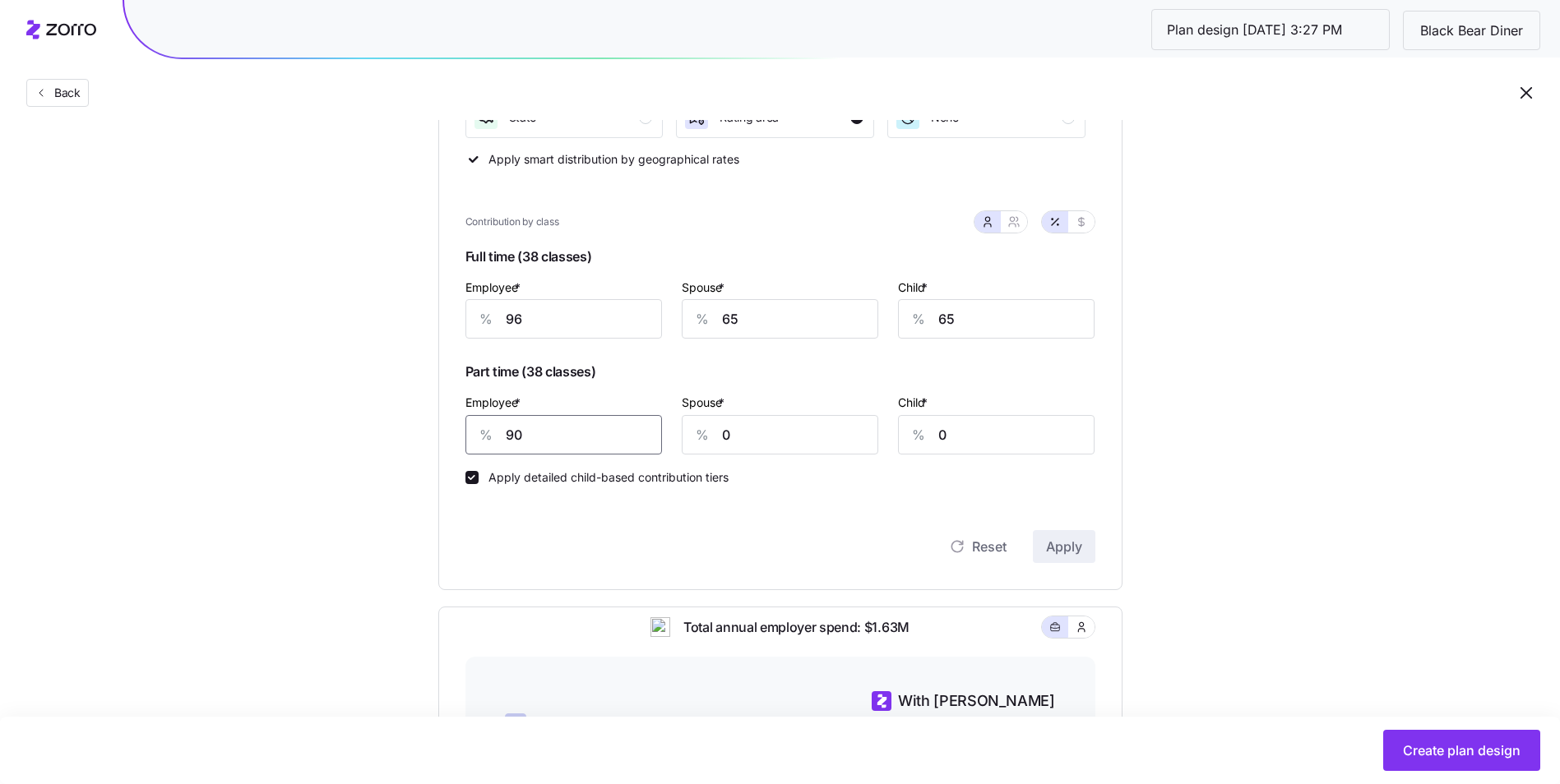
click at [533, 438] on input "90" at bounding box center [563, 434] width 196 height 39
type input "93"
click at [1058, 553] on span "Apply" at bounding box center [1064, 547] width 36 height 20
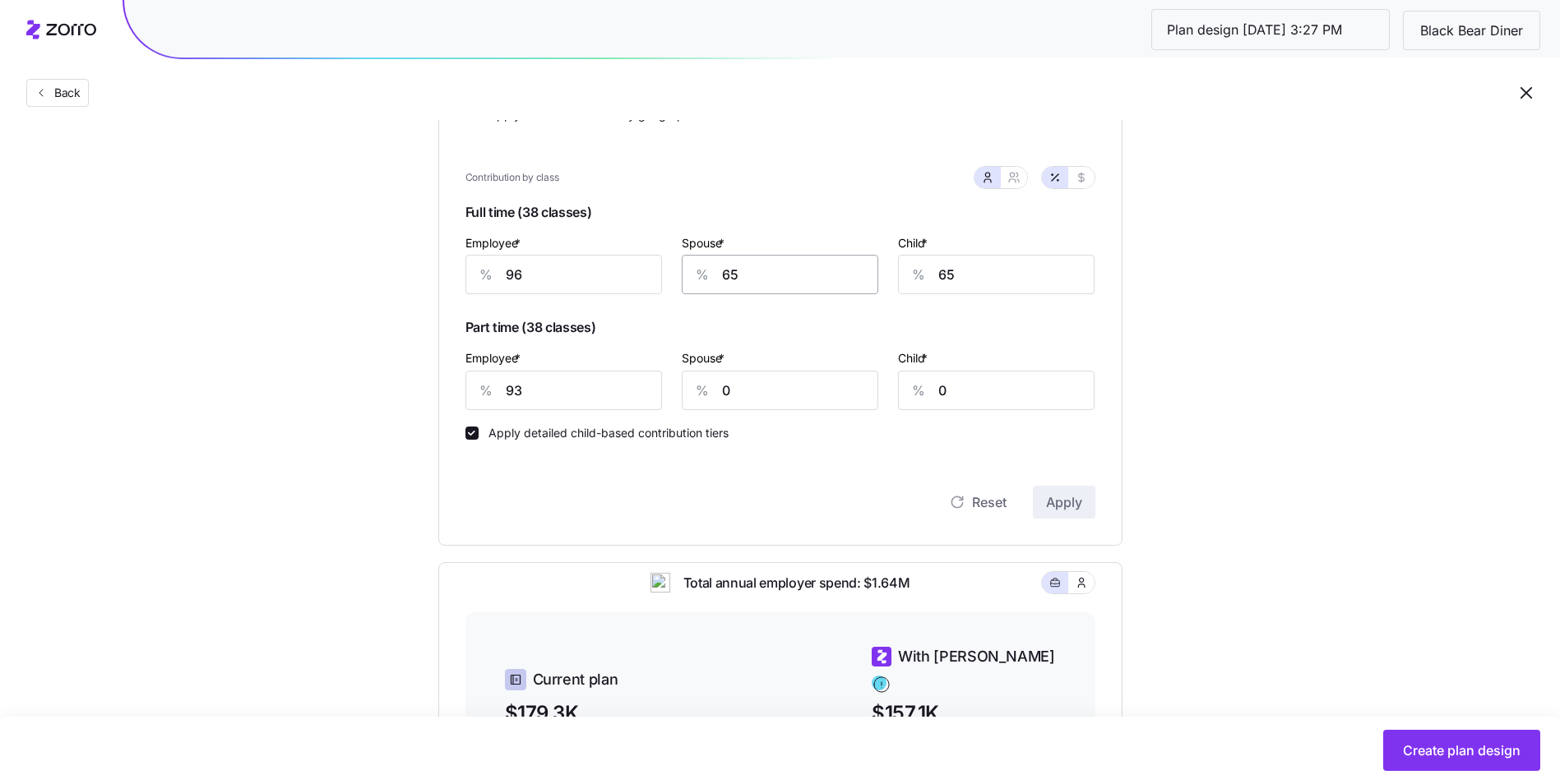
scroll to position [313, 0]
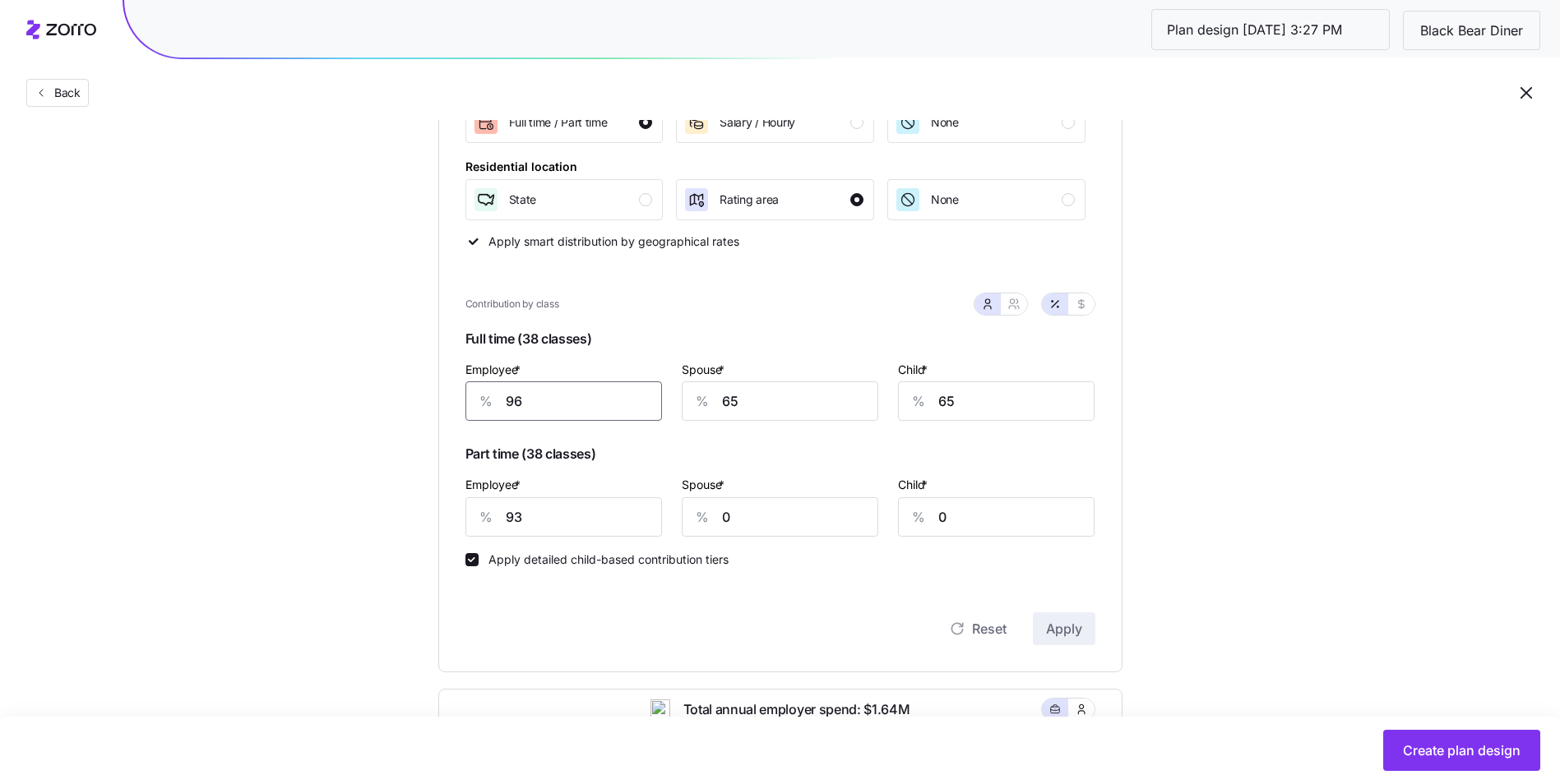
click at [543, 399] on input "96" at bounding box center [563, 401] width 196 height 39
type input "97"
drag, startPoint x: 738, startPoint y: 394, endPoint x: 702, endPoint y: 394, distance: 36.0
click at [702, 394] on div "% 65" at bounding box center [780, 401] width 196 height 39
type input "70"
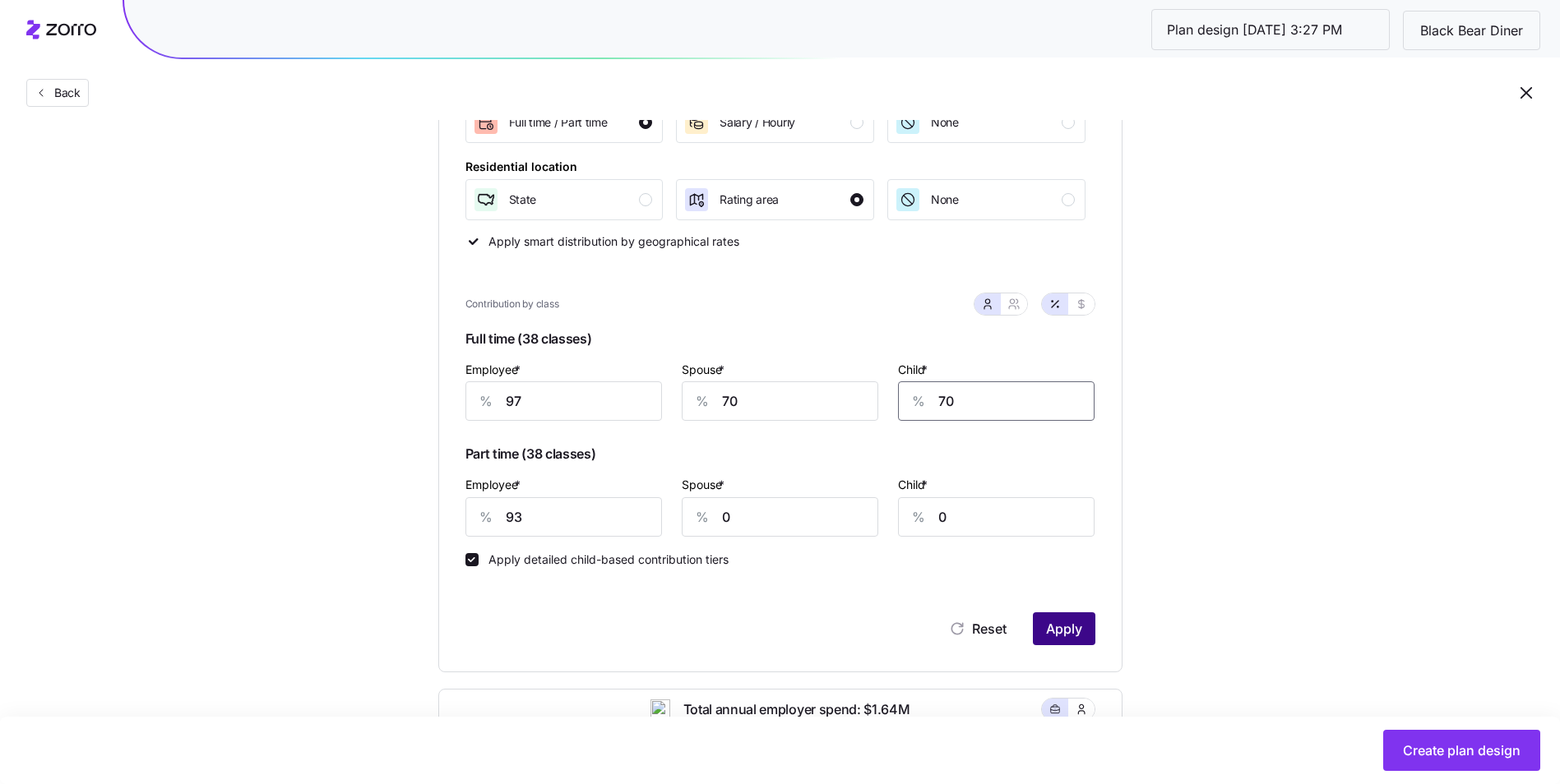
type input "70"
click at [1076, 630] on span "Apply" at bounding box center [1064, 629] width 36 height 20
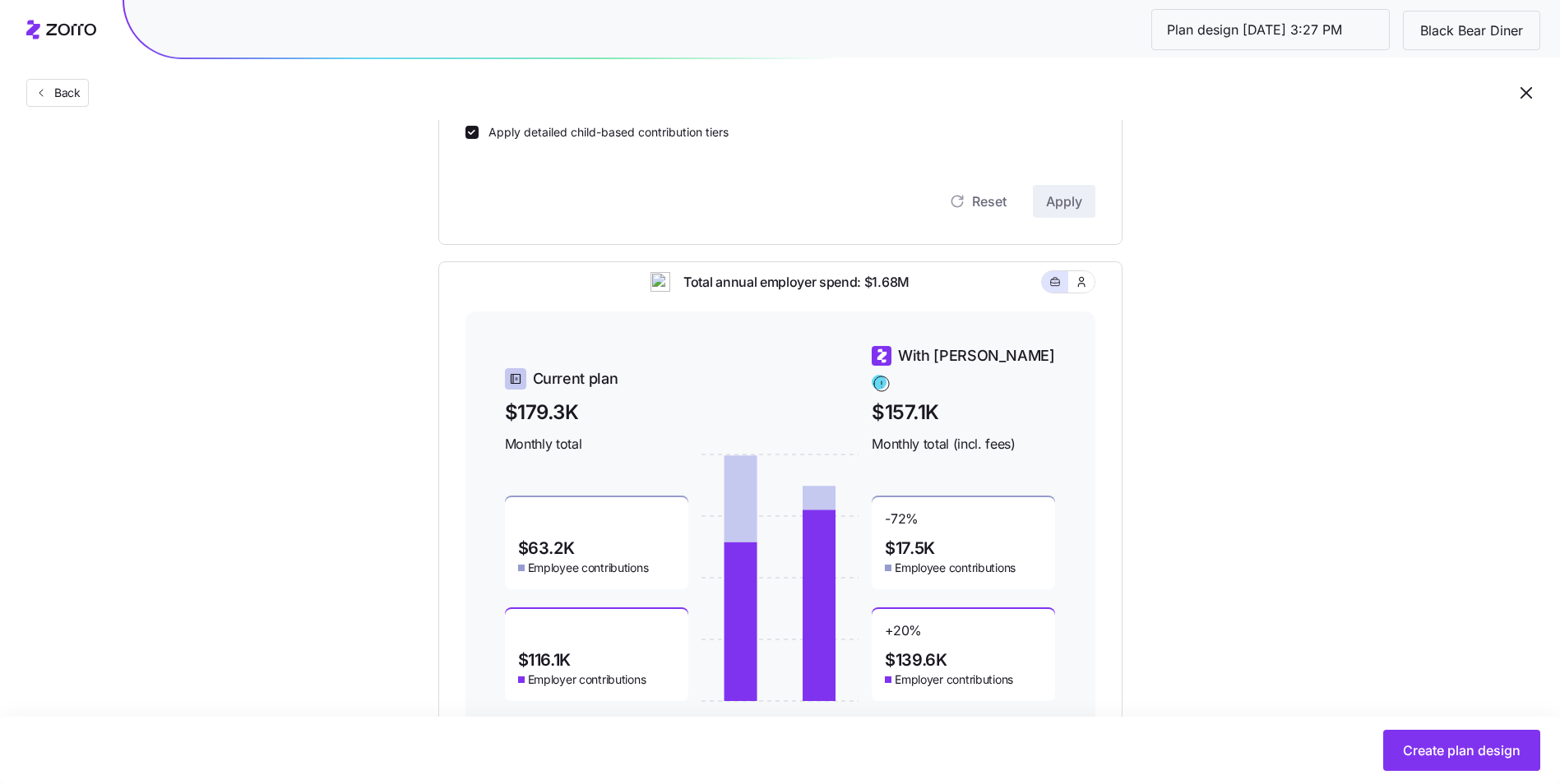
scroll to position [806, 0]
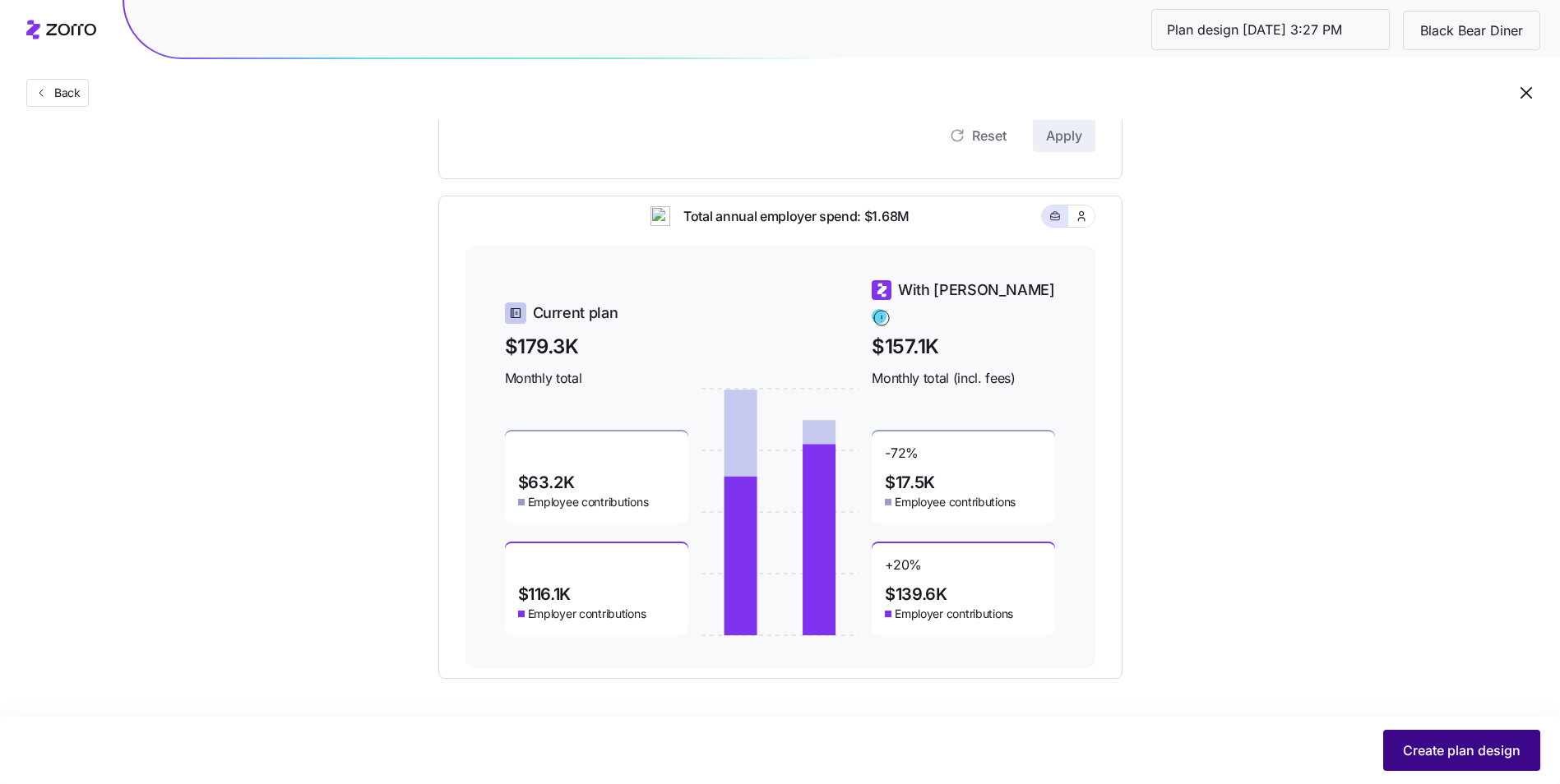
click at [1472, 749] on span "Create plan design" at bounding box center [1461, 750] width 117 height 20
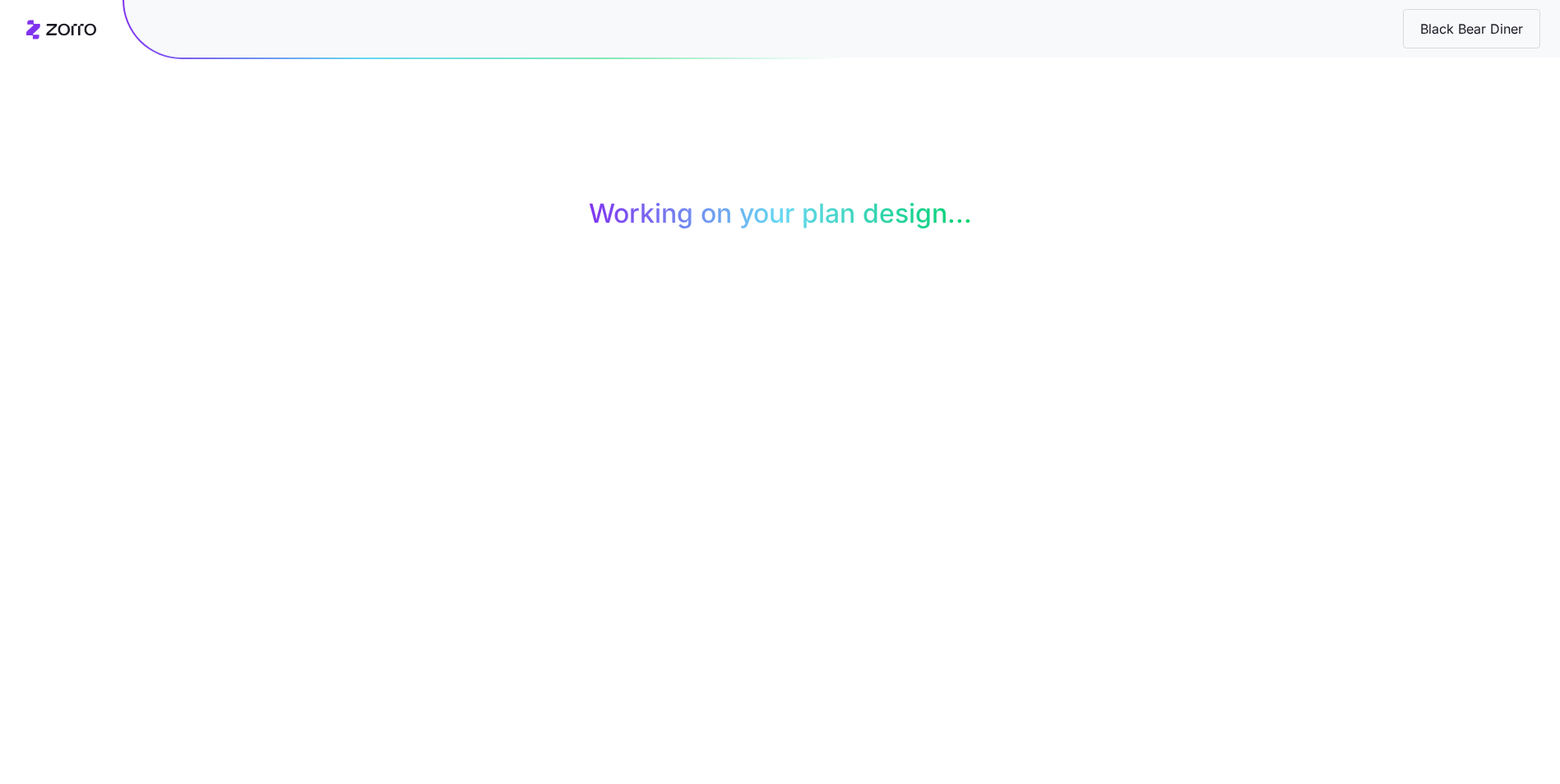
scroll to position [0, 0]
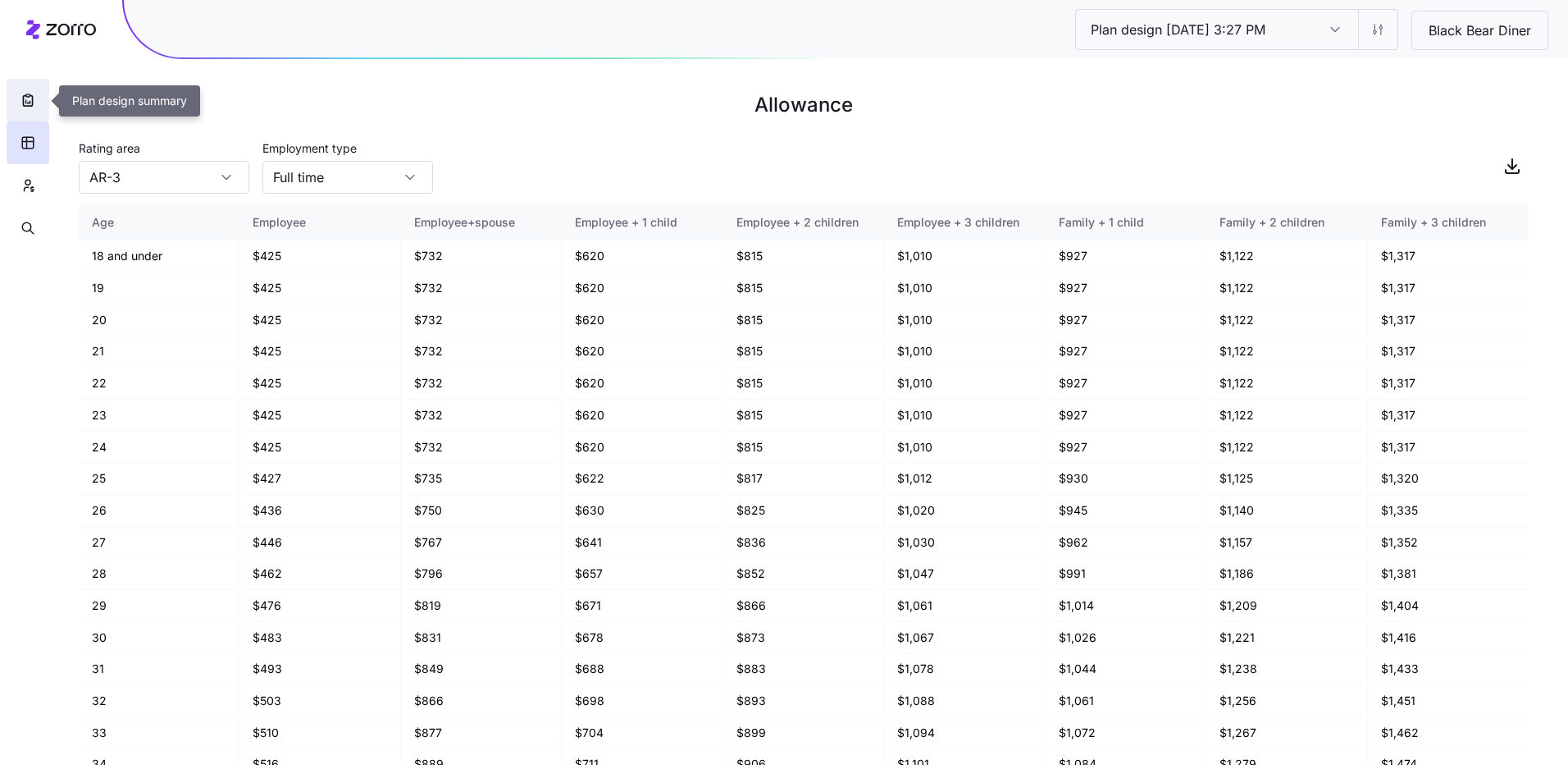
click at [18, 110] on button "button" at bounding box center [28, 100] width 43 height 43
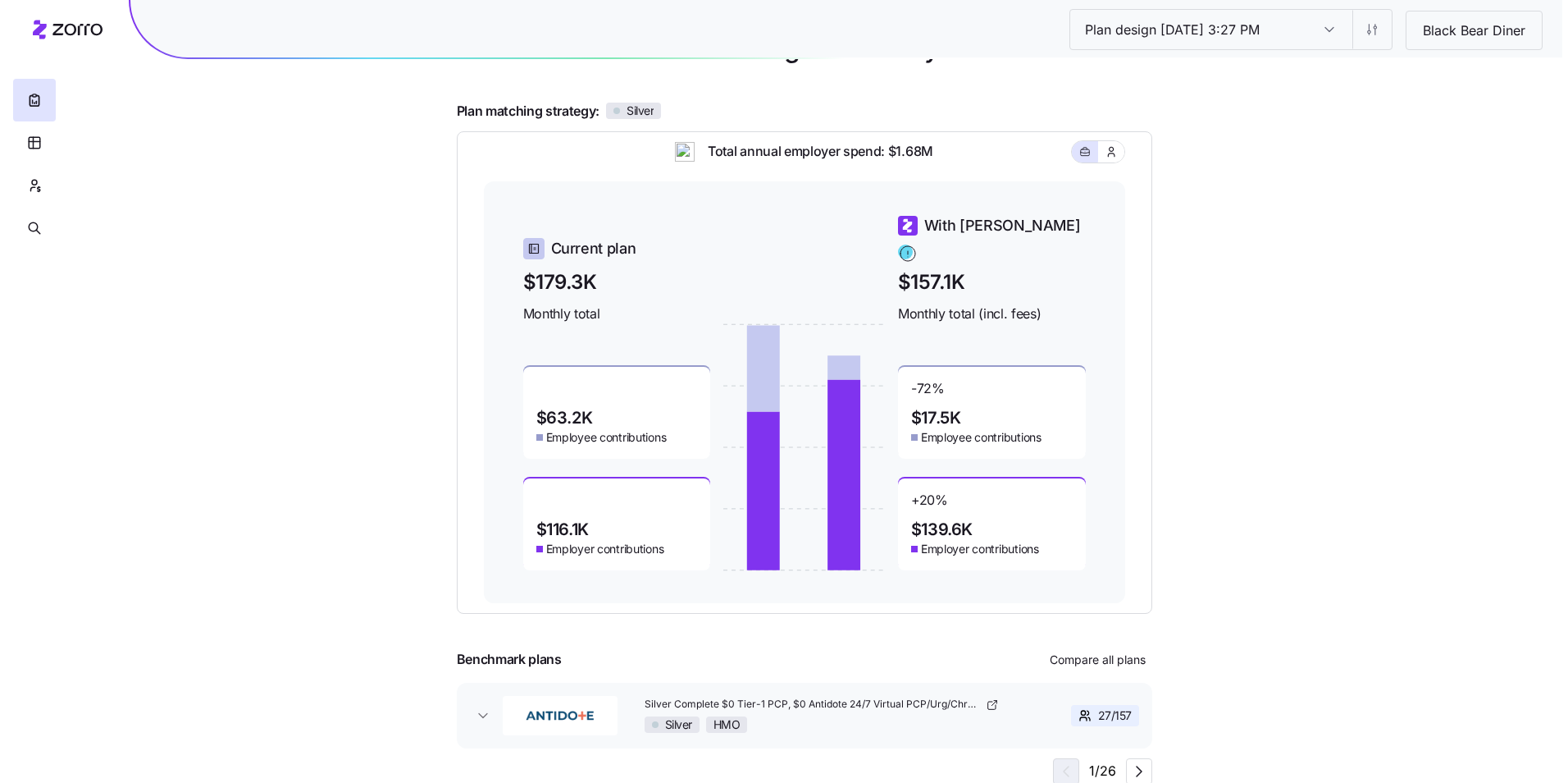
scroll to position [117, 0]
click at [1101, 663] on span "Compare all plans" at bounding box center [1091, 658] width 96 height 17
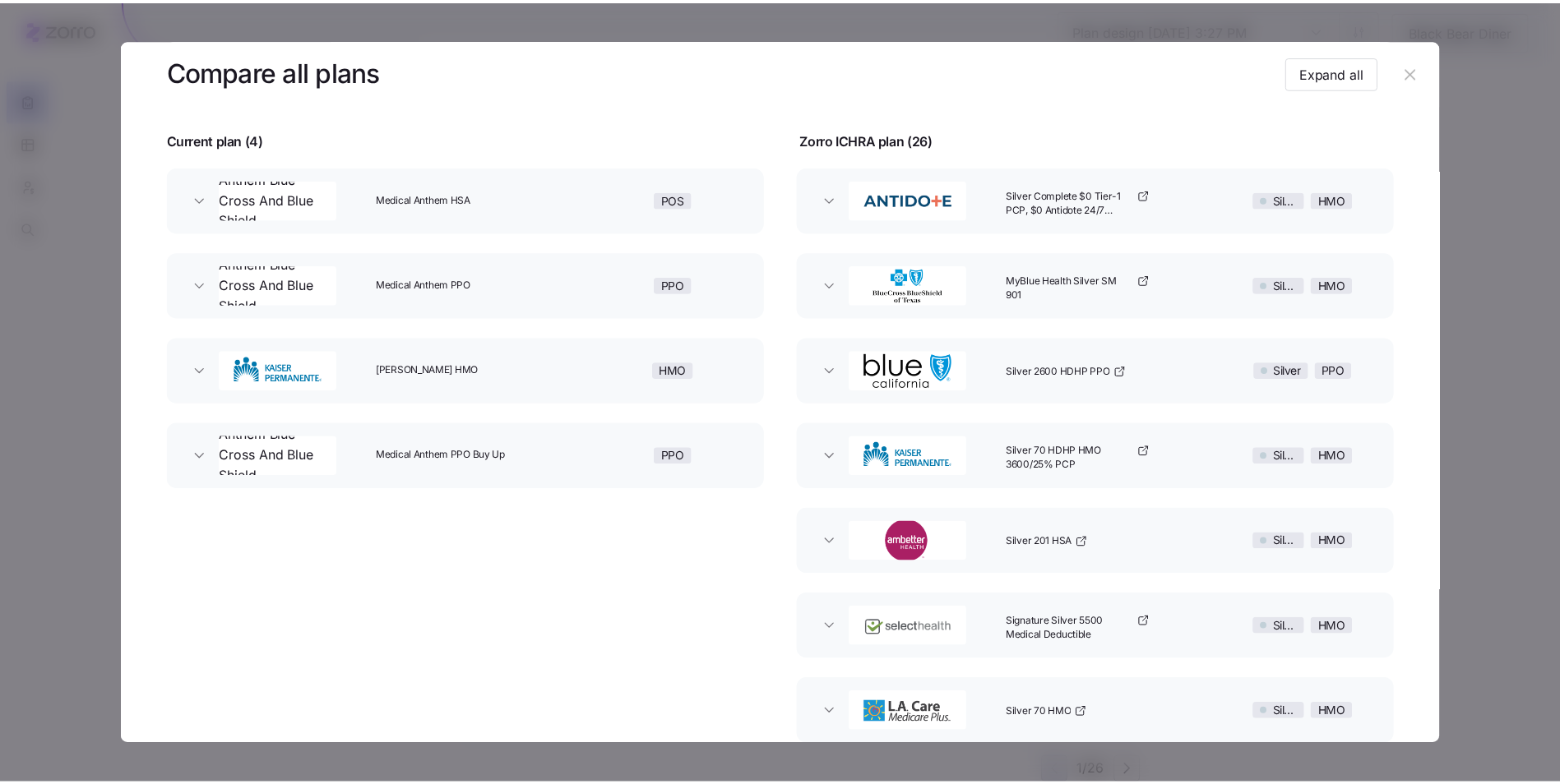
scroll to position [0, 0]
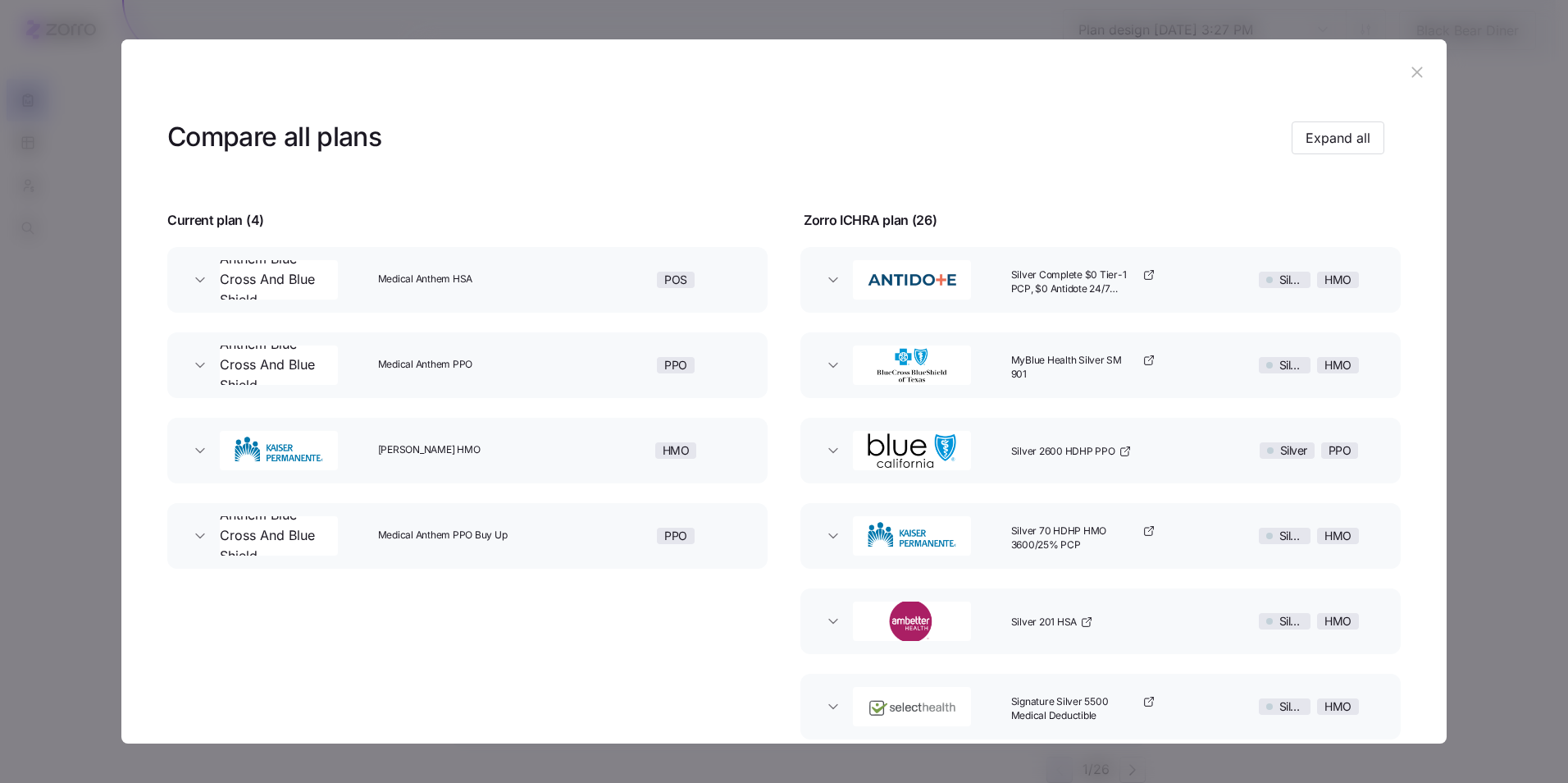
click at [1410, 75] on icon "button" at bounding box center [1417, 72] width 19 height 19
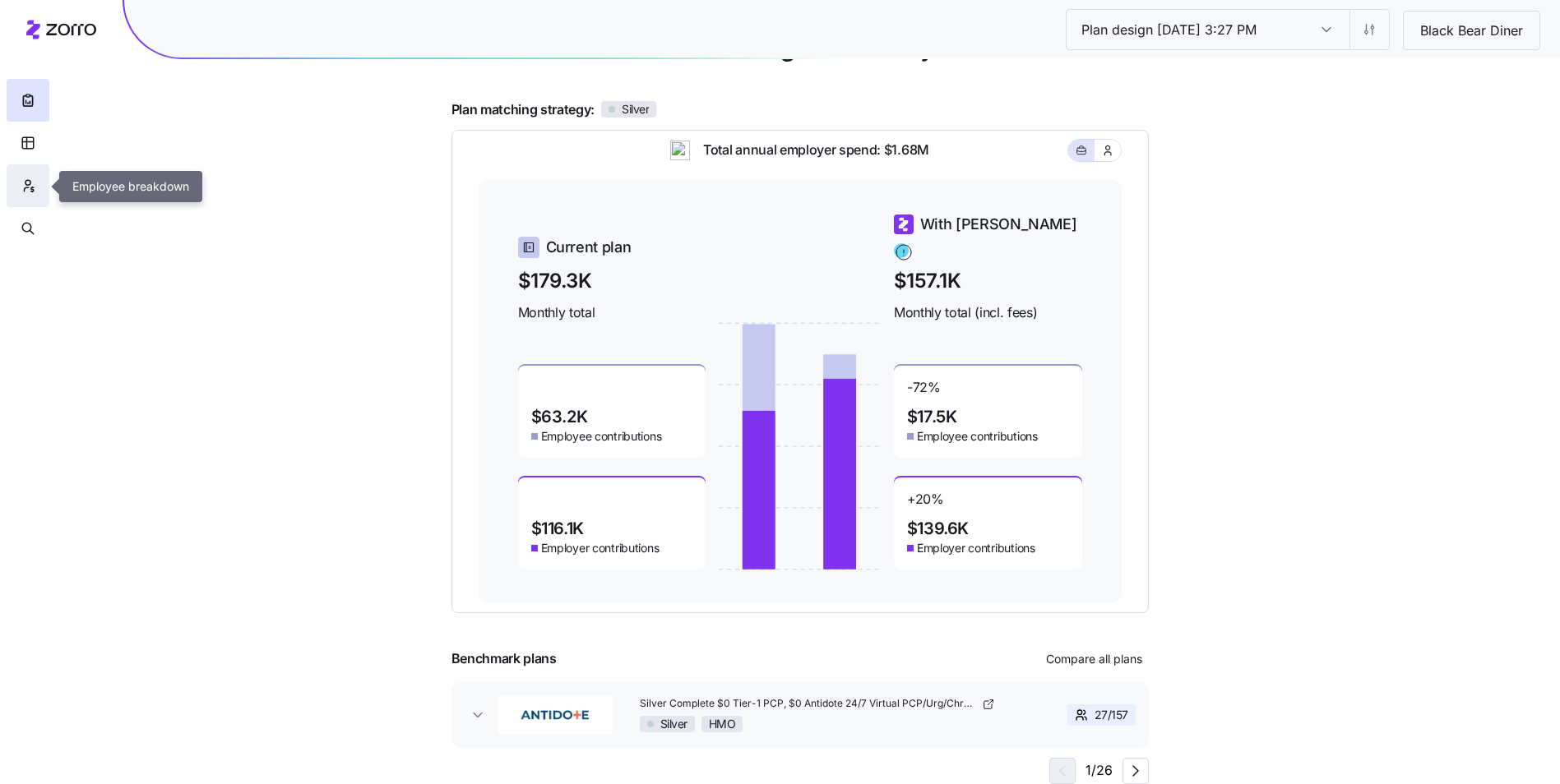
click at [33, 177] on button "button" at bounding box center [28, 186] width 43 height 43
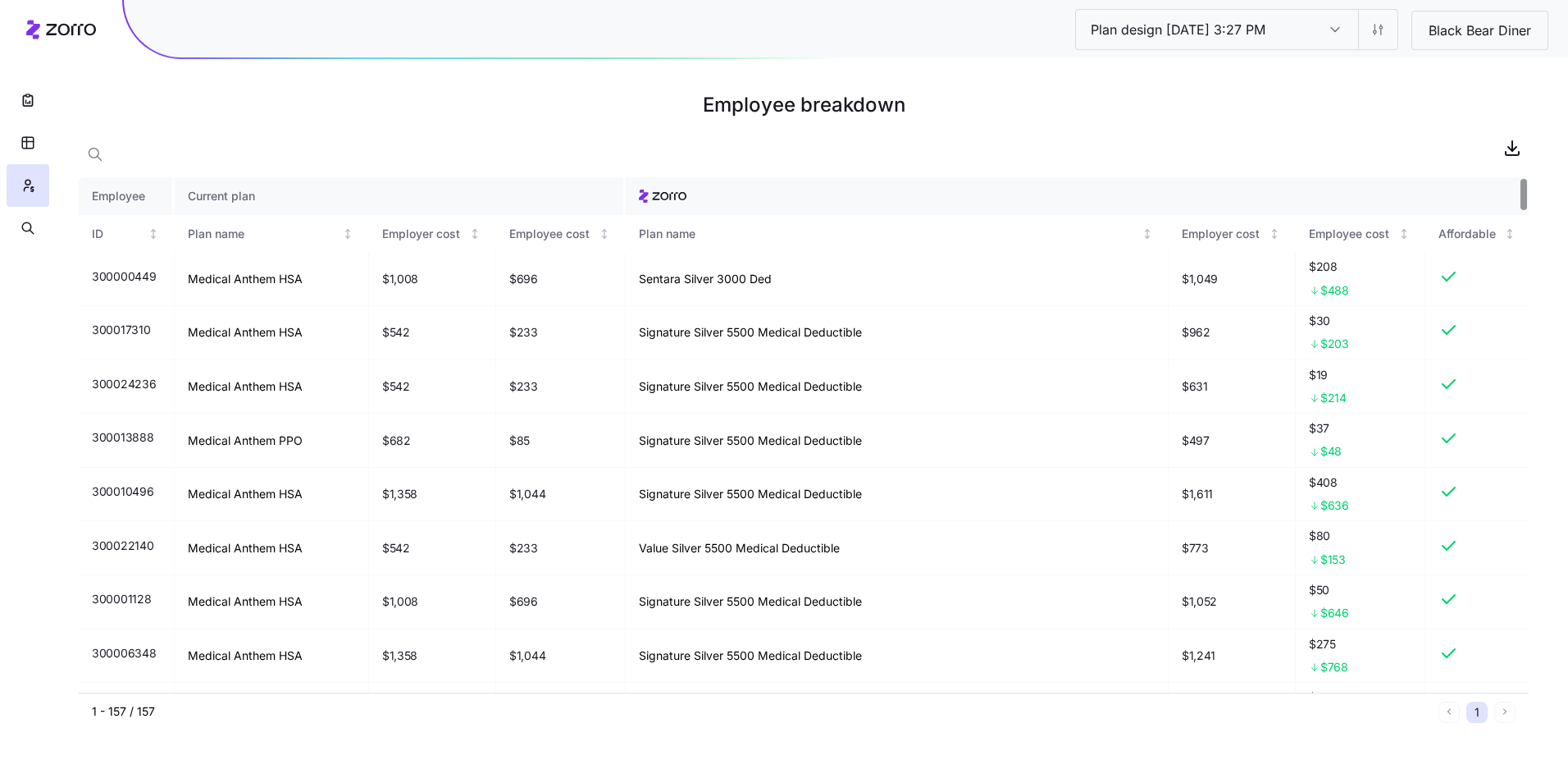
click at [1521, 178] on div at bounding box center [1524, 194] width 6 height 31
click at [1078, 141] on div at bounding box center [804, 148] width 1450 height 33
click at [24, 109] on button "button" at bounding box center [28, 100] width 43 height 43
